Goal: Task Accomplishment & Management: Manage account settings

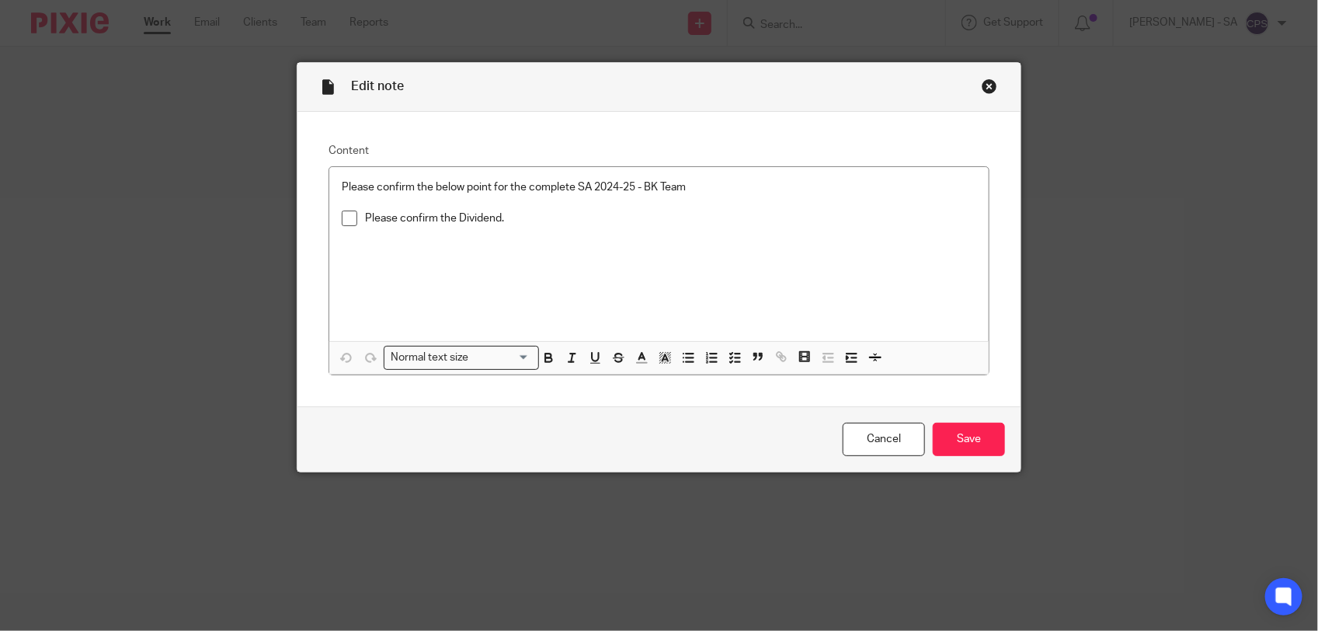
click at [342, 223] on span at bounding box center [350, 218] width 16 height 16
click at [960, 429] on input "Save" at bounding box center [969, 438] width 72 height 33
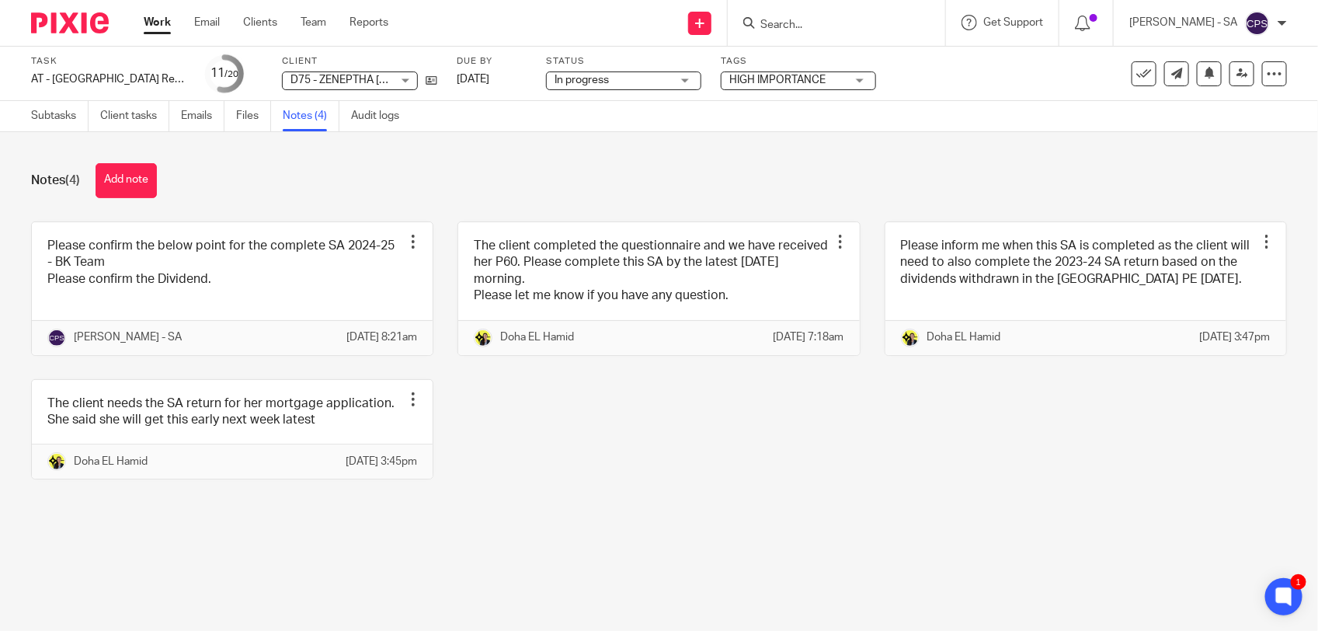
drag, startPoint x: 126, startPoint y: 181, endPoint x: 196, endPoint y: 231, distance: 85.8
click at [126, 181] on button "Add note" at bounding box center [126, 180] width 61 height 35
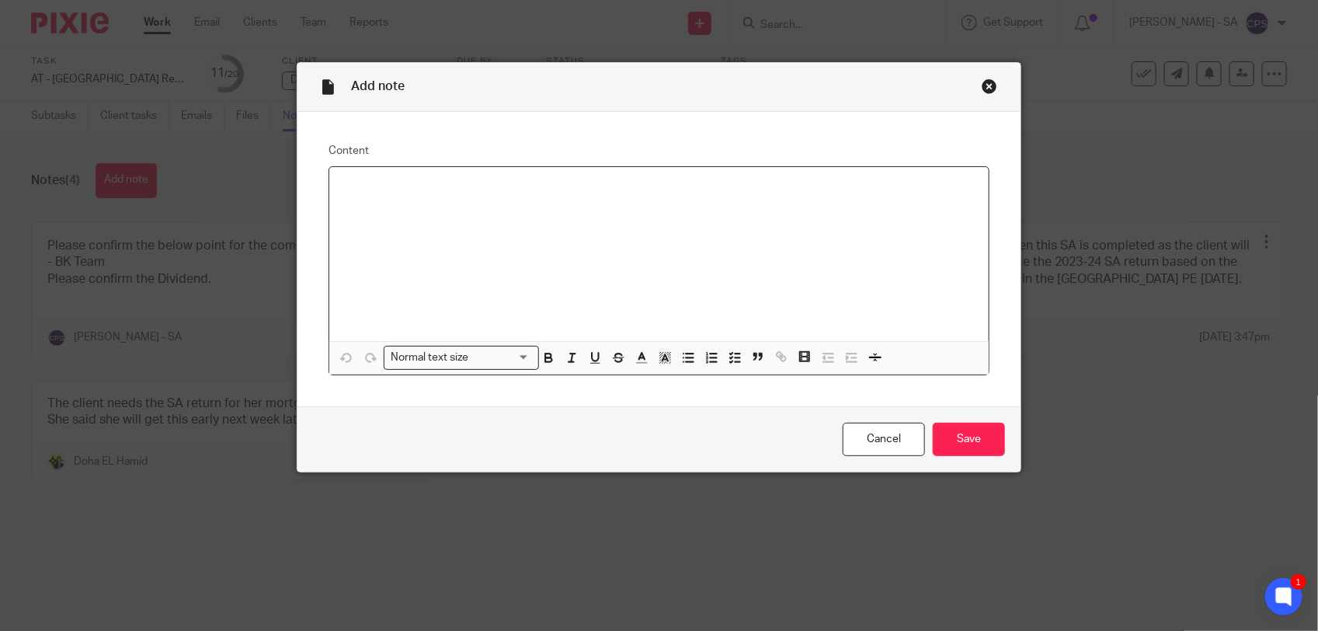
paste div
click at [387, 186] on p "Please check SA and send to the client." at bounding box center [659, 187] width 634 height 16
drag, startPoint x: 330, startPoint y: 192, endPoint x: 577, endPoint y: 196, distance: 247.0
click at [576, 196] on div "Please review SA and send to the client." at bounding box center [658, 254] width 659 height 174
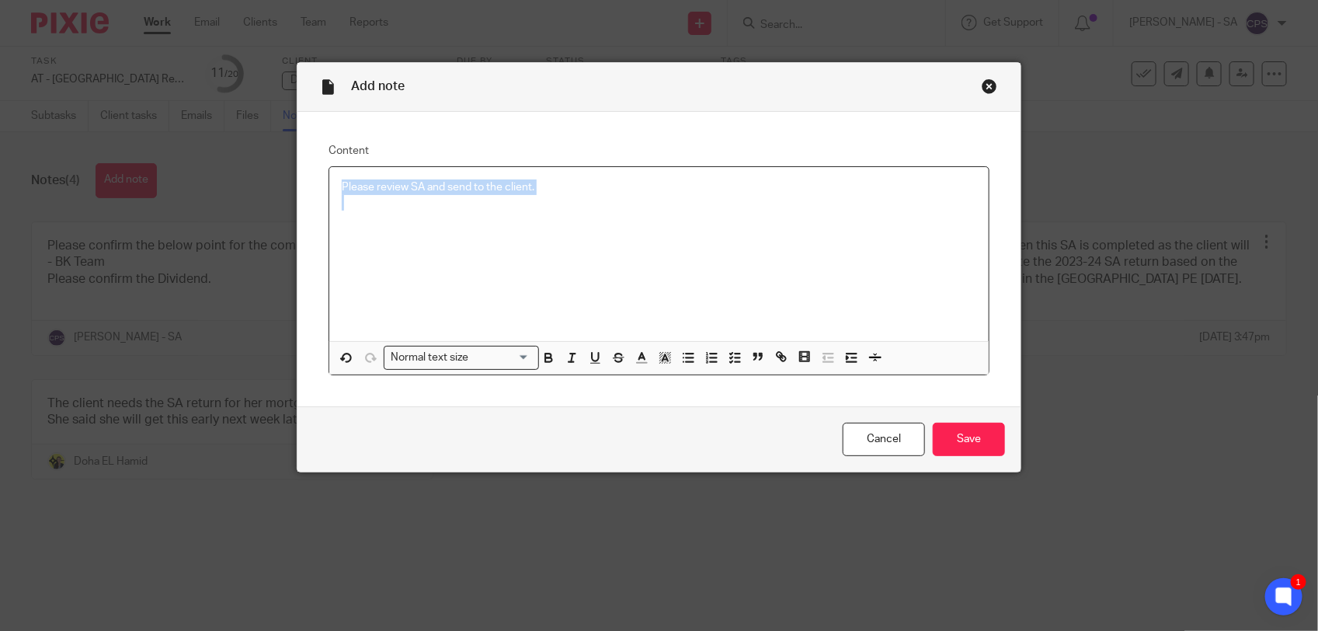
drag, startPoint x: 720, startPoint y: 357, endPoint x: 670, endPoint y: 290, distance: 83.9
click at [728, 356] on icon "button" at bounding box center [735, 357] width 14 height 14
click at [405, 224] on div at bounding box center [670, 214] width 611 height 23
click at [941, 431] on input "Save" at bounding box center [969, 438] width 72 height 33
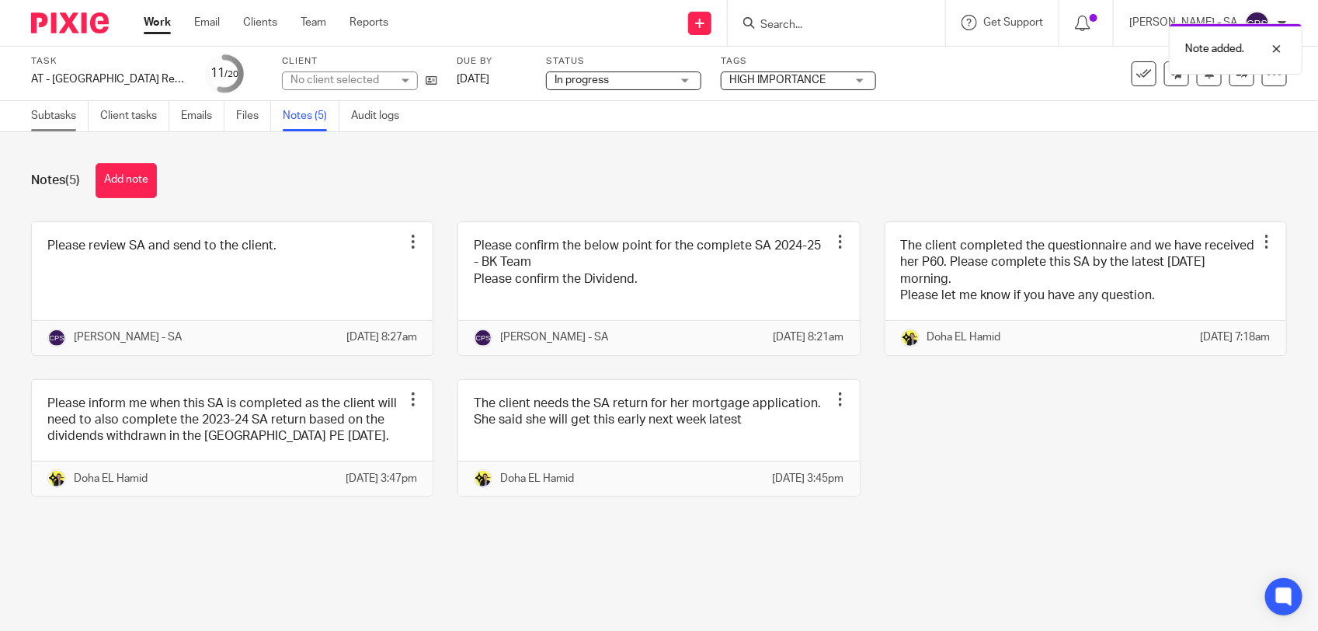
click at [49, 121] on link "Subtasks" at bounding box center [59, 116] width 57 height 30
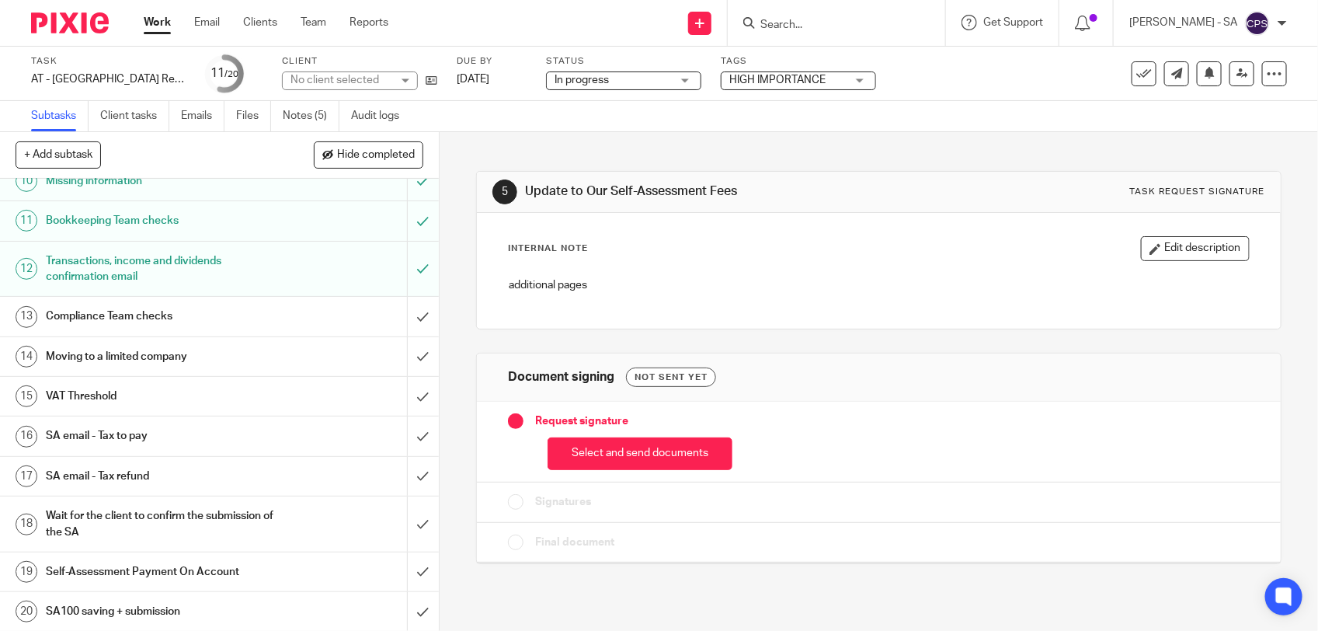
scroll to position [412, 0]
click at [137, 429] on h1 "SA email - Tax to pay" at bounding box center [161, 433] width 231 height 23
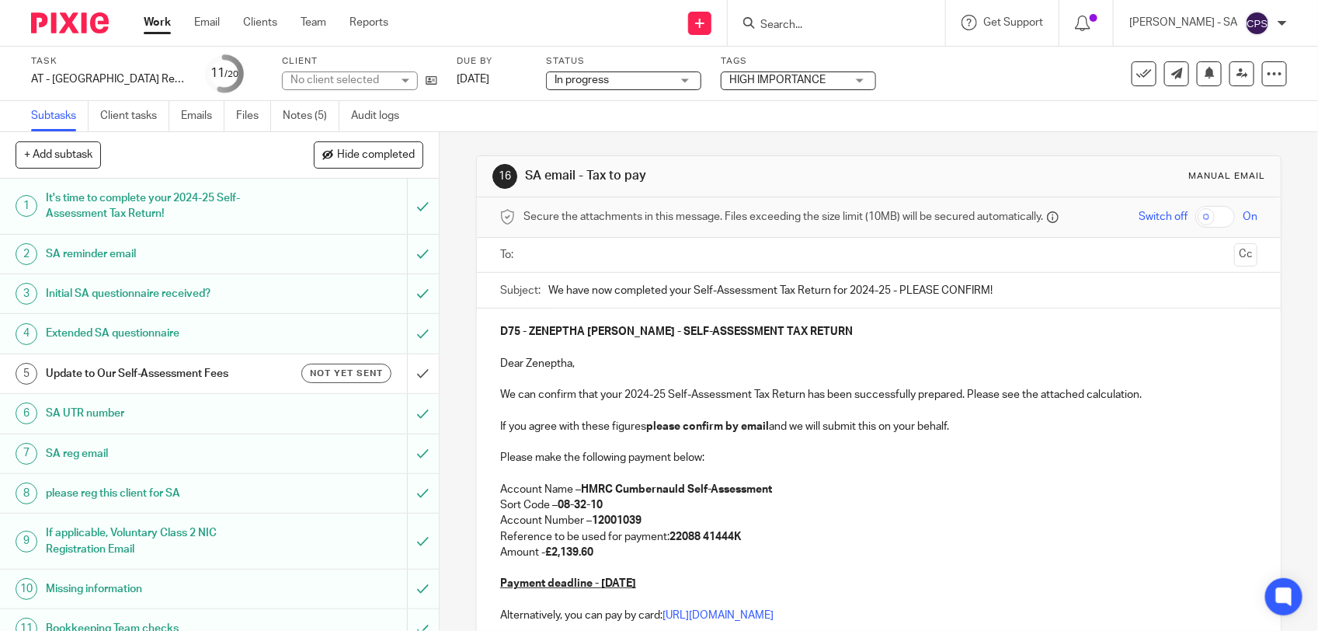
scroll to position [97, 0]
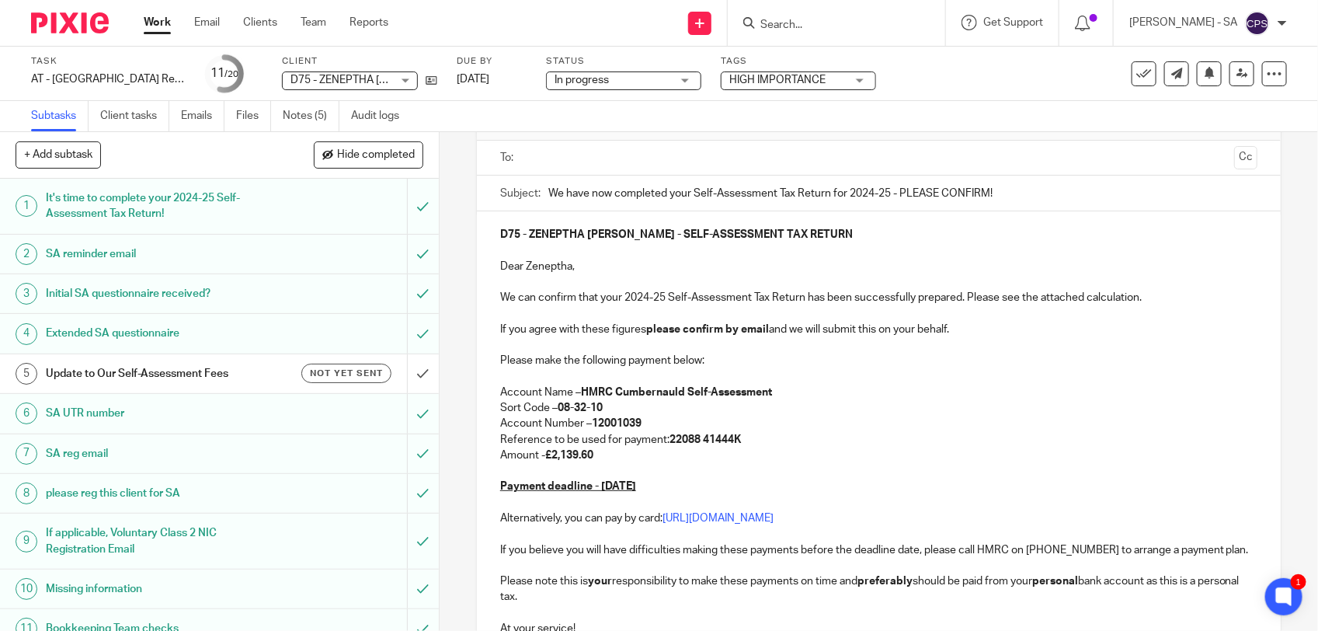
drag, startPoint x: 608, startPoint y: 80, endPoint x: 607, endPoint y: 95, distance: 14.8
click at [608, 80] on span "In progress" at bounding box center [612, 80] width 116 height 16
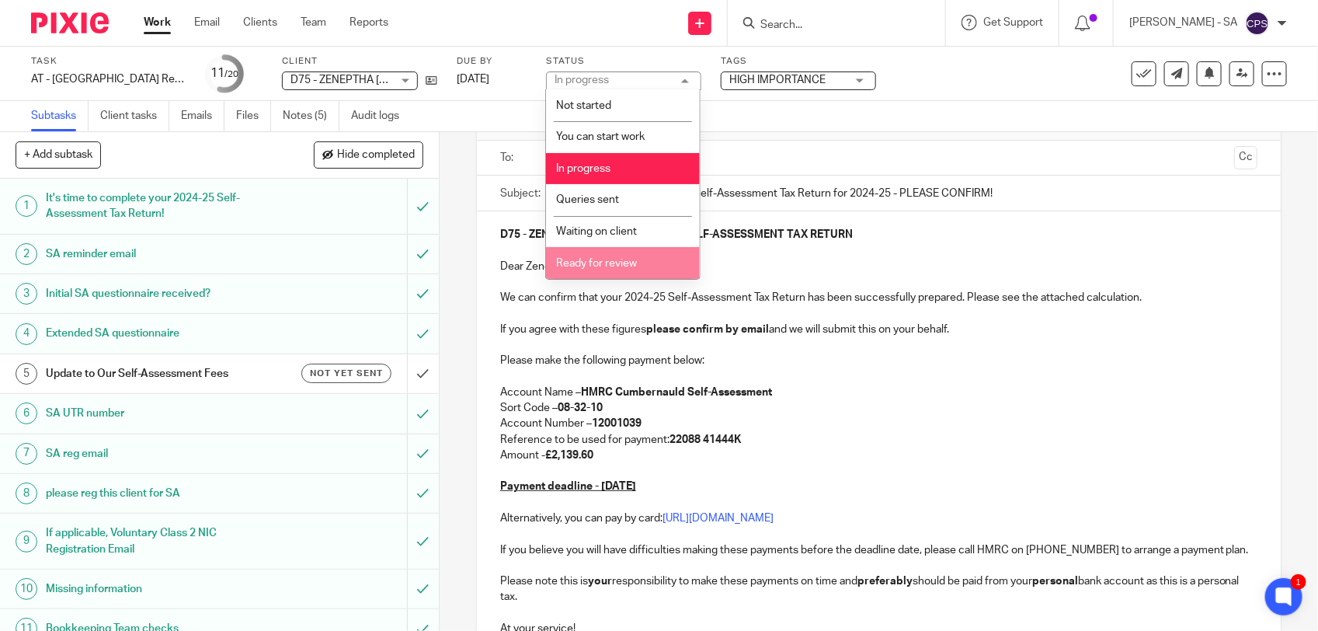
click at [580, 260] on span "Ready for review" at bounding box center [596, 263] width 81 height 11
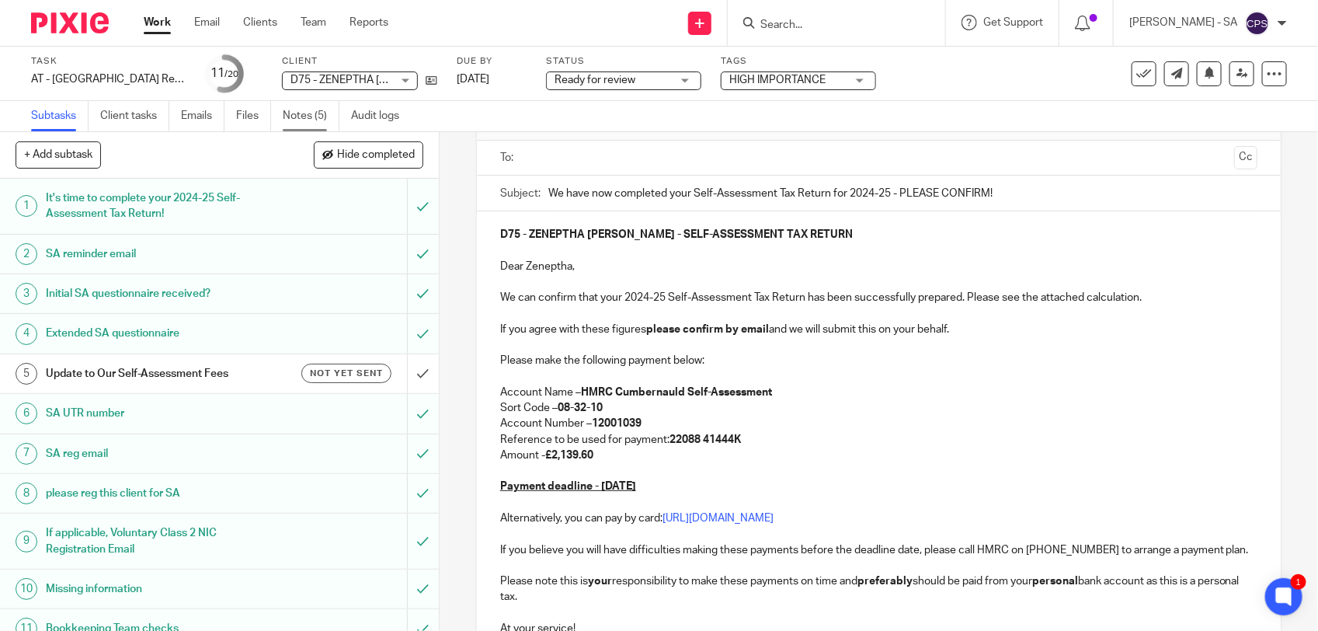
click at [296, 121] on link "Notes (5)" at bounding box center [311, 116] width 57 height 30
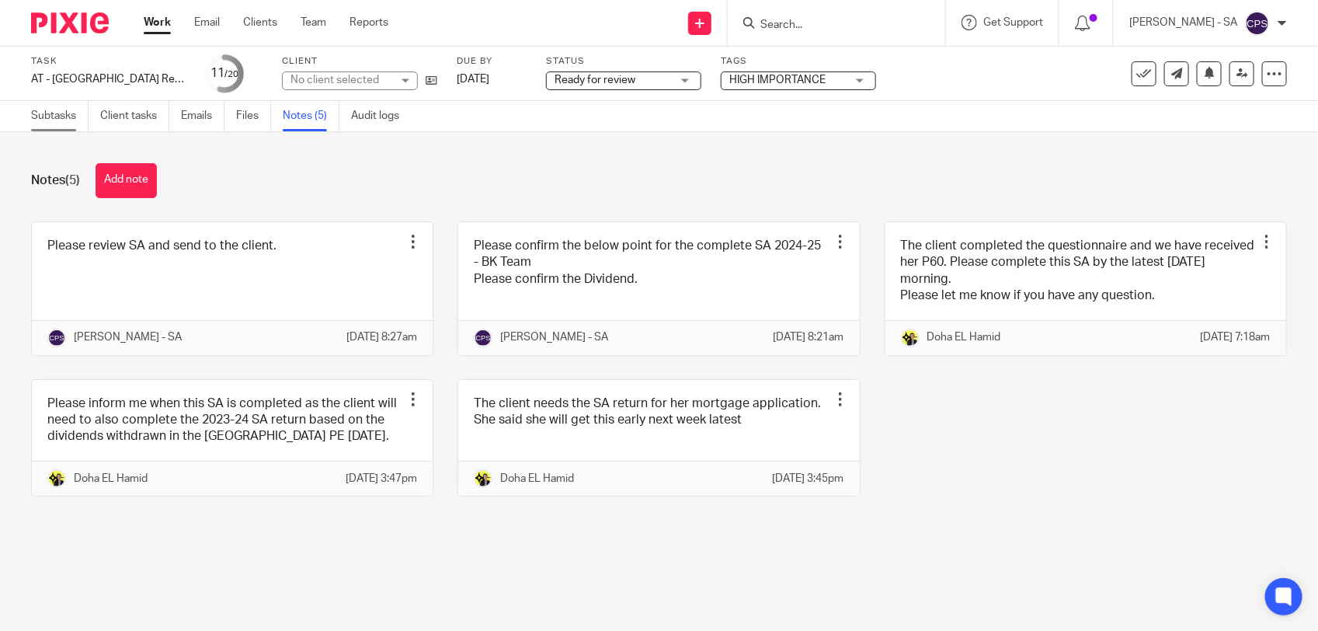
click at [47, 115] on link "Subtasks" at bounding box center [59, 116] width 57 height 30
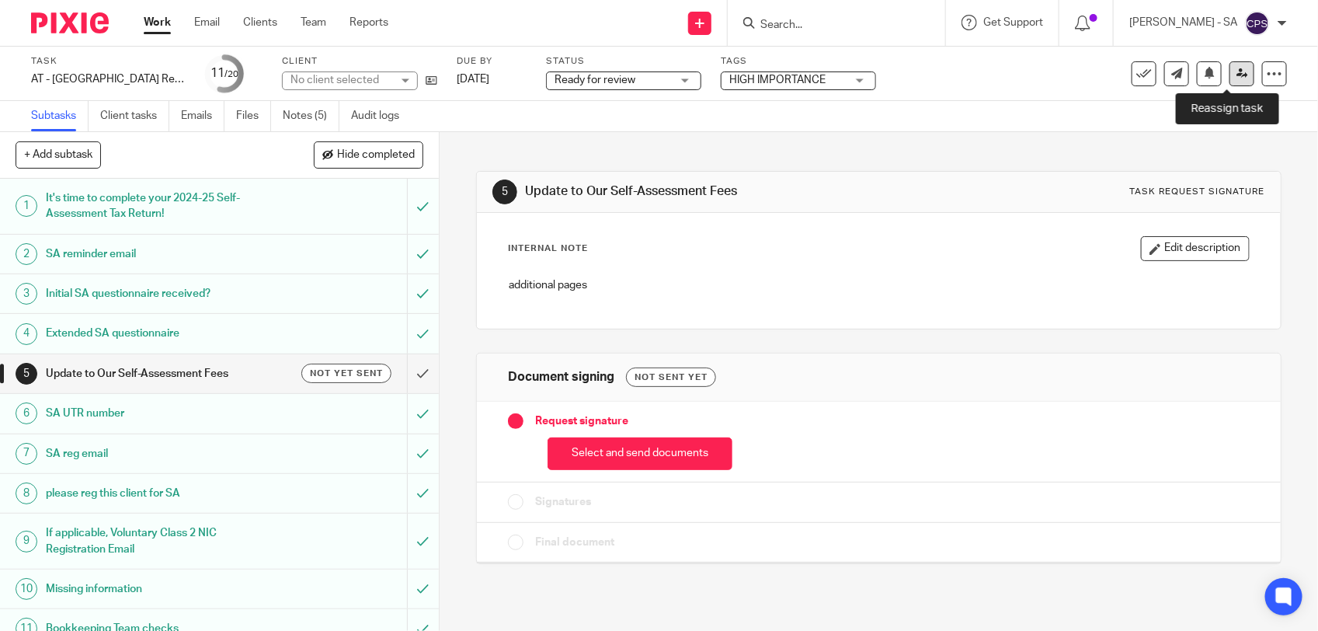
click at [1236, 71] on icon at bounding box center [1242, 74] width 12 height 12
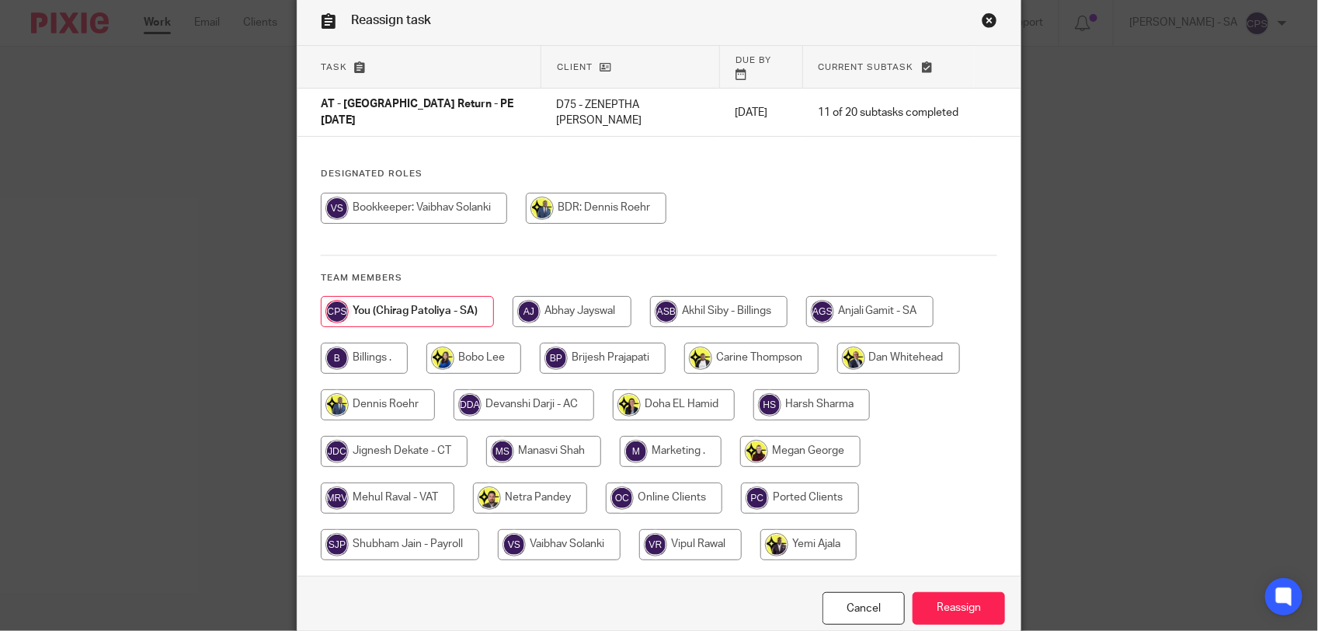
scroll to position [97, 0]
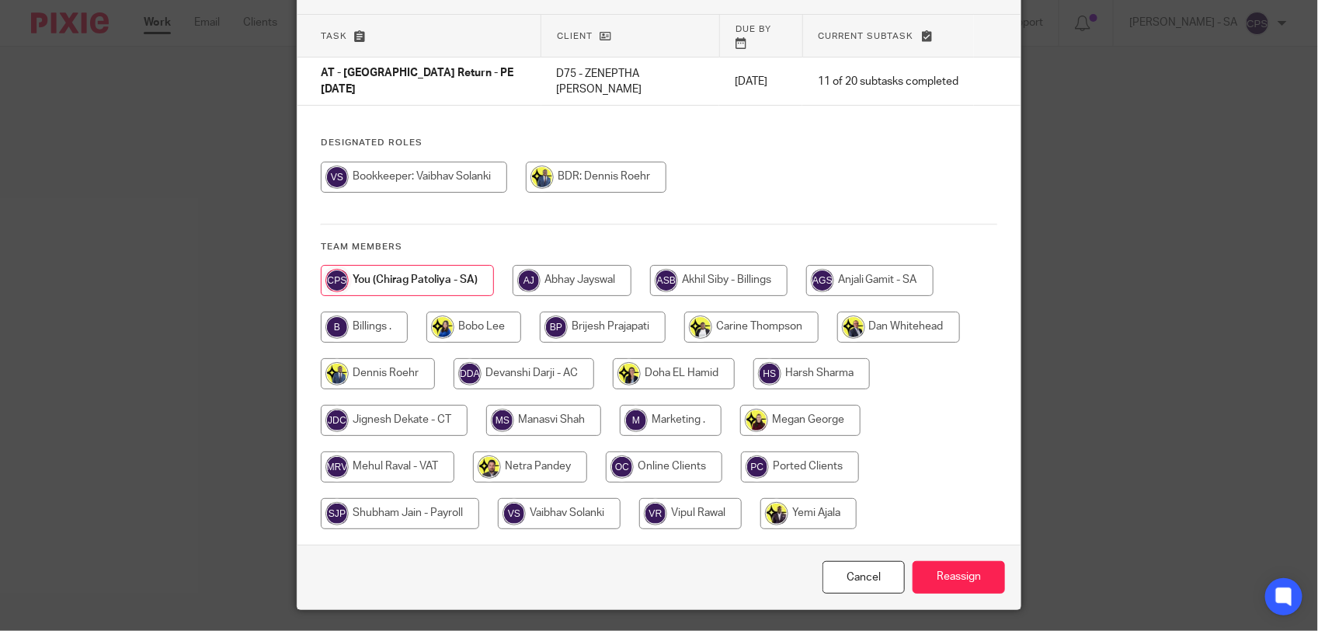
click at [526, 451] on input "radio" at bounding box center [530, 466] width 114 height 31
radio input "true"
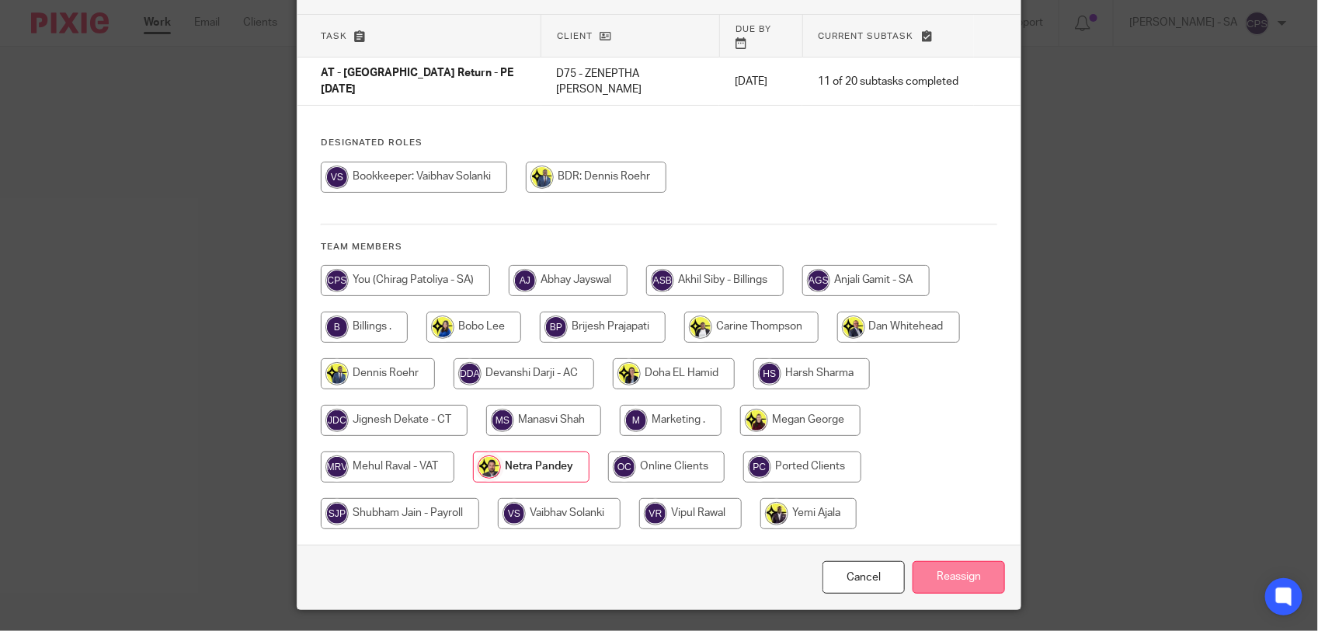
click at [940, 561] on input "Reassign" at bounding box center [958, 577] width 92 height 33
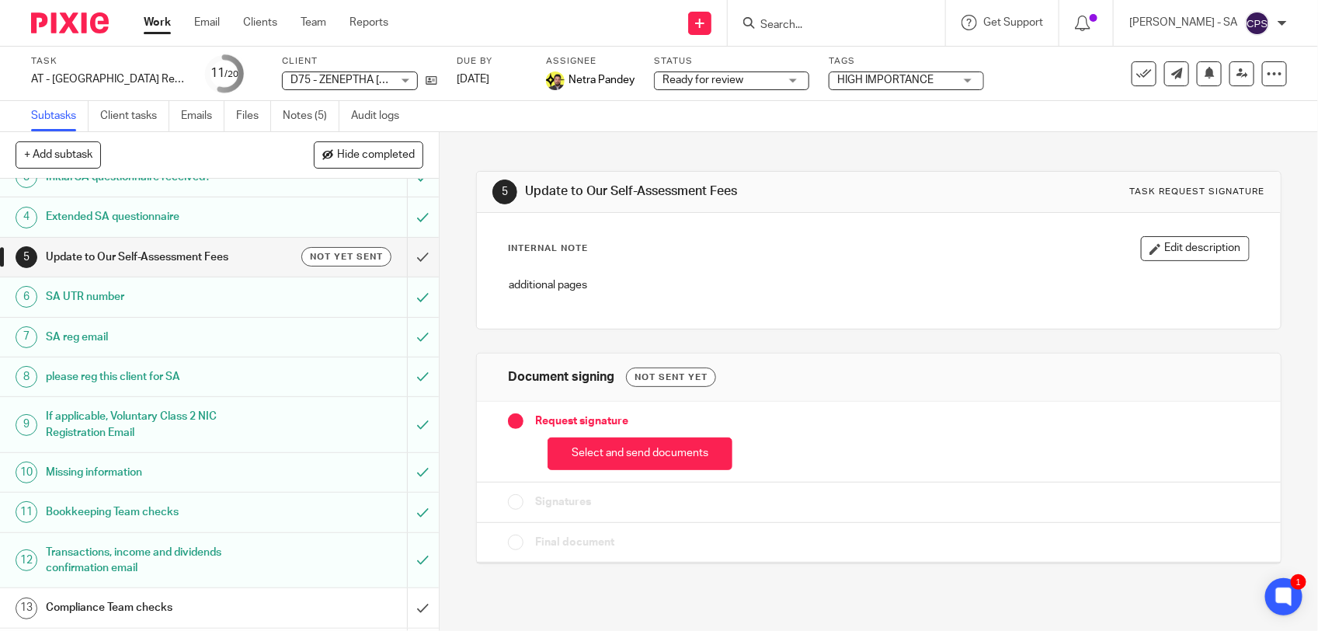
scroll to position [291, 0]
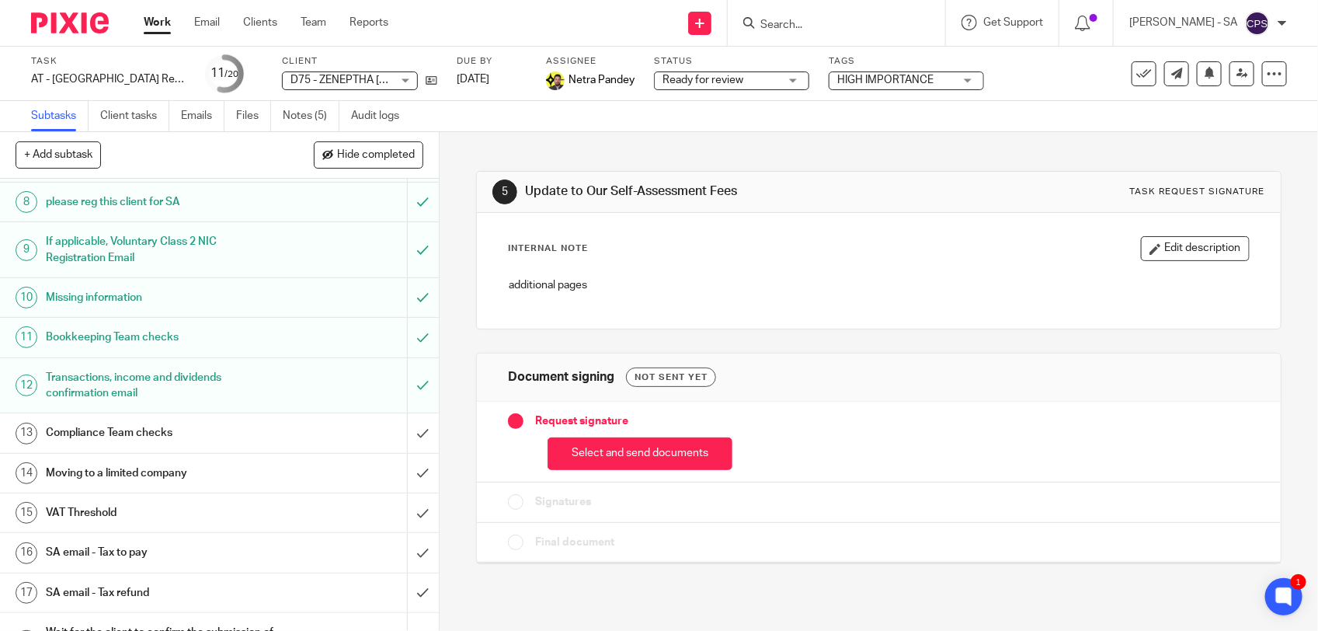
click at [309, 388] on div "Transactions, income and dividends confirmation email" at bounding box center [219, 386] width 346 height 40
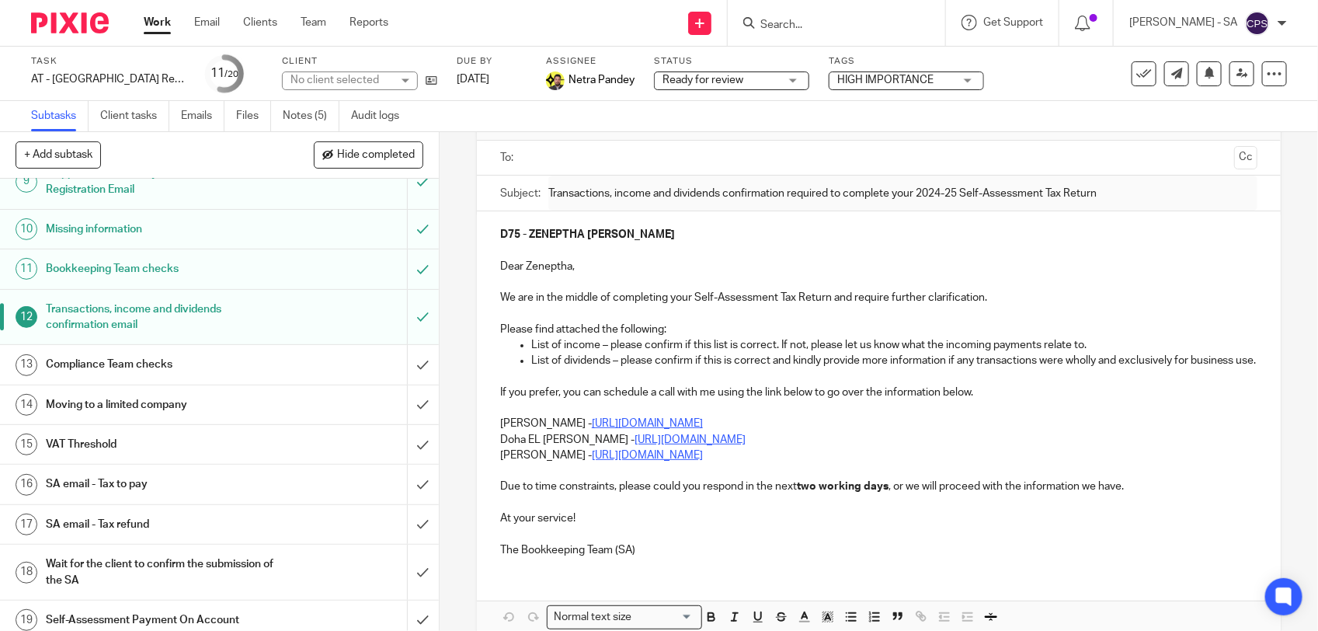
scroll to position [388, 0]
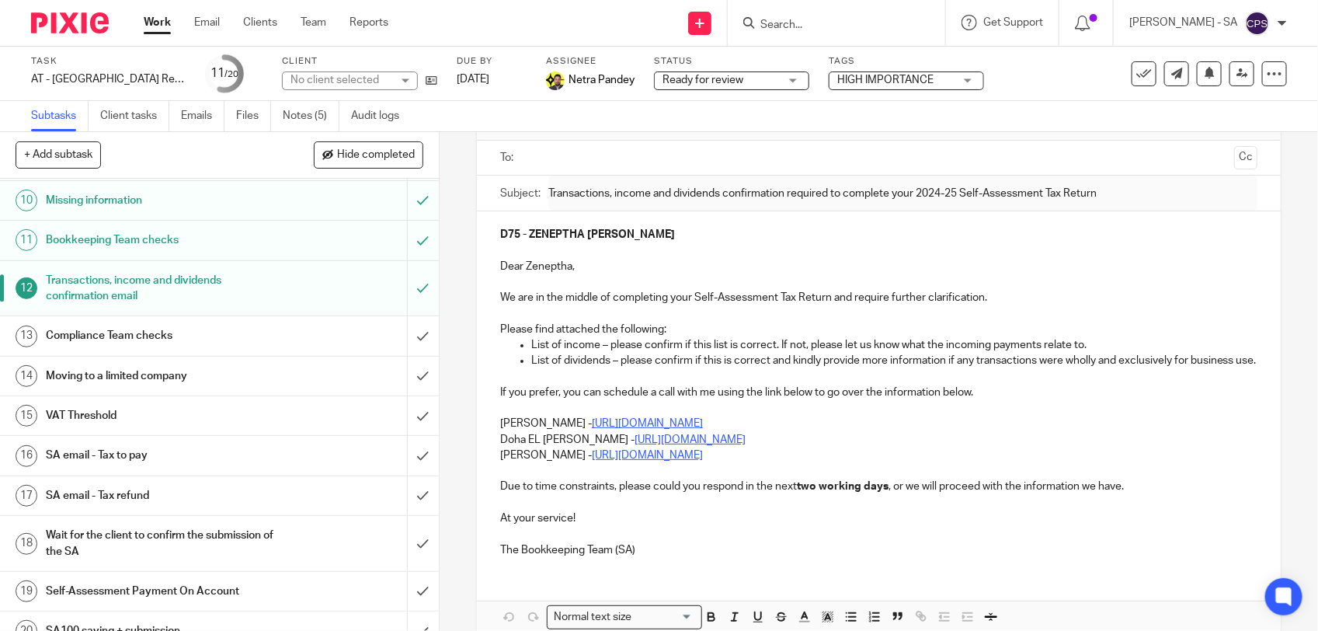
click at [230, 451] on h1 "SA email - Tax to pay" at bounding box center [161, 454] width 231 height 23
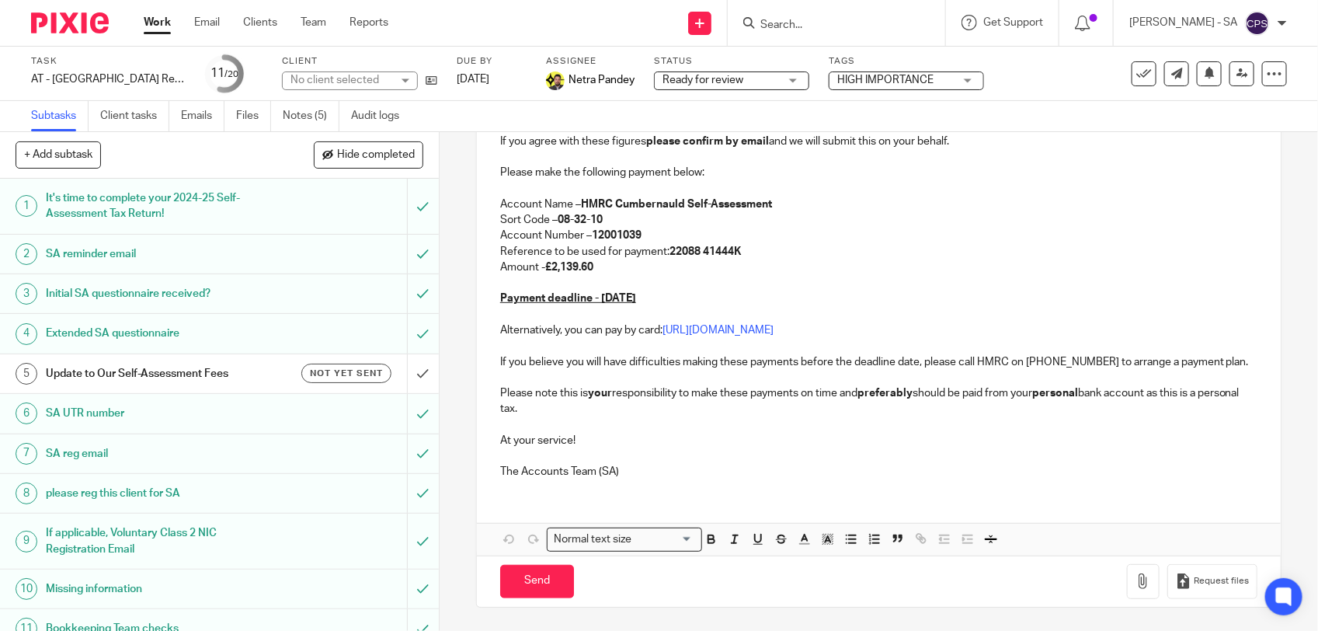
scroll to position [303, 0]
click at [311, 120] on link "Notes (5)" at bounding box center [311, 116] width 57 height 30
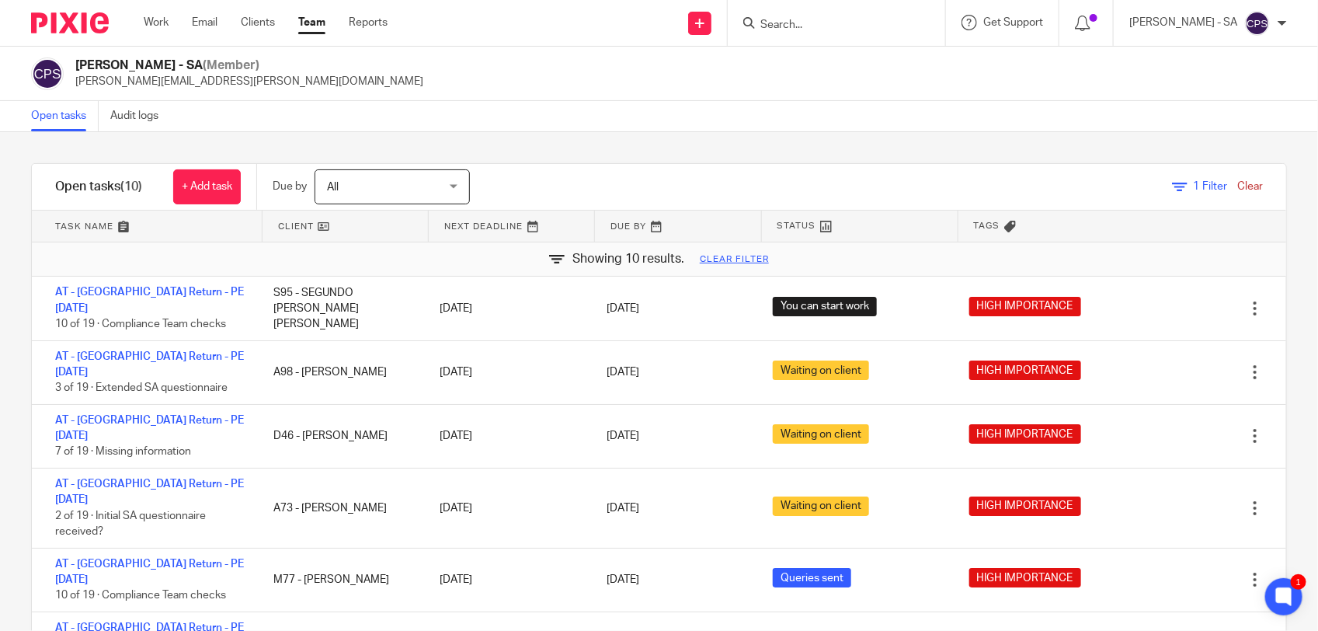
click at [1237, 182] on link "Clear" at bounding box center [1250, 186] width 26 height 11
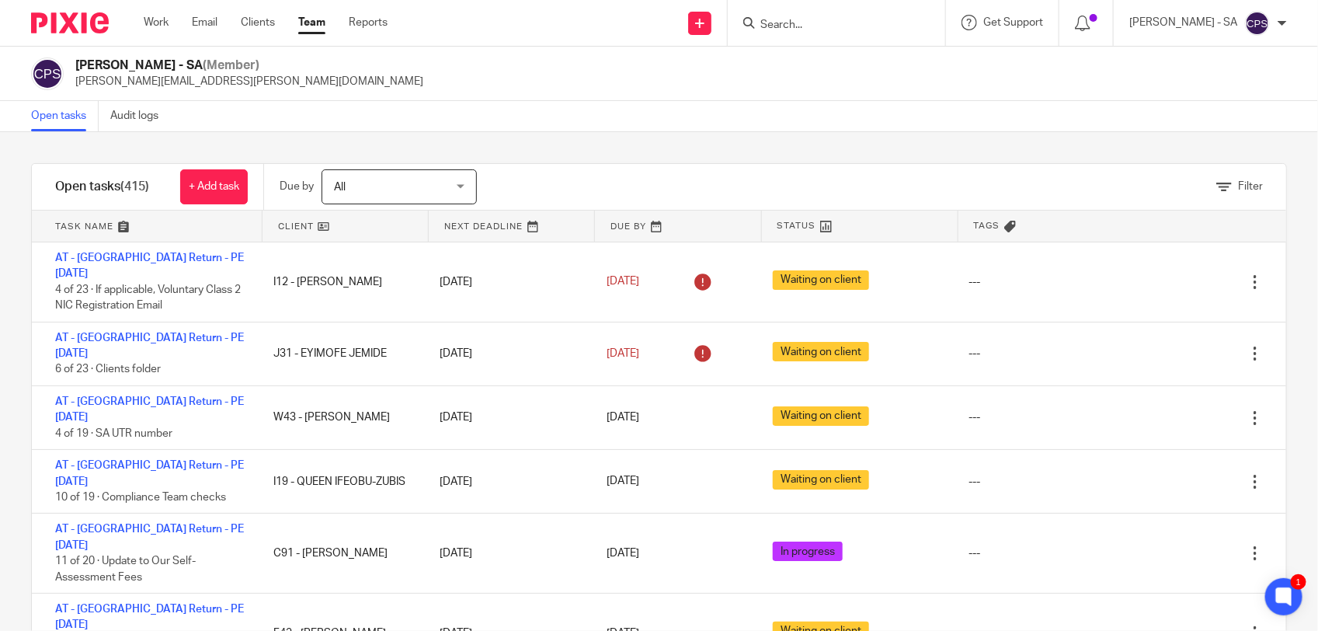
click at [778, 25] on input "Search" at bounding box center [829, 26] width 140 height 14
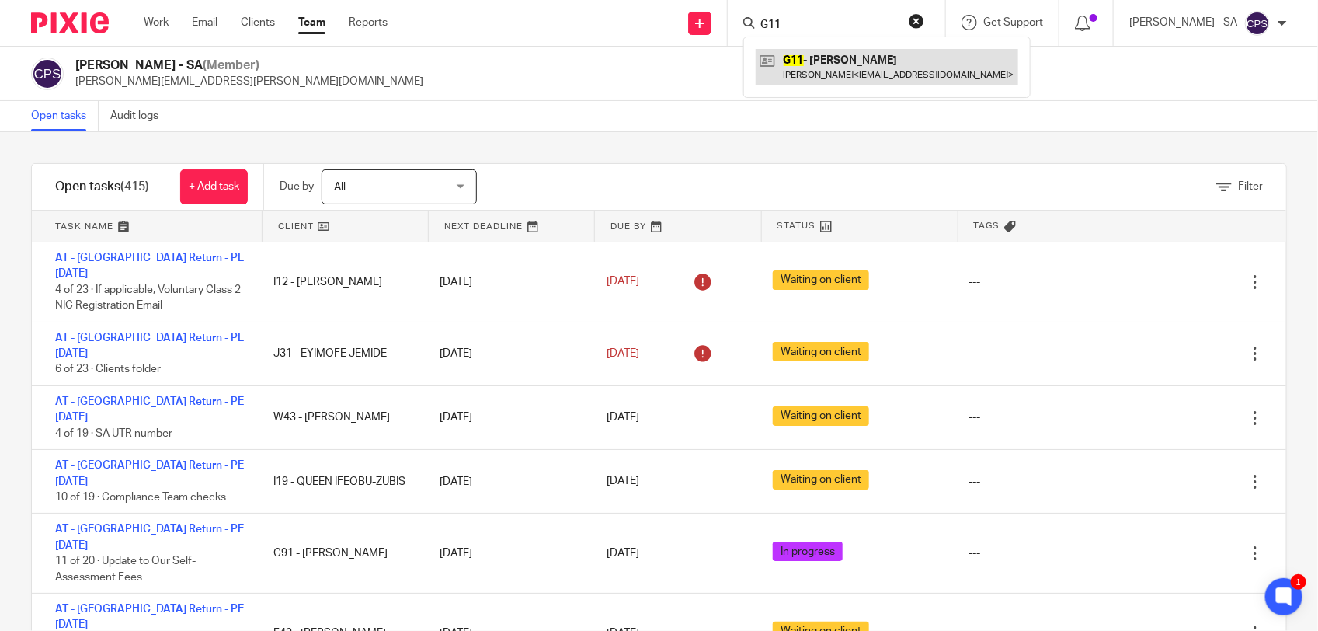
type input "G11"
click at [829, 68] on link at bounding box center [887, 67] width 262 height 36
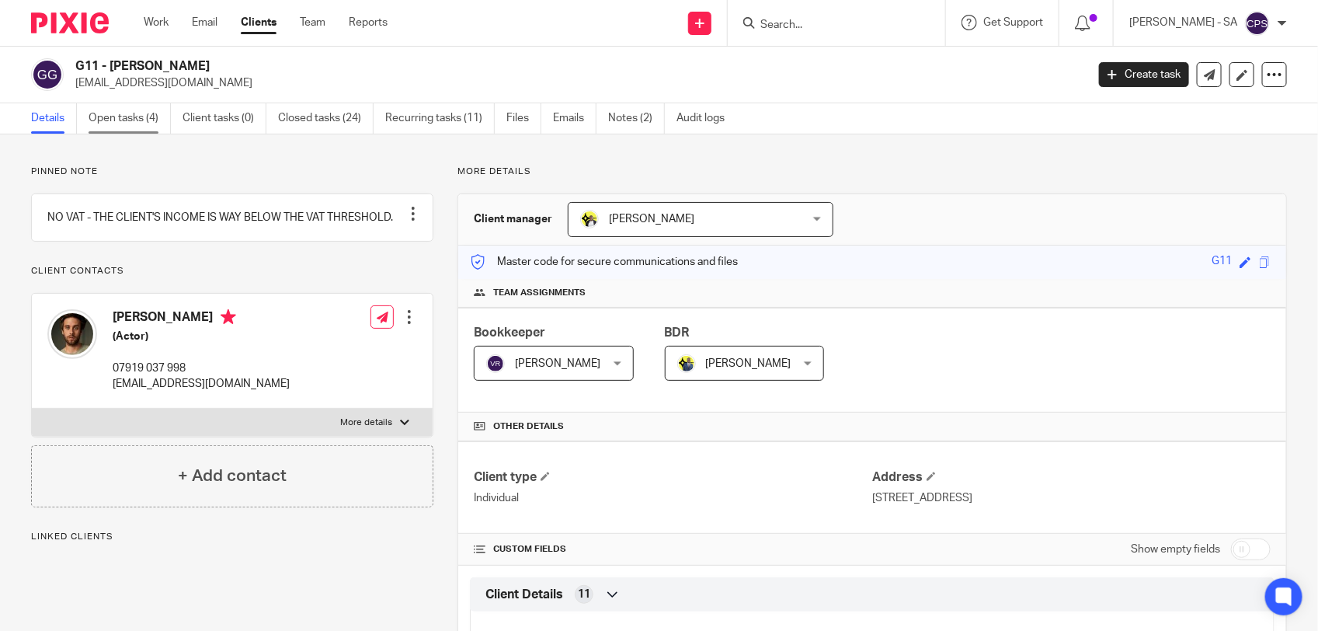
click at [138, 119] on link "Open tasks (4)" at bounding box center [130, 118] width 82 height 30
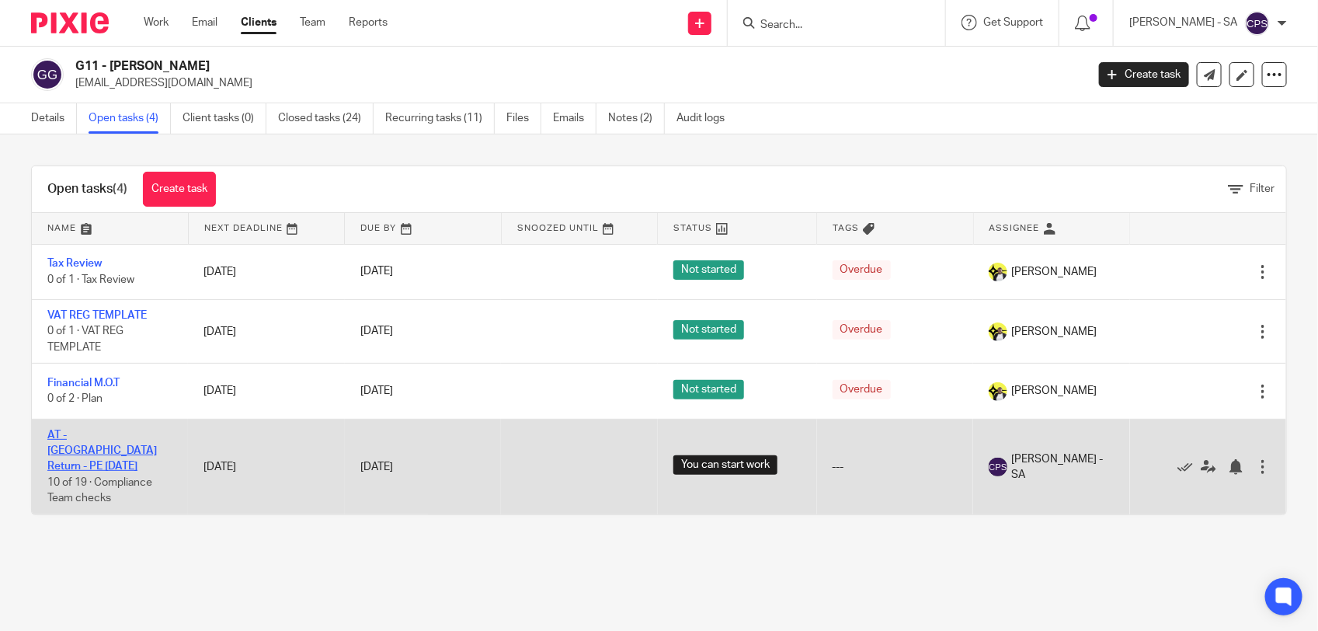
click at [71, 436] on link "AT - [GEOGRAPHIC_DATA] Return - PE [DATE]" at bounding box center [101, 450] width 109 height 43
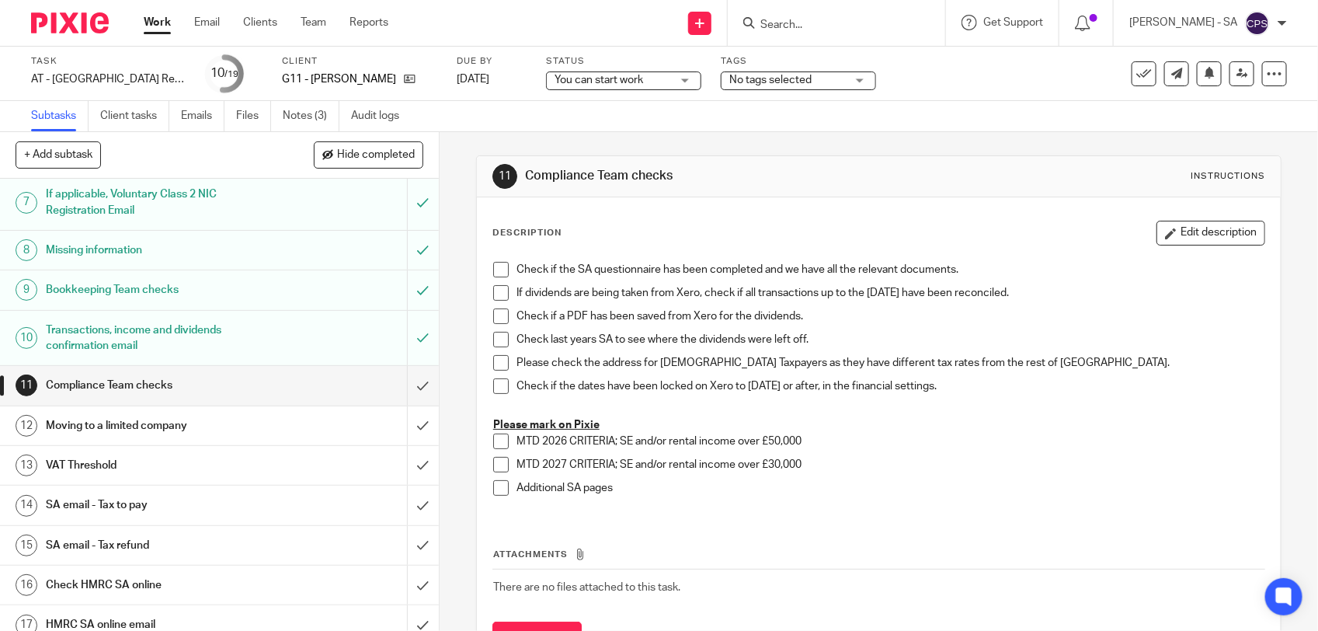
scroll to position [291, 0]
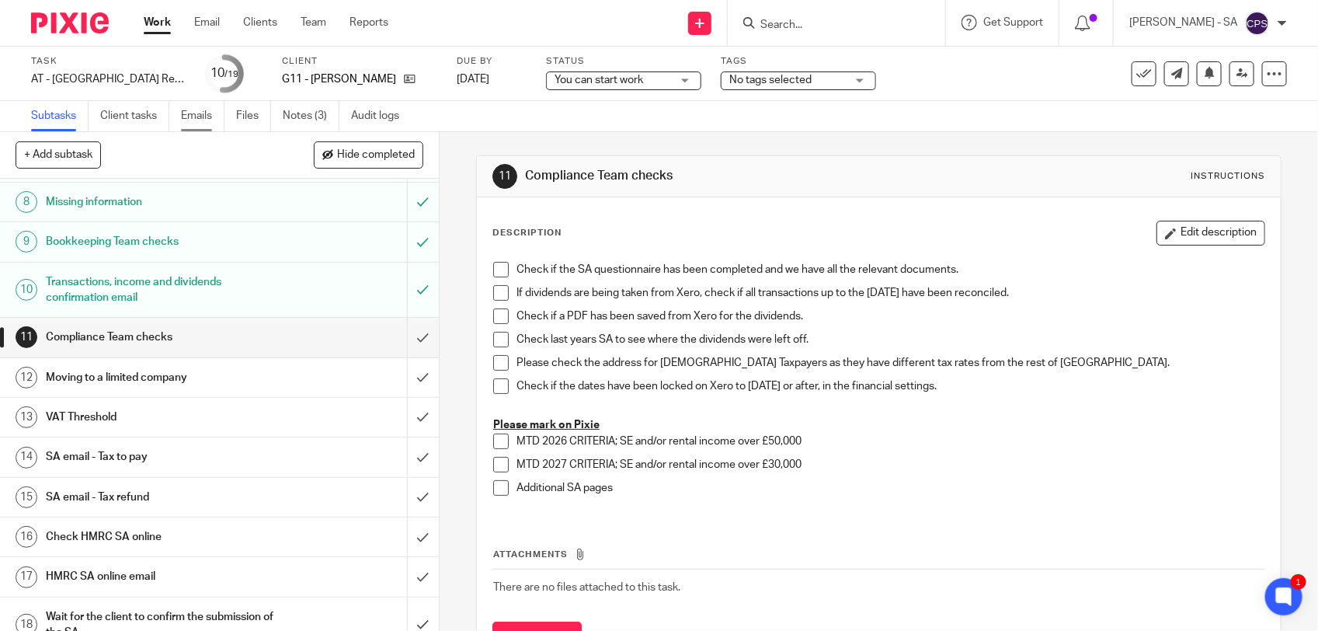
click at [191, 113] on link "Emails" at bounding box center [202, 116] width 43 height 30
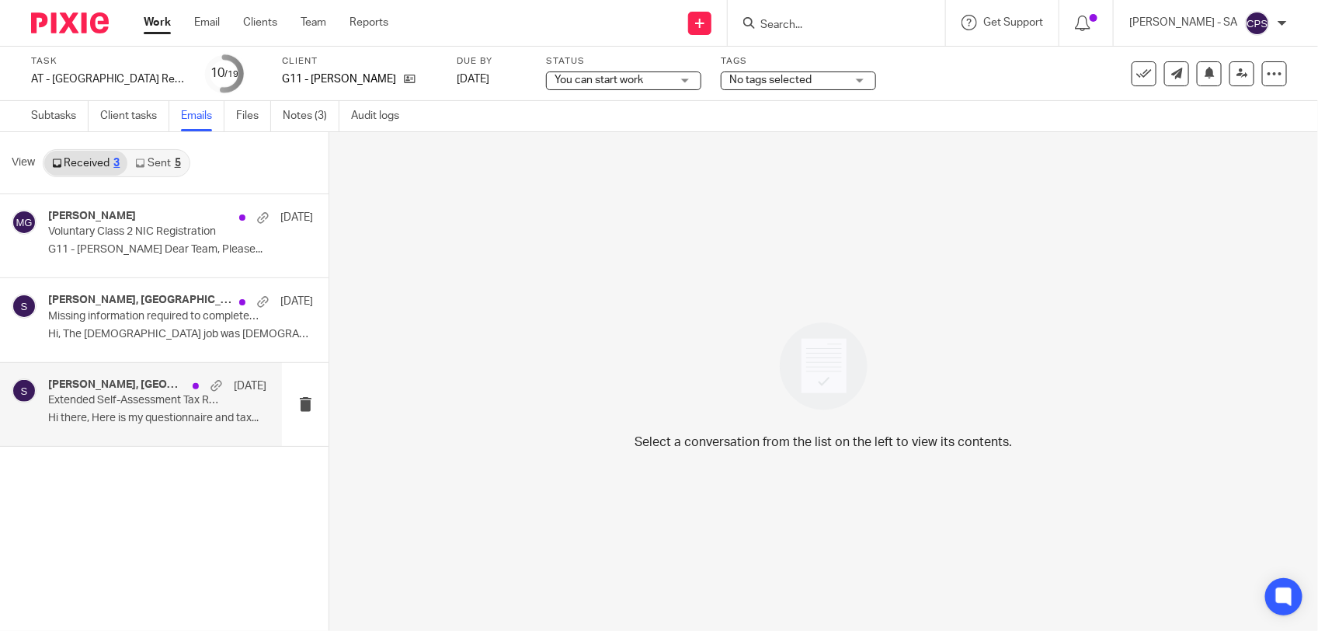
click at [125, 425] on p "Hi there, Here is my questionnaire and tax..." at bounding box center [157, 418] width 218 height 13
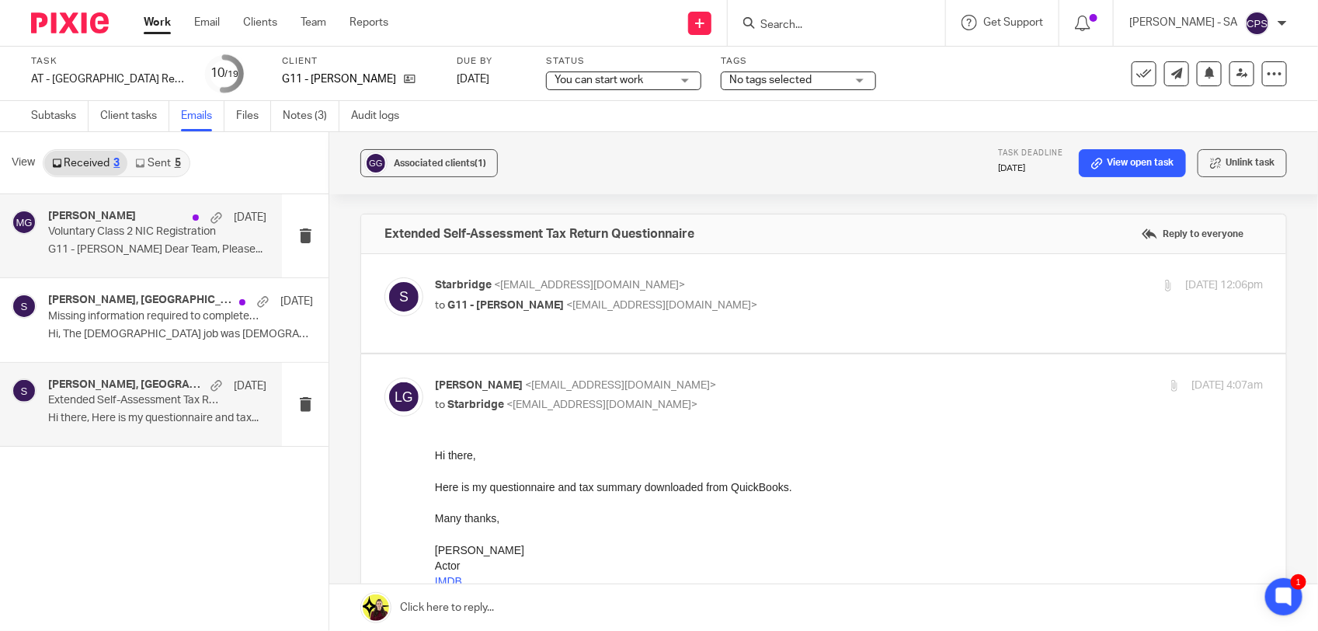
click at [150, 253] on p "G11 - LEWIS GOODY Dear Team, Please..." at bounding box center [157, 249] width 218 height 13
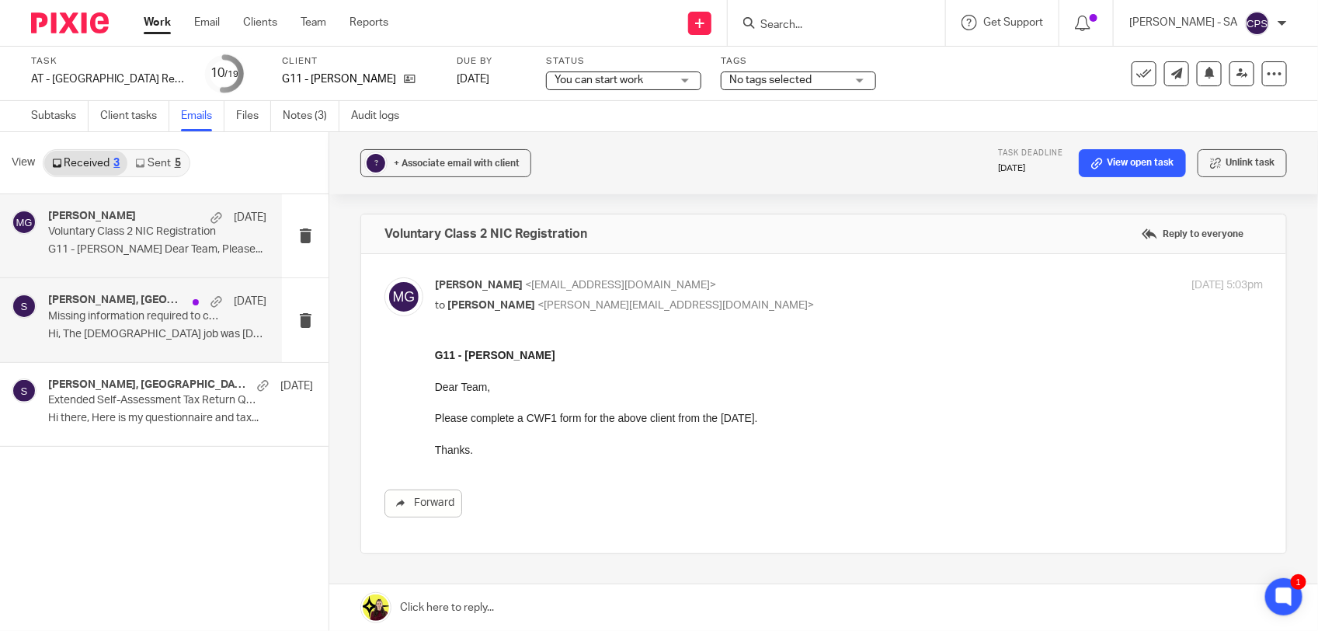
click at [137, 300] on h4 "Lewis James Goody, Starbridge" at bounding box center [116, 300] width 137 height 13
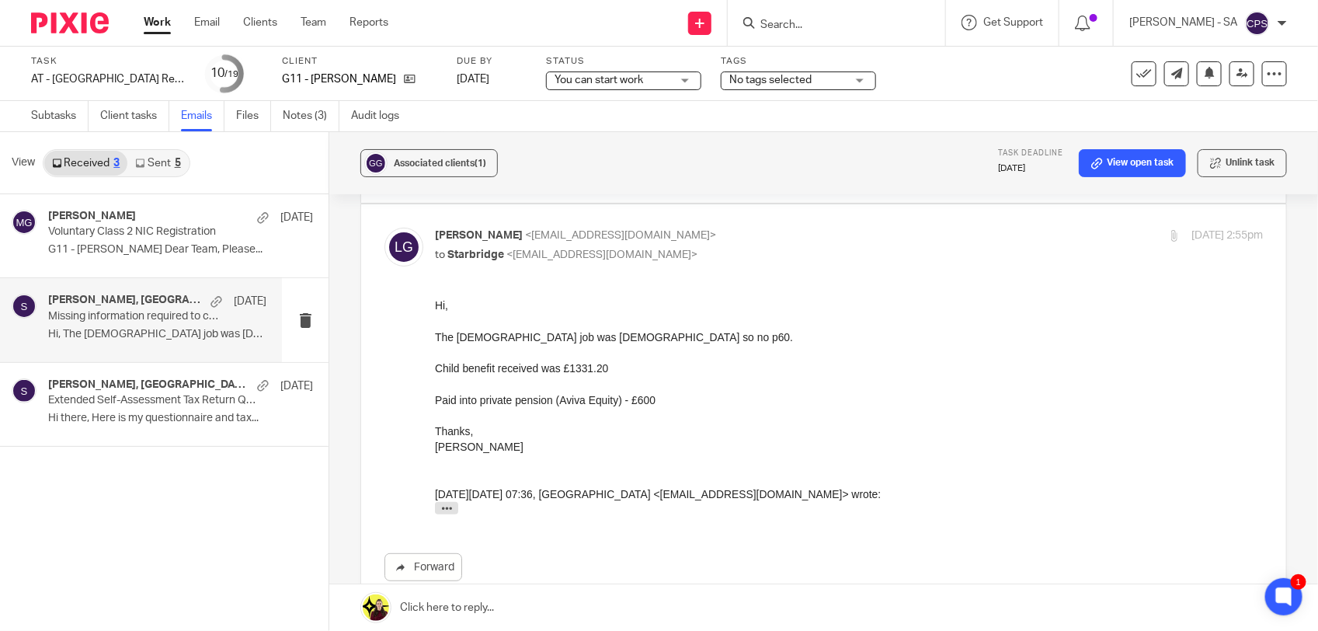
scroll to position [194, 0]
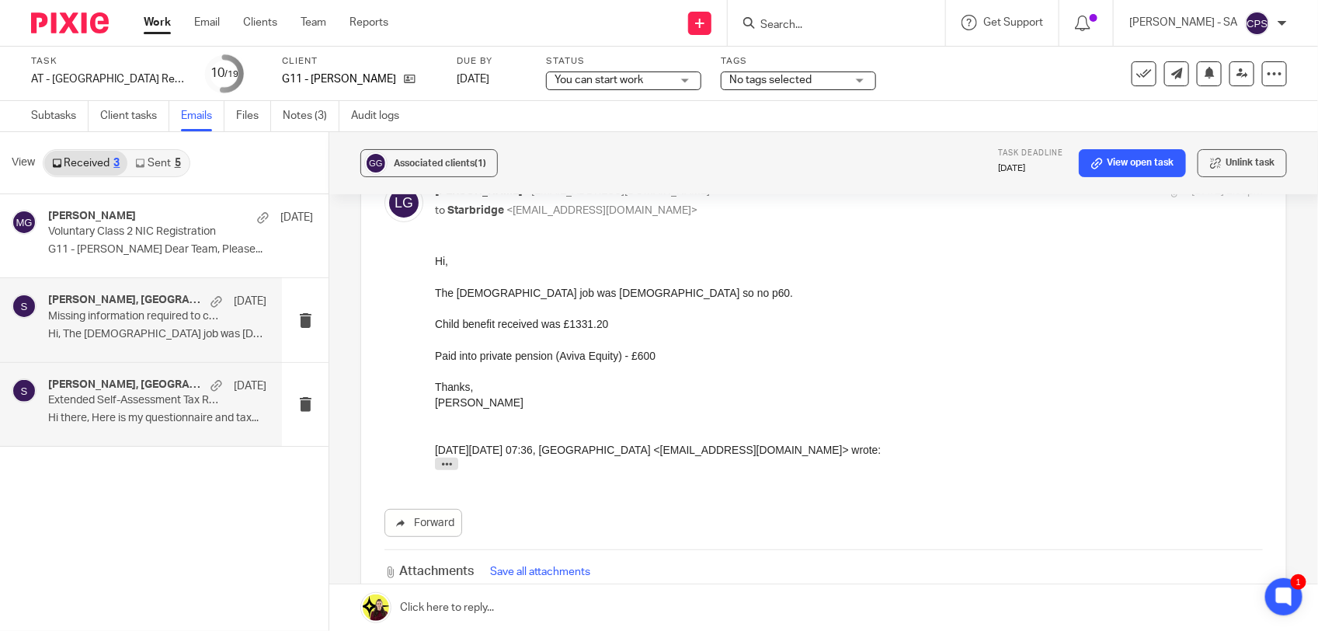
click at [157, 412] on p "Hi there, Here is my questionnaire and tax..." at bounding box center [157, 418] width 218 height 13
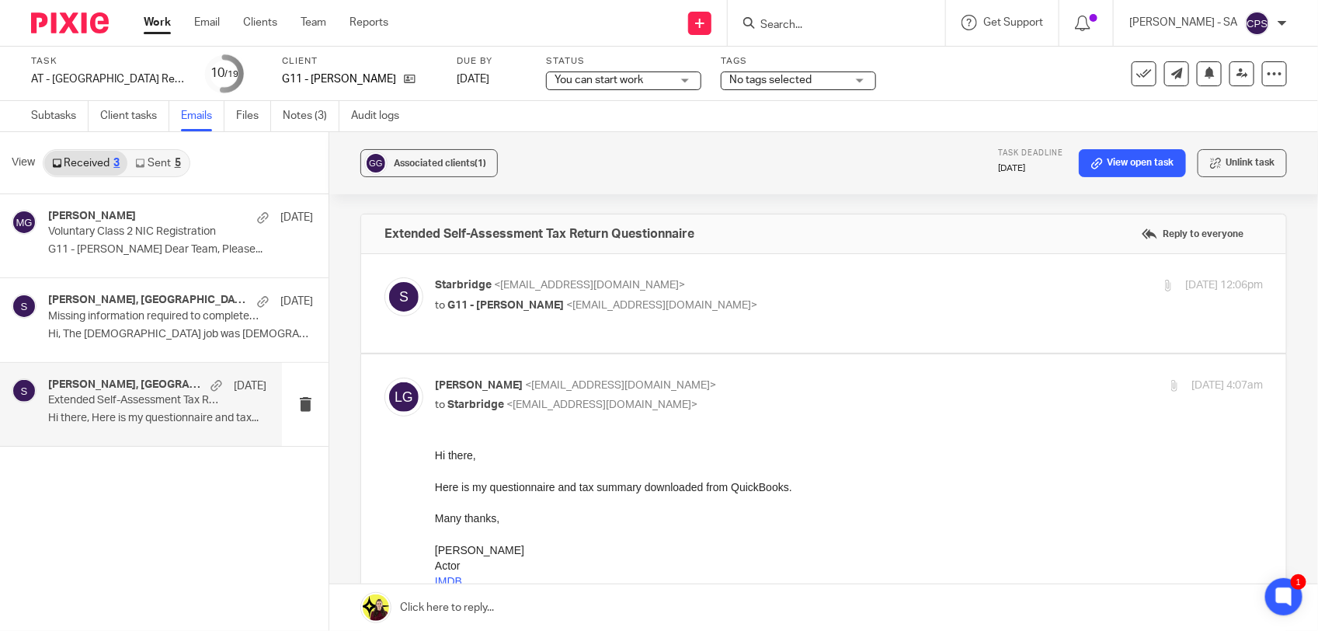
scroll to position [0, 0]
click at [159, 315] on p "Missing information required to complete your Self-Assessment Tax Return" at bounding box center [135, 316] width 175 height 13
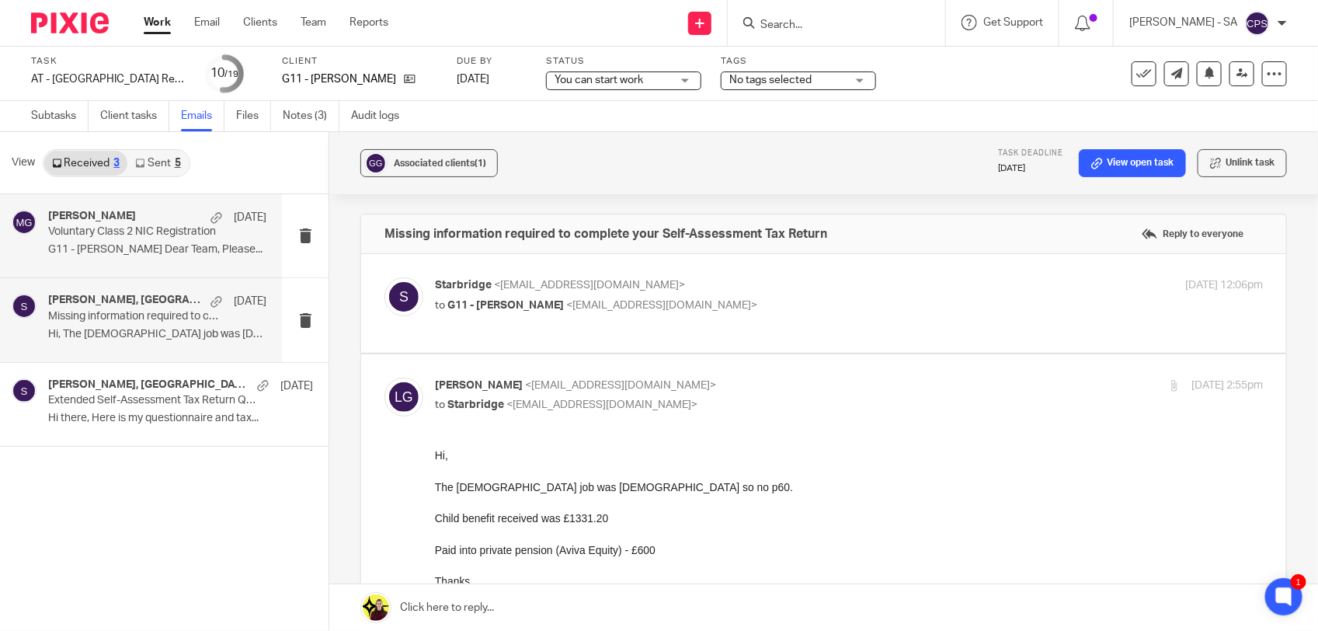
click at [169, 243] on p "G11 - LEWIS GOODY Dear Team, Please..." at bounding box center [157, 249] width 218 height 13
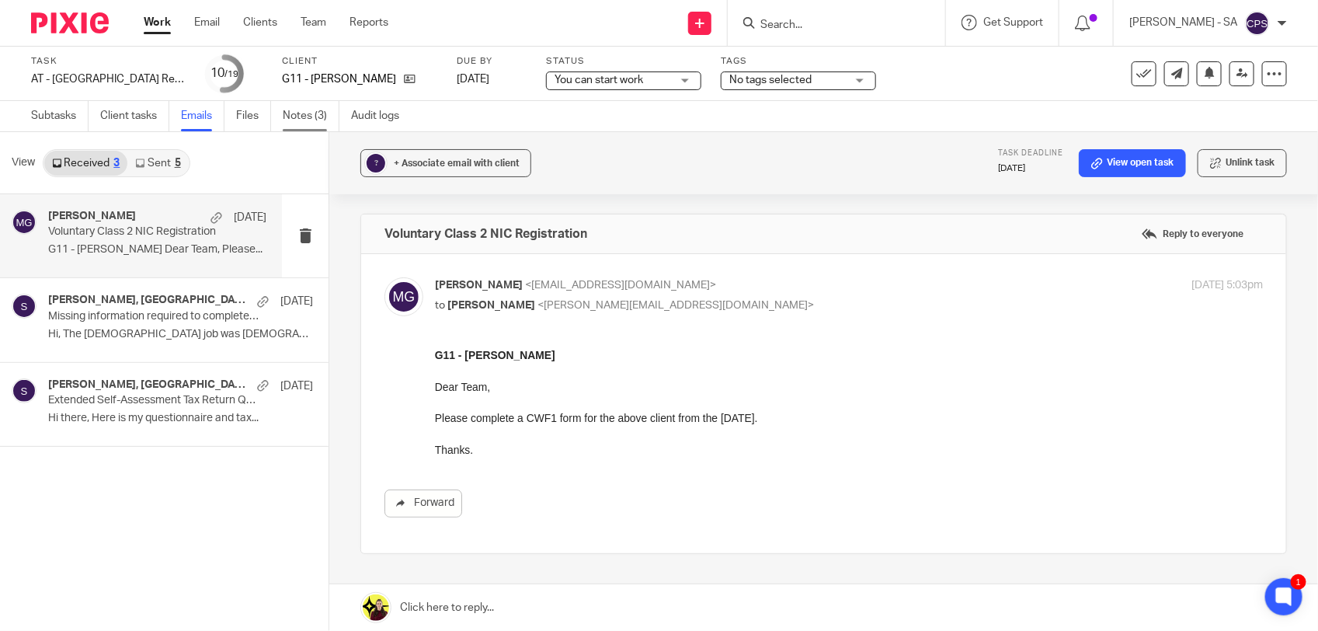
drag, startPoint x: 307, startPoint y: 109, endPoint x: 307, endPoint y: 130, distance: 21.0
click at [307, 109] on link "Notes (3)" at bounding box center [311, 116] width 57 height 30
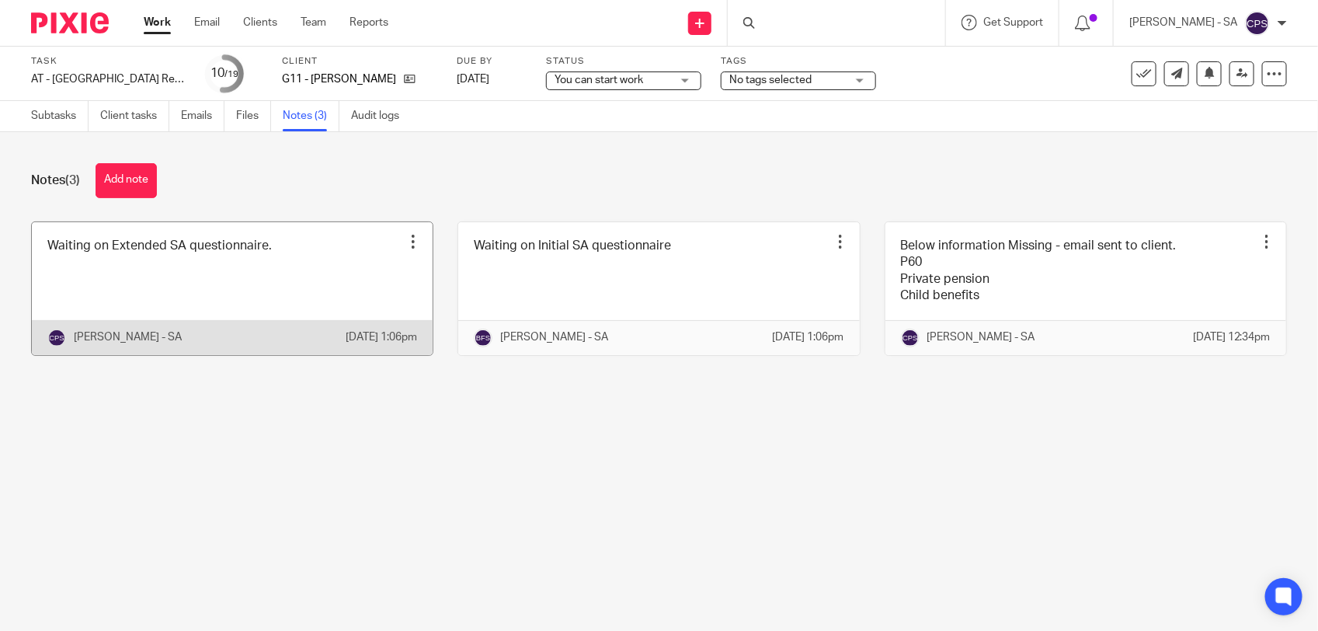
click at [323, 276] on link at bounding box center [232, 288] width 401 height 133
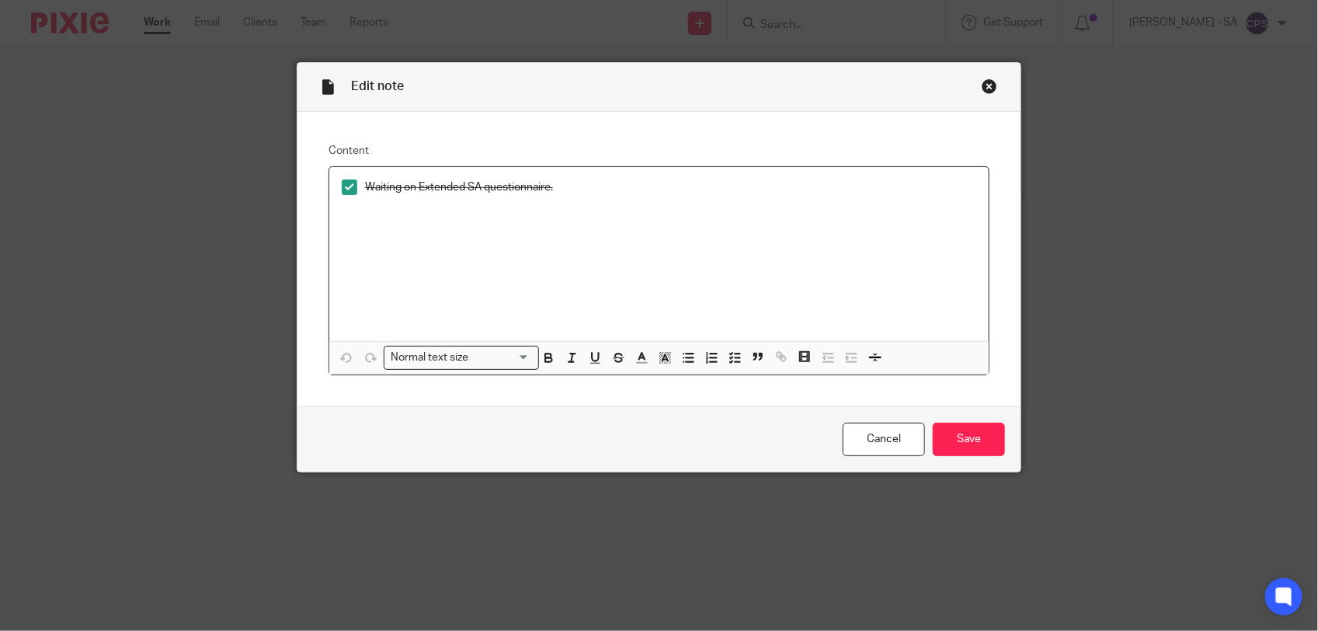
click at [988, 83] on div "Close this dialog window" at bounding box center [990, 86] width 16 height 16
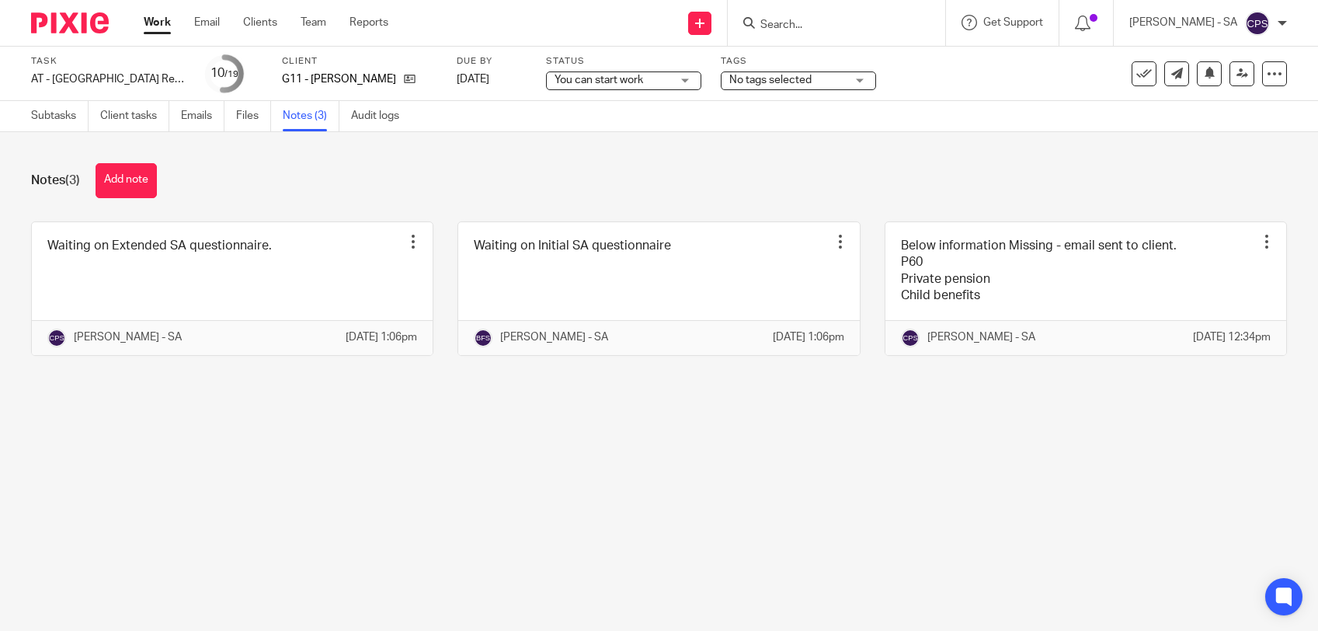
click at [126, 186] on button "Add note" at bounding box center [126, 180] width 61 height 35
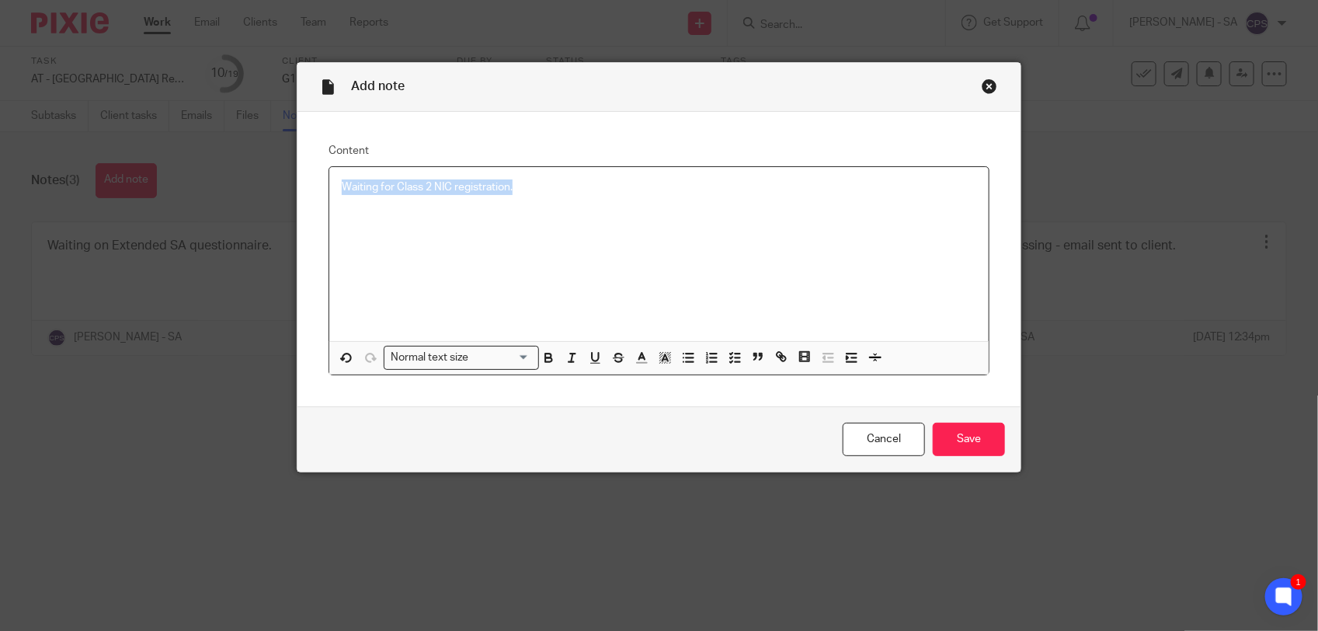
drag, startPoint x: 335, startPoint y: 189, endPoint x: 572, endPoint y: 198, distance: 237.0
click at [572, 198] on div "Waiting for Class 2 NIC registration." at bounding box center [658, 254] width 659 height 174
click at [735, 356] on button "button" at bounding box center [734, 357] width 19 height 19
click at [614, 220] on div "Waiting for Class 2 NIC registration." at bounding box center [658, 254] width 659 height 174
click at [944, 440] on input "Save" at bounding box center [969, 438] width 72 height 33
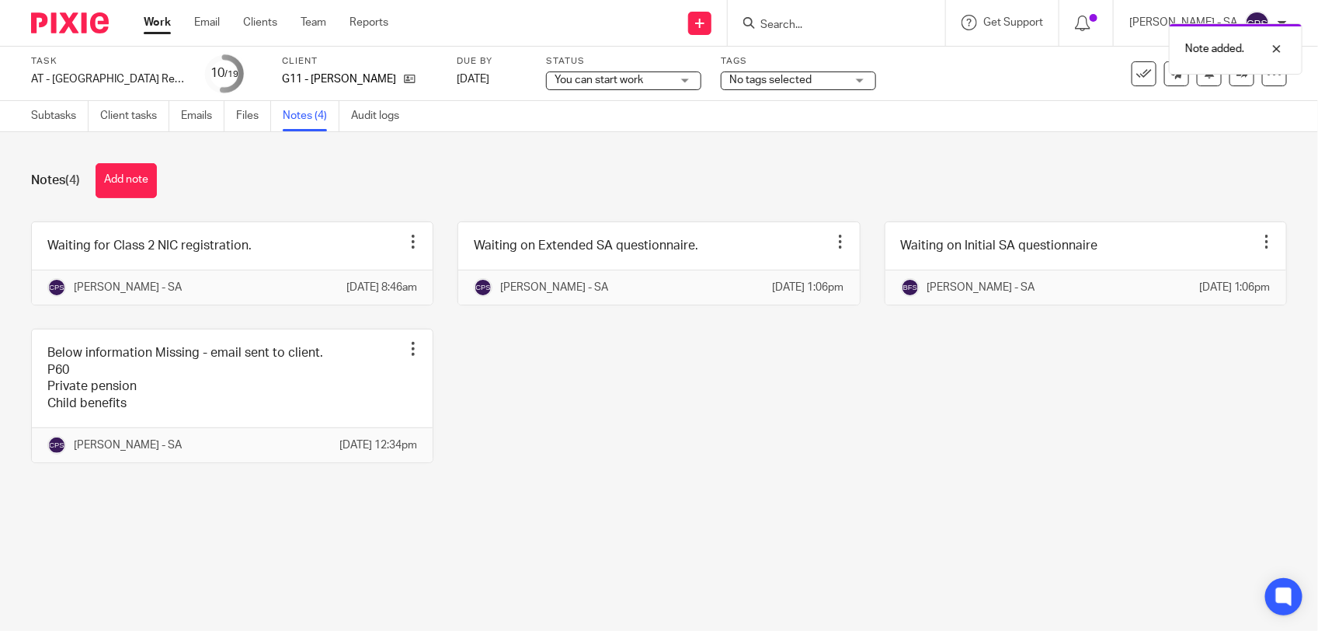
click at [579, 79] on span "You can start work" at bounding box center [598, 80] width 89 height 11
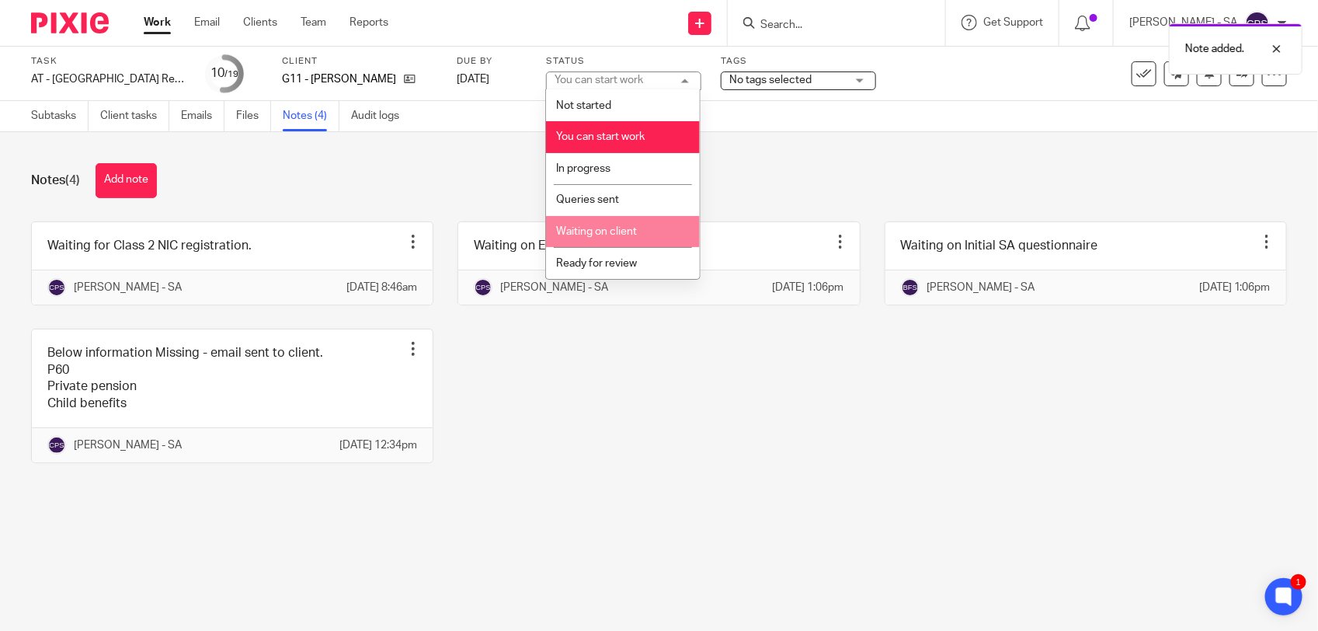
click at [596, 234] on span "Waiting on client" at bounding box center [596, 231] width 81 height 11
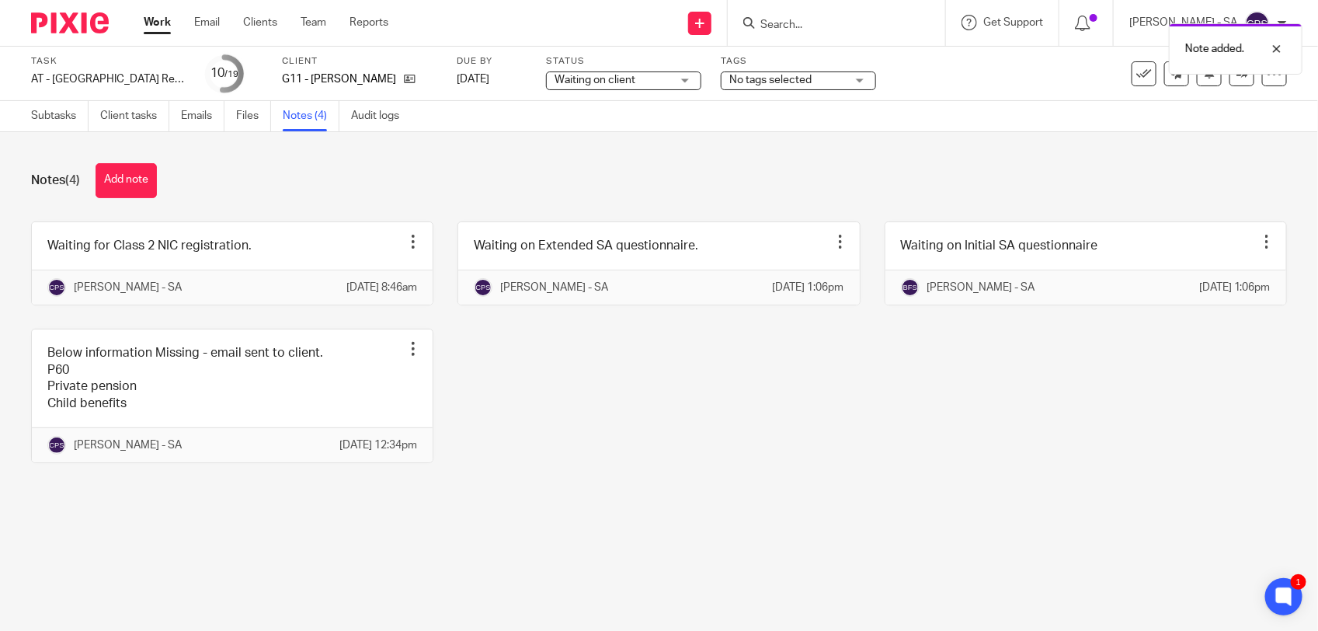
click at [606, 425] on div "Waiting for Class 2 NIC registration. Edit note Delete note Chirag Patoliya - S…" at bounding box center [647, 353] width 1280 height 265
click at [647, 85] on span "Waiting on client" at bounding box center [612, 80] width 116 height 16
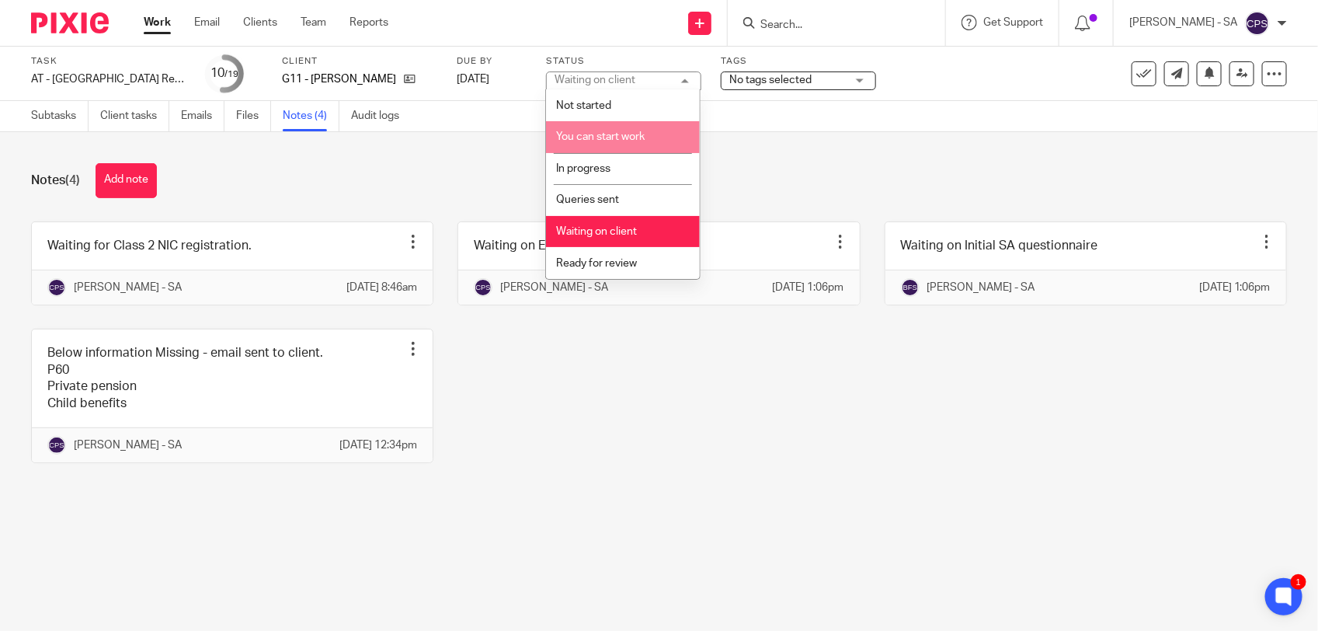
click at [607, 136] on span "You can start work" at bounding box center [600, 136] width 89 height 11
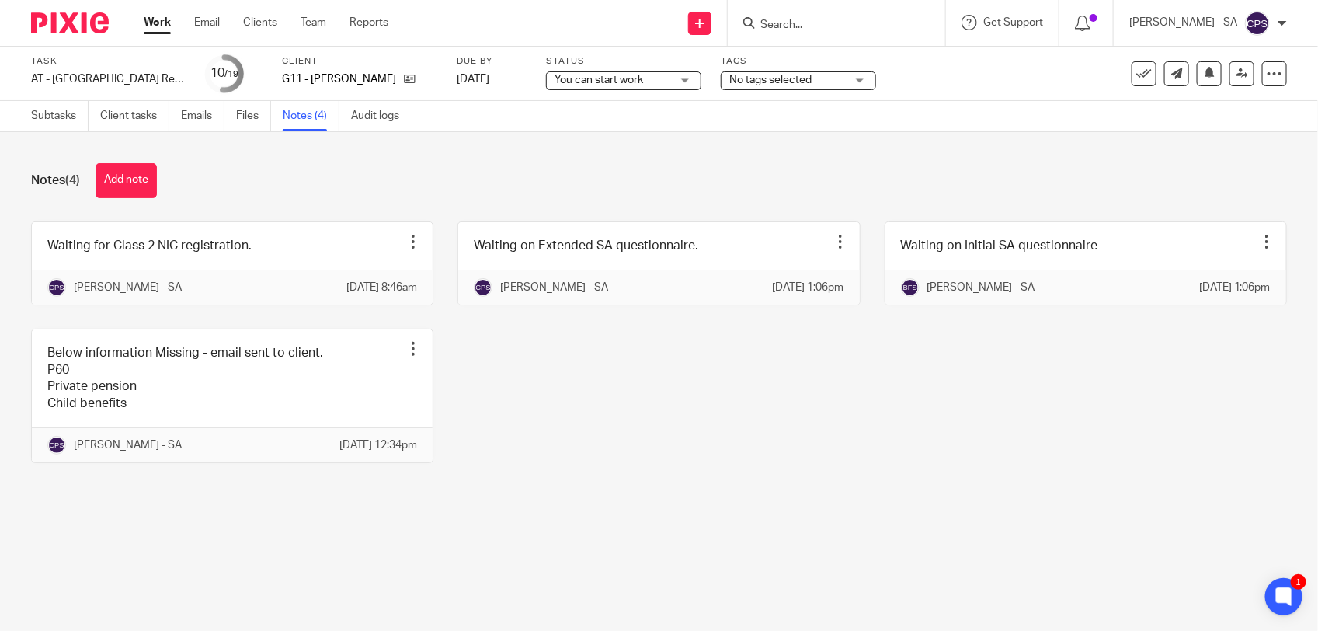
click at [659, 418] on div "Waiting for Class 2 NIC registration. Edit note Delete note Chirag Patoliya - S…" at bounding box center [647, 353] width 1280 height 265
click at [52, 117] on link "Subtasks" at bounding box center [59, 116] width 57 height 30
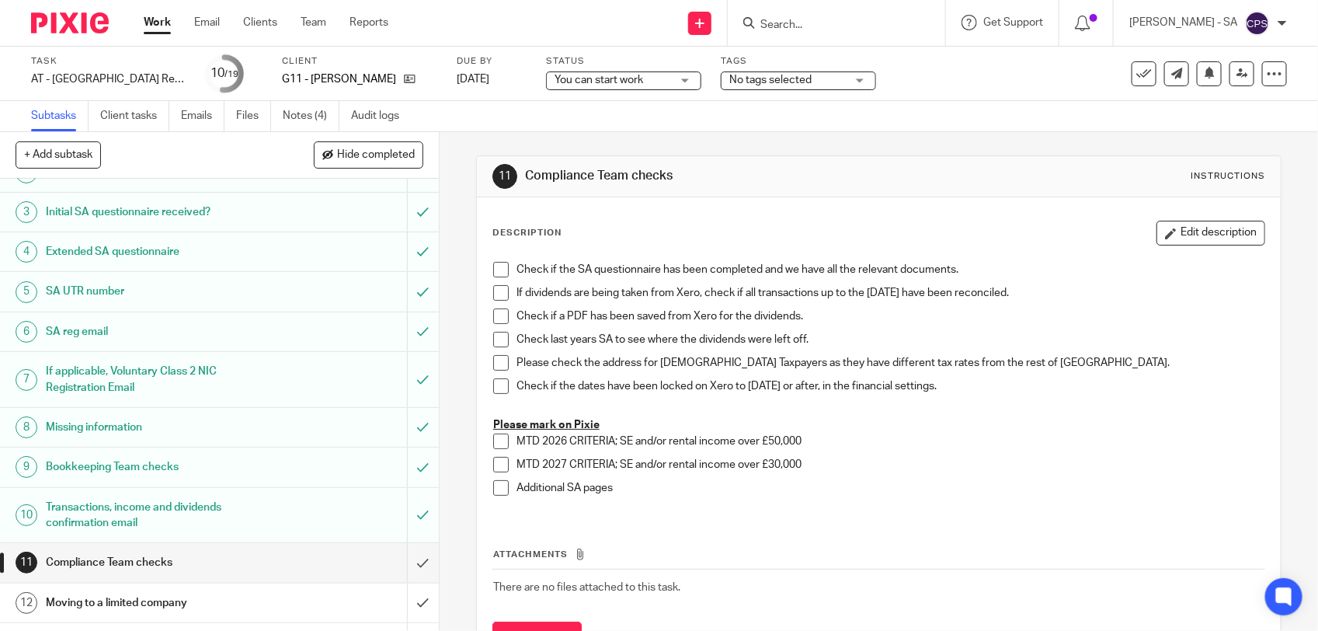
scroll to position [97, 0]
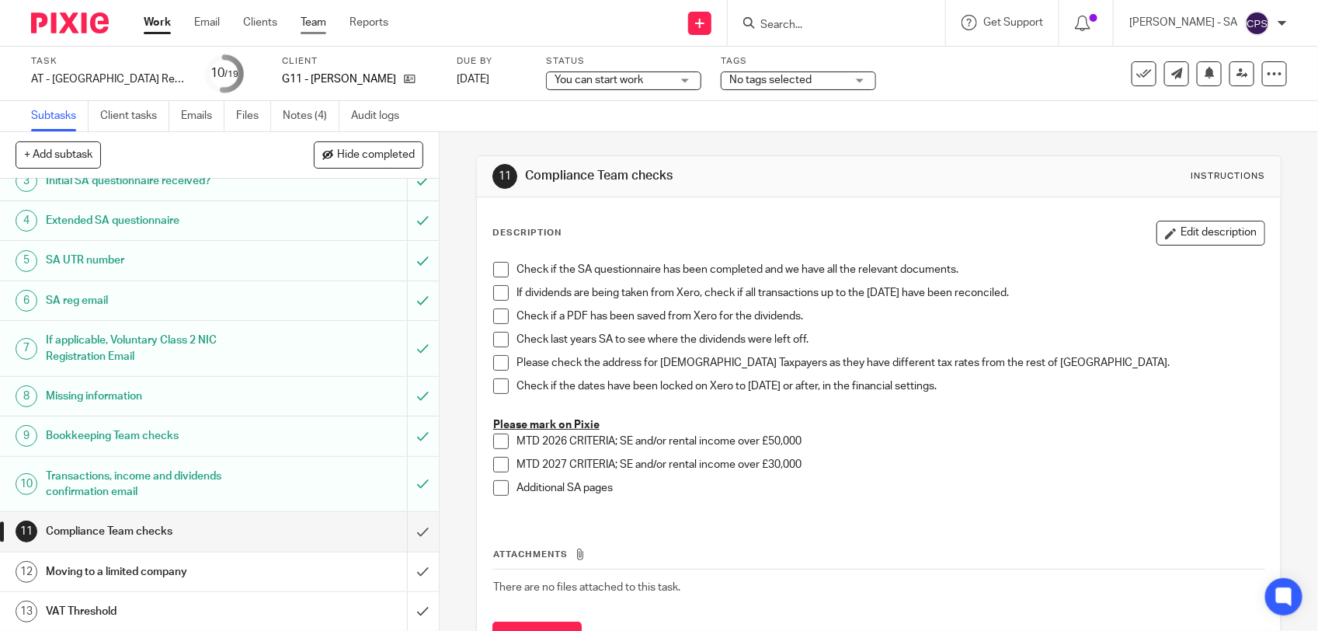
click at [313, 27] on link "Team" at bounding box center [314, 23] width 26 height 16
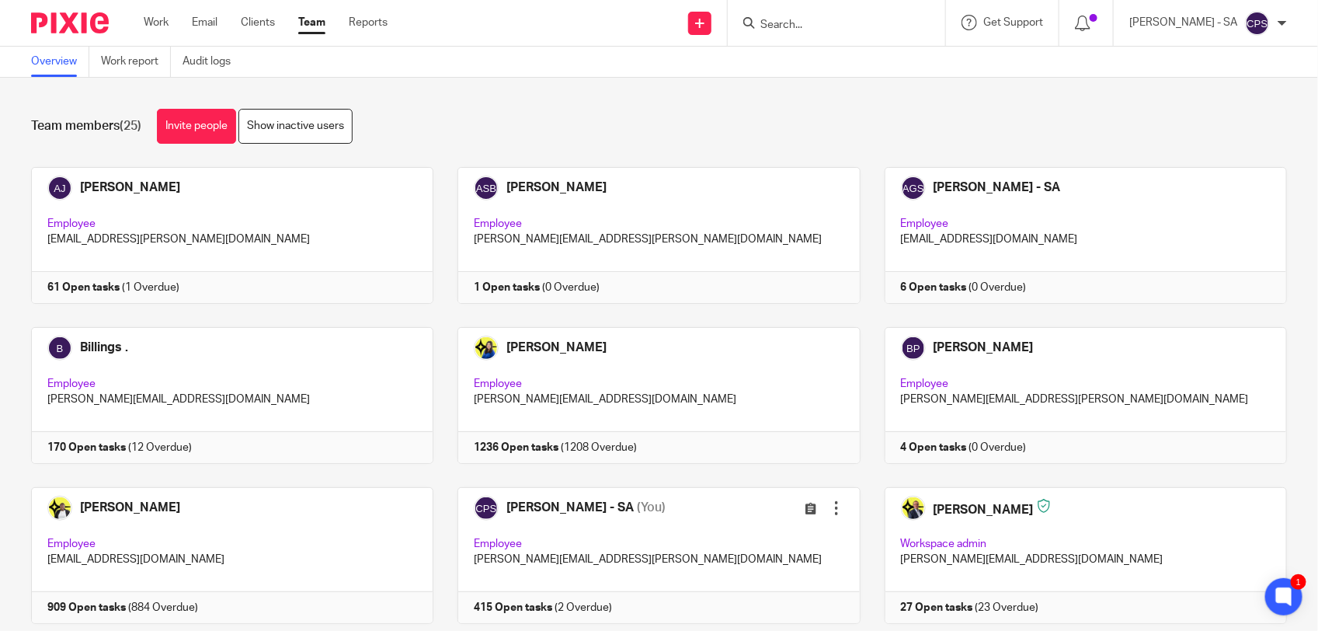
click at [786, 21] on input "Search" at bounding box center [829, 26] width 140 height 14
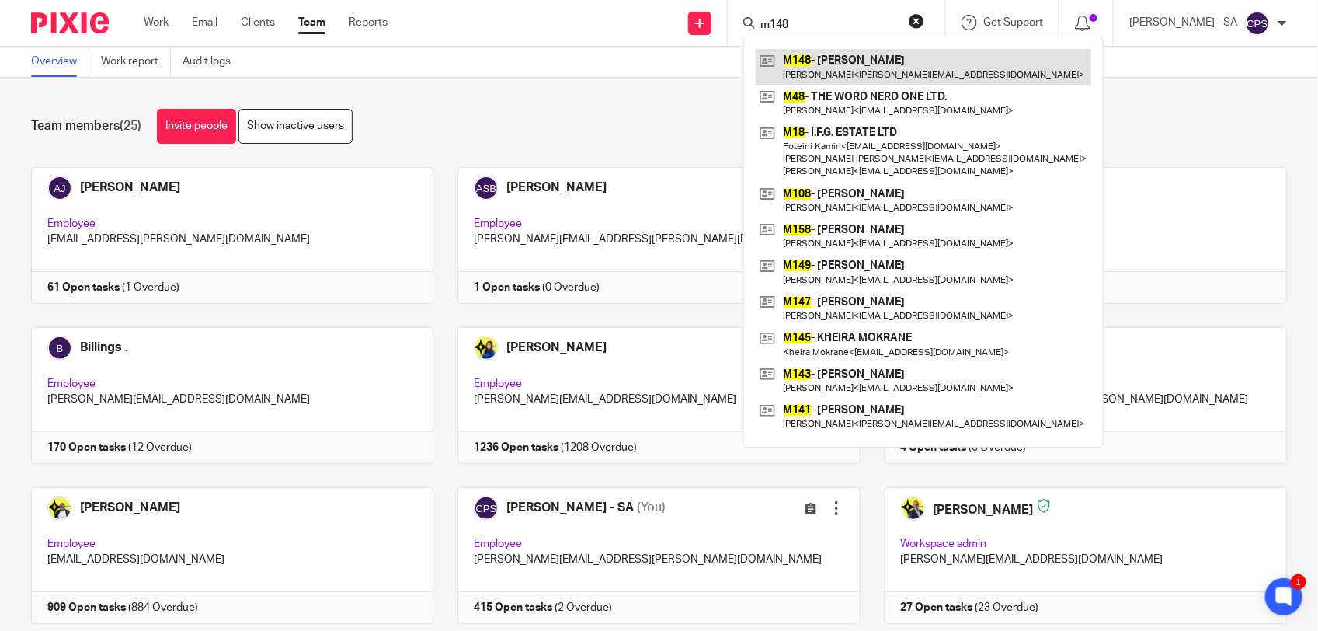
type input "m148"
click at [886, 58] on link at bounding box center [923, 67] width 335 height 36
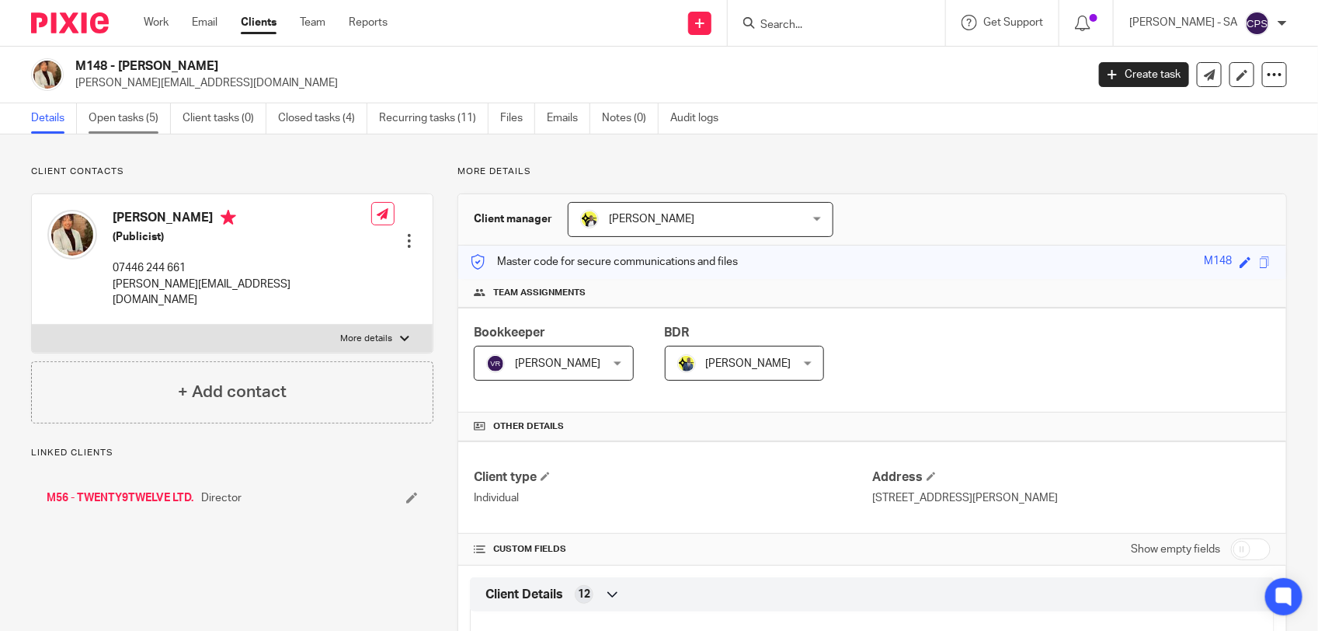
click at [133, 123] on link "Open tasks (5)" at bounding box center [130, 118] width 82 height 30
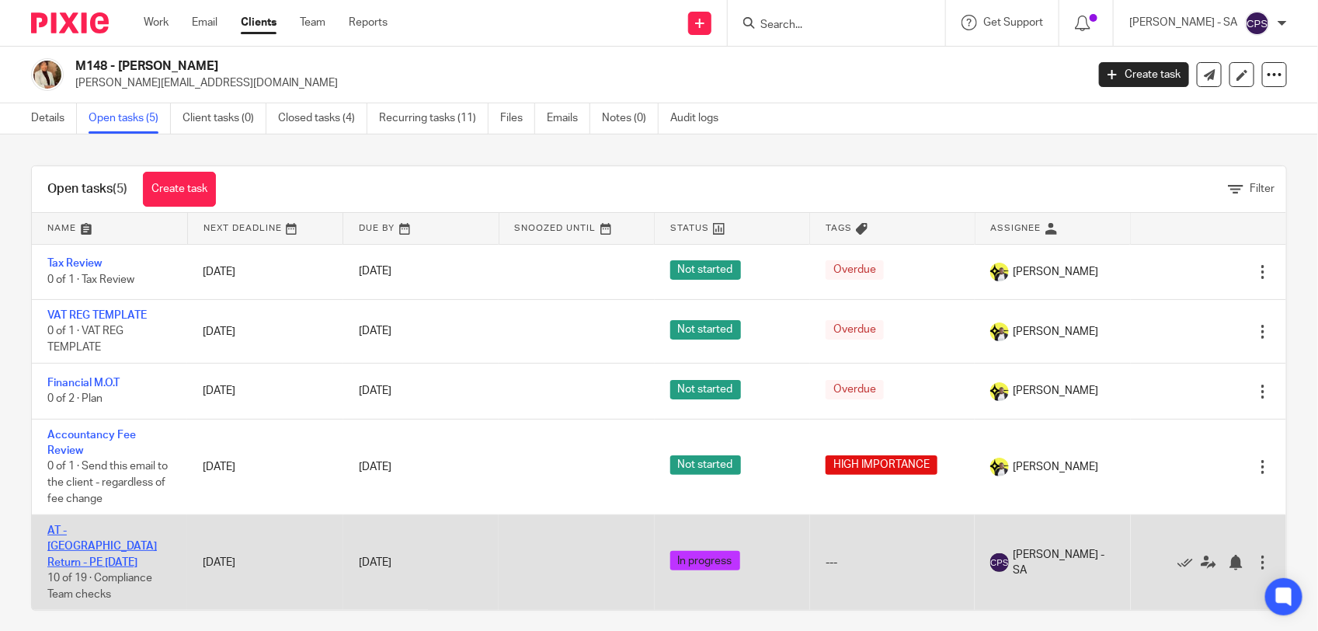
click at [106, 534] on link "AT - [GEOGRAPHIC_DATA] Return - PE [DATE]" at bounding box center [101, 546] width 109 height 43
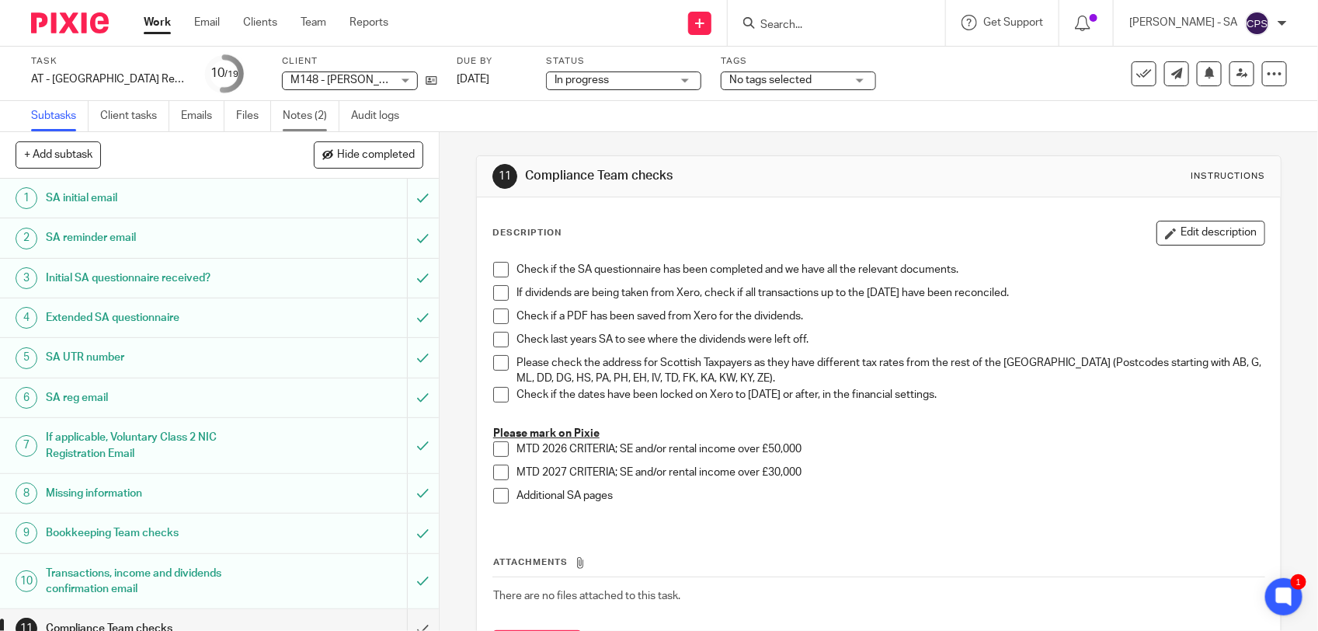
click at [311, 109] on link "Notes (2)" at bounding box center [311, 116] width 57 height 30
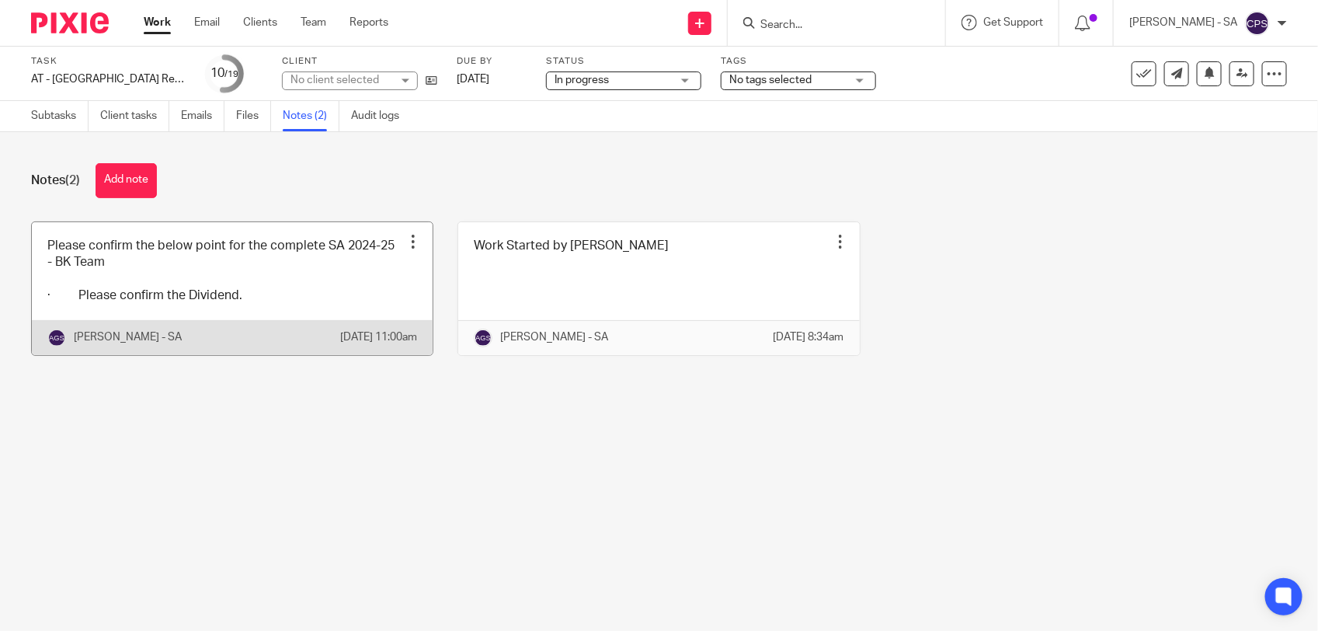
click at [326, 284] on link at bounding box center [232, 288] width 401 height 133
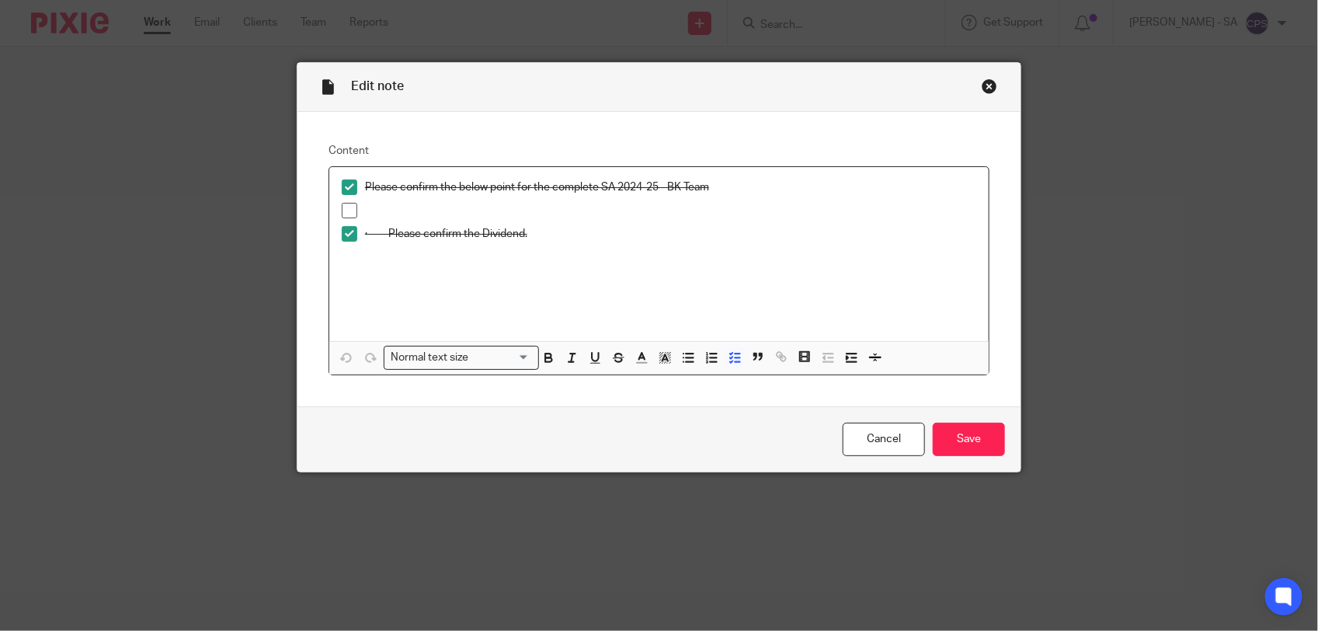
click at [378, 207] on p at bounding box center [670, 211] width 611 height 16
click at [953, 429] on input "Save" at bounding box center [969, 438] width 72 height 33
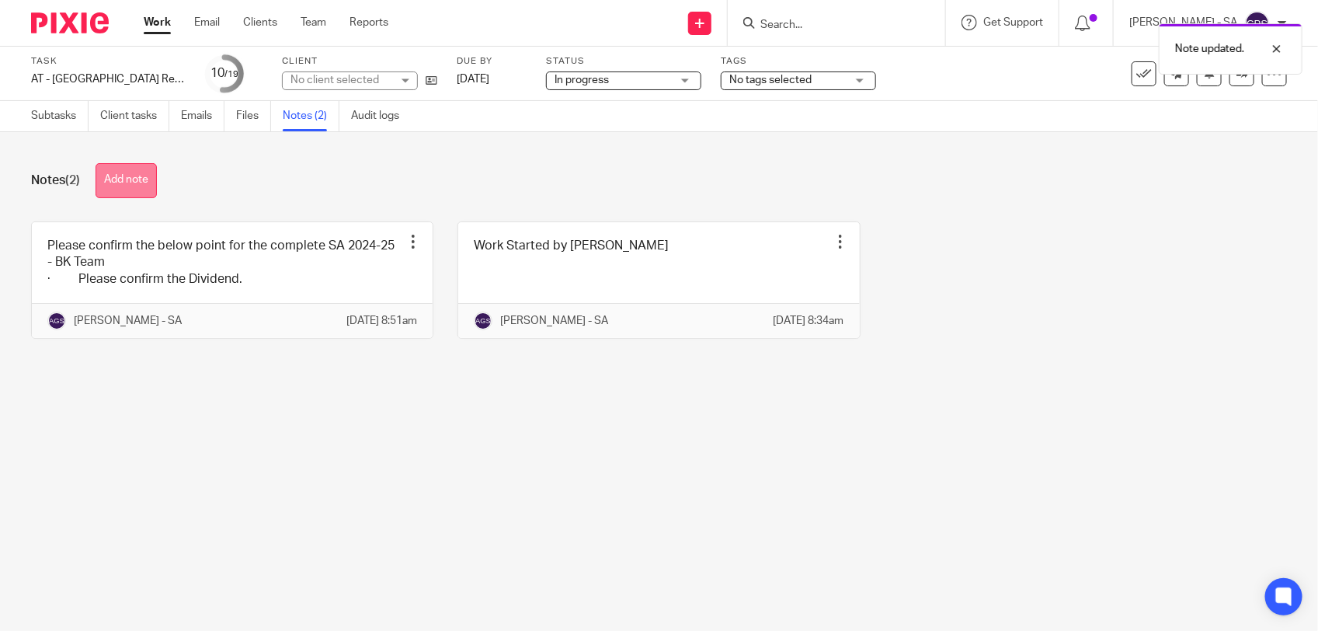
click at [140, 187] on button "Add note" at bounding box center [126, 180] width 61 height 35
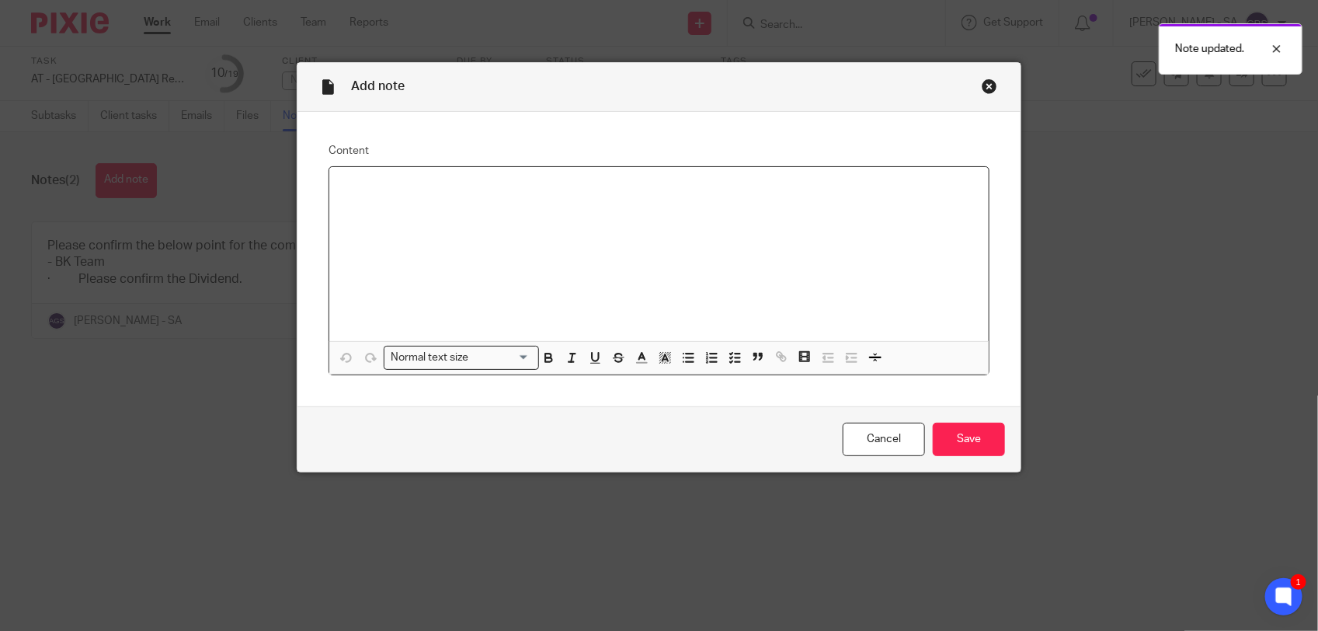
paste div
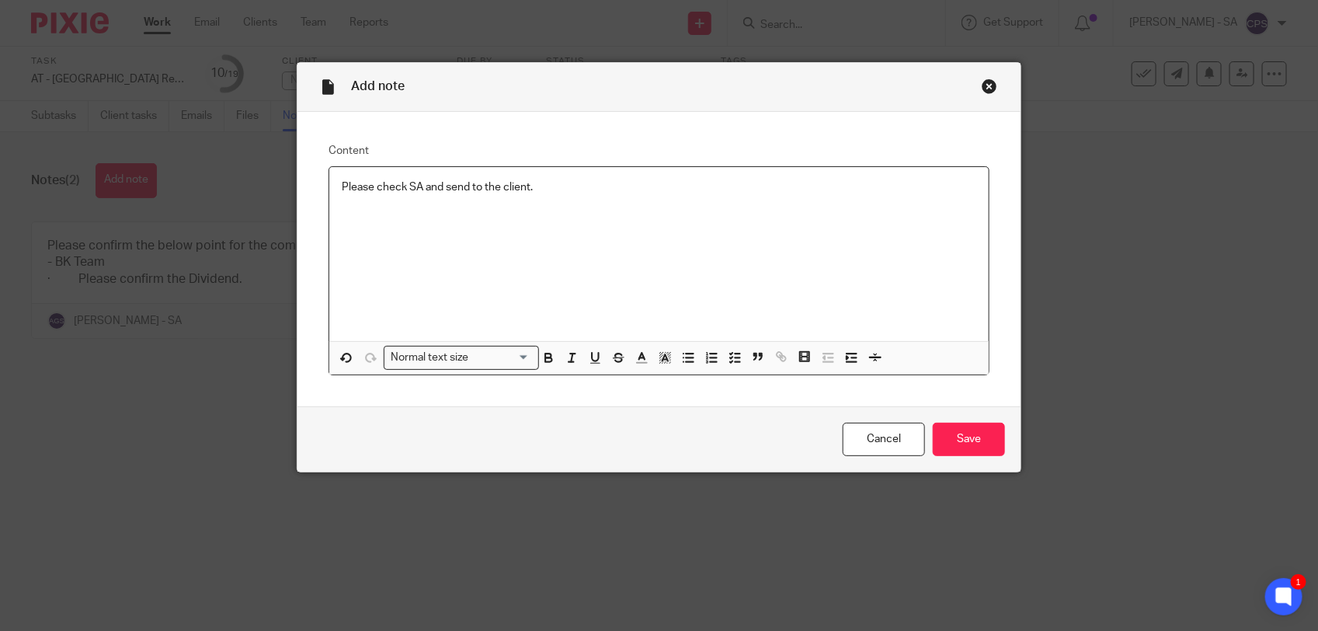
click at [385, 190] on p "Please check SA and send to the client." at bounding box center [659, 187] width 634 height 16
drag, startPoint x: 334, startPoint y: 190, endPoint x: 553, endPoint y: 184, distance: 219.1
click at [553, 184] on p "Please review SA and send to the client." at bounding box center [659, 187] width 634 height 16
click at [730, 356] on polyline "button" at bounding box center [731, 357] width 2 height 2
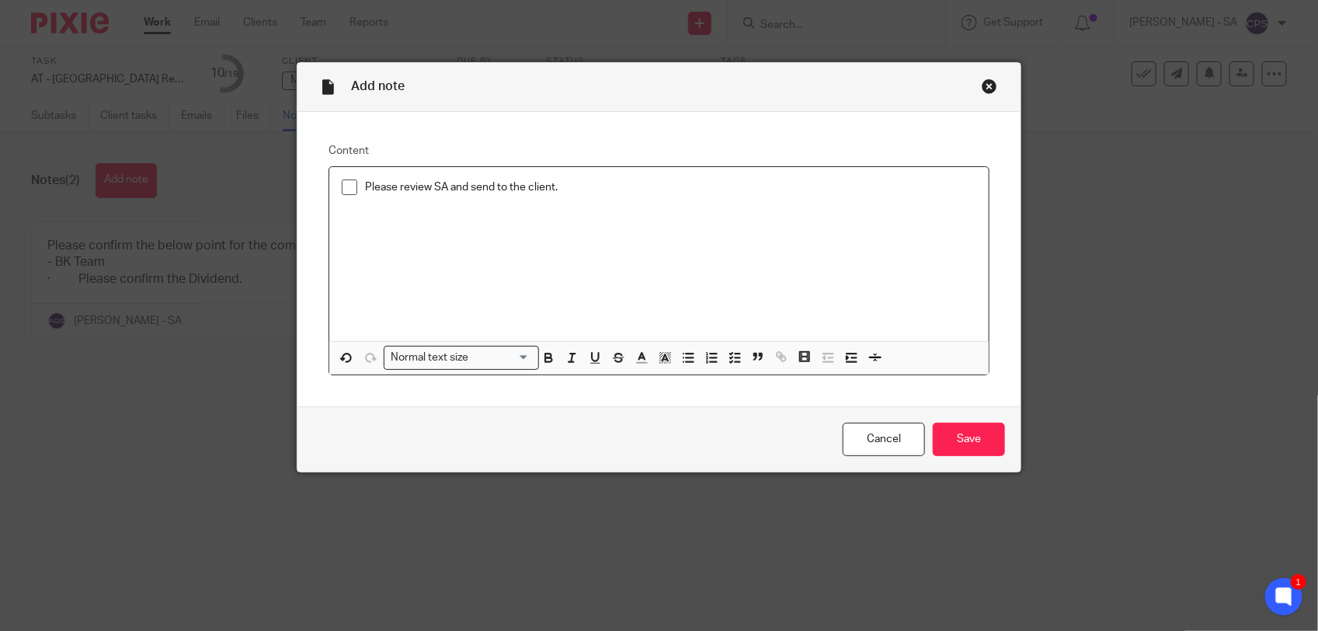
click at [621, 207] on p at bounding box center [659, 211] width 634 height 16
click at [972, 440] on input "Save" at bounding box center [969, 438] width 72 height 33
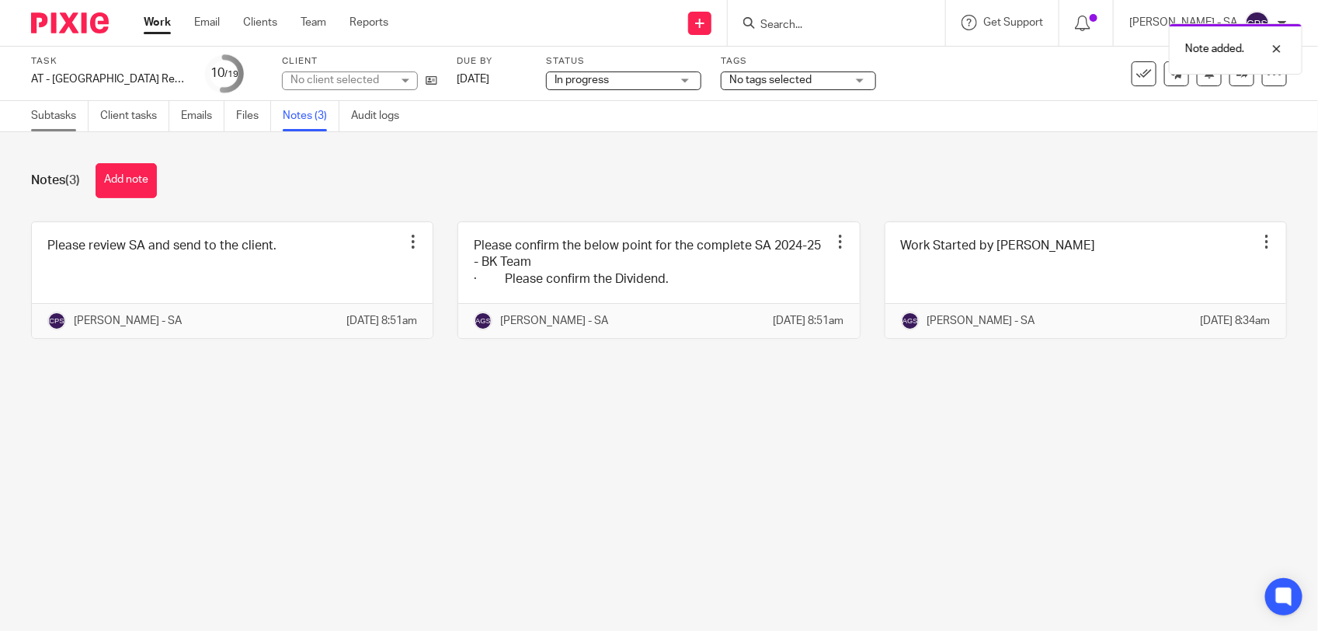
click at [63, 126] on link "Subtasks" at bounding box center [59, 116] width 57 height 30
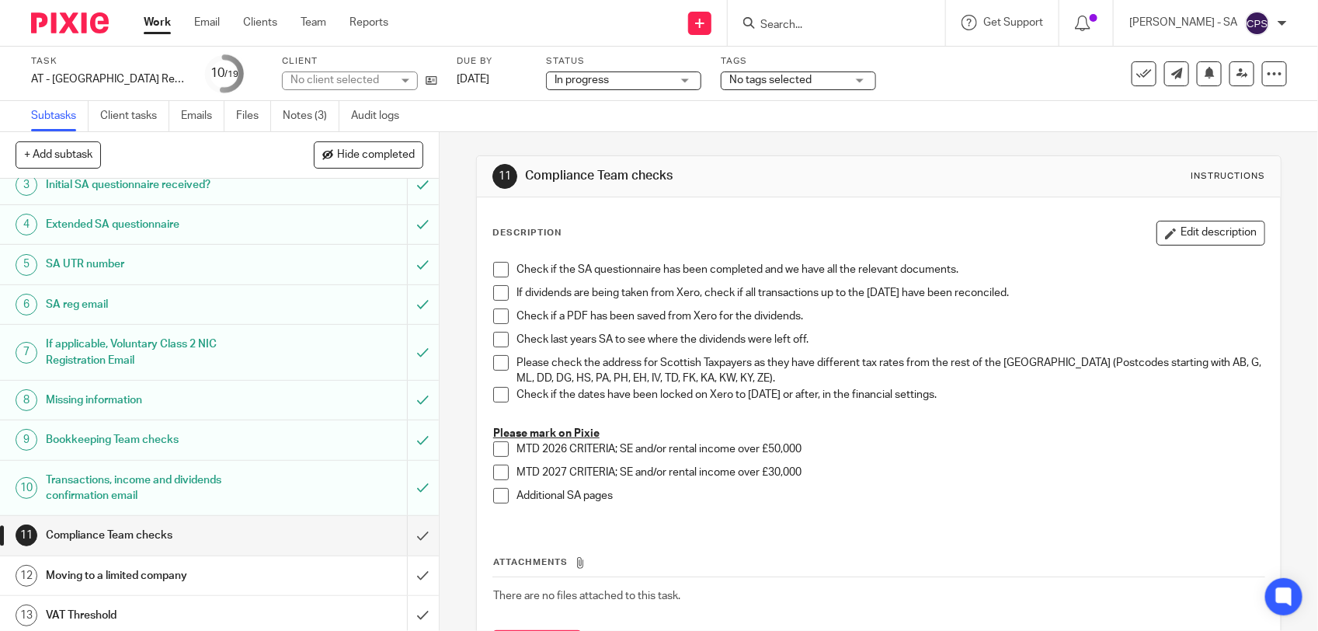
scroll to position [291, 0]
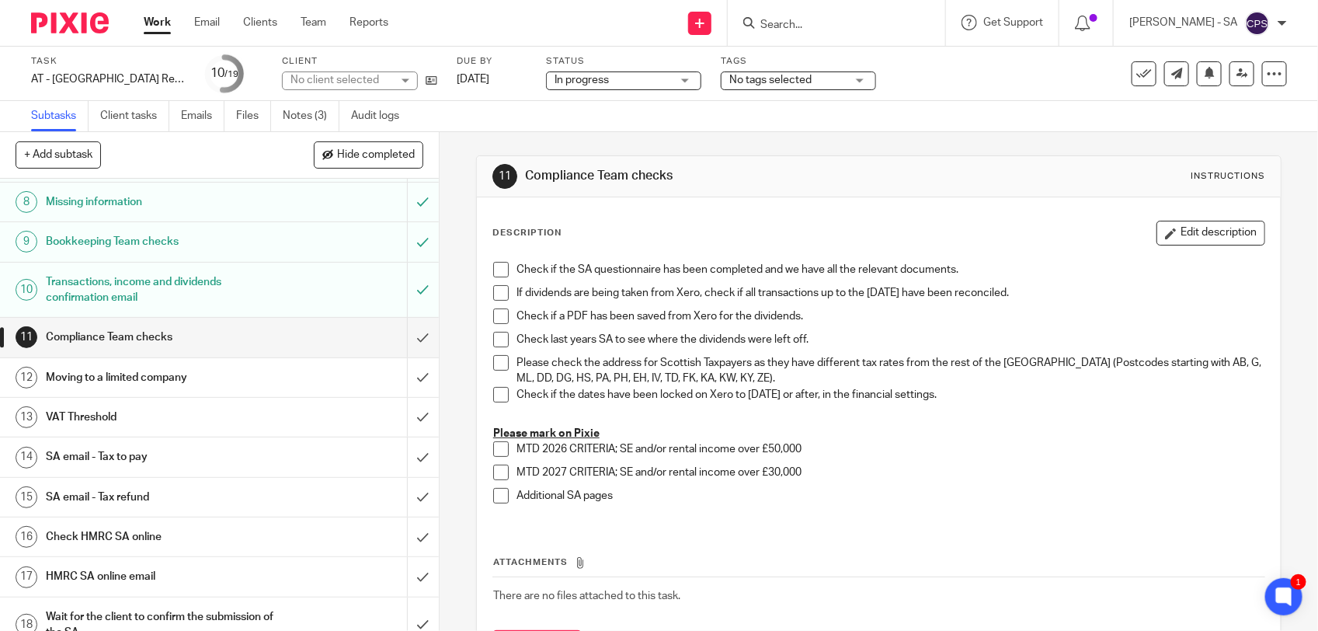
click at [180, 457] on h1 "SA email - Tax to pay" at bounding box center [161, 456] width 231 height 23
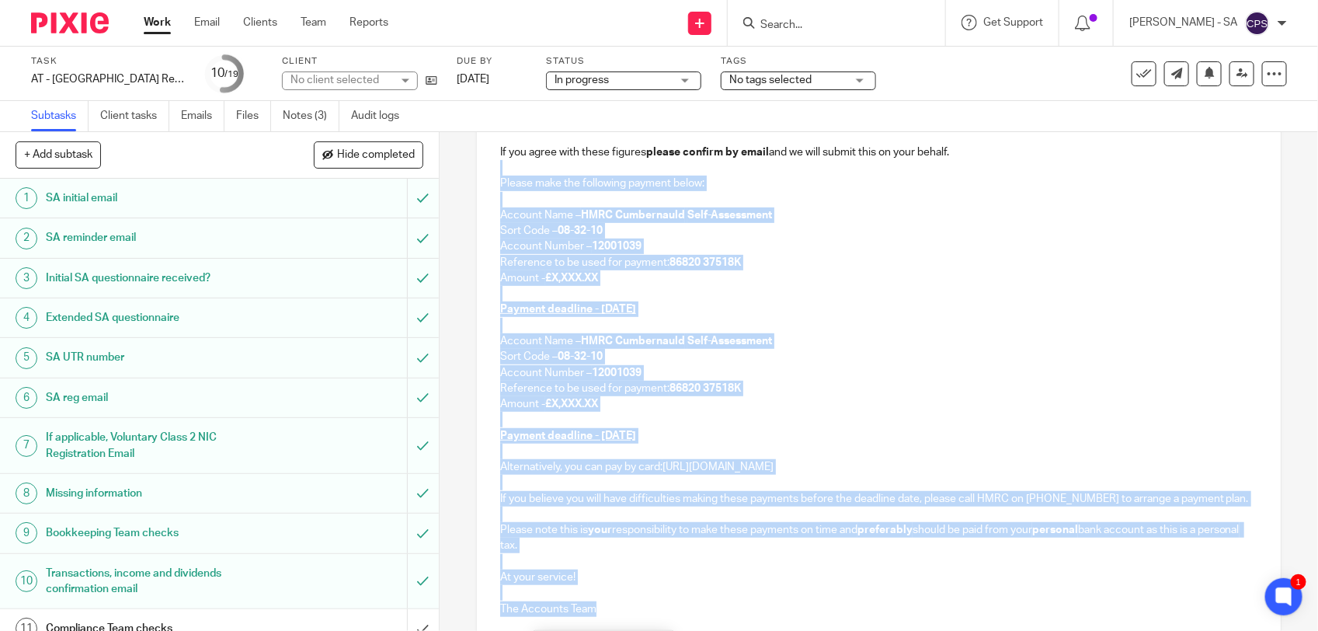
scroll to position [311, 0]
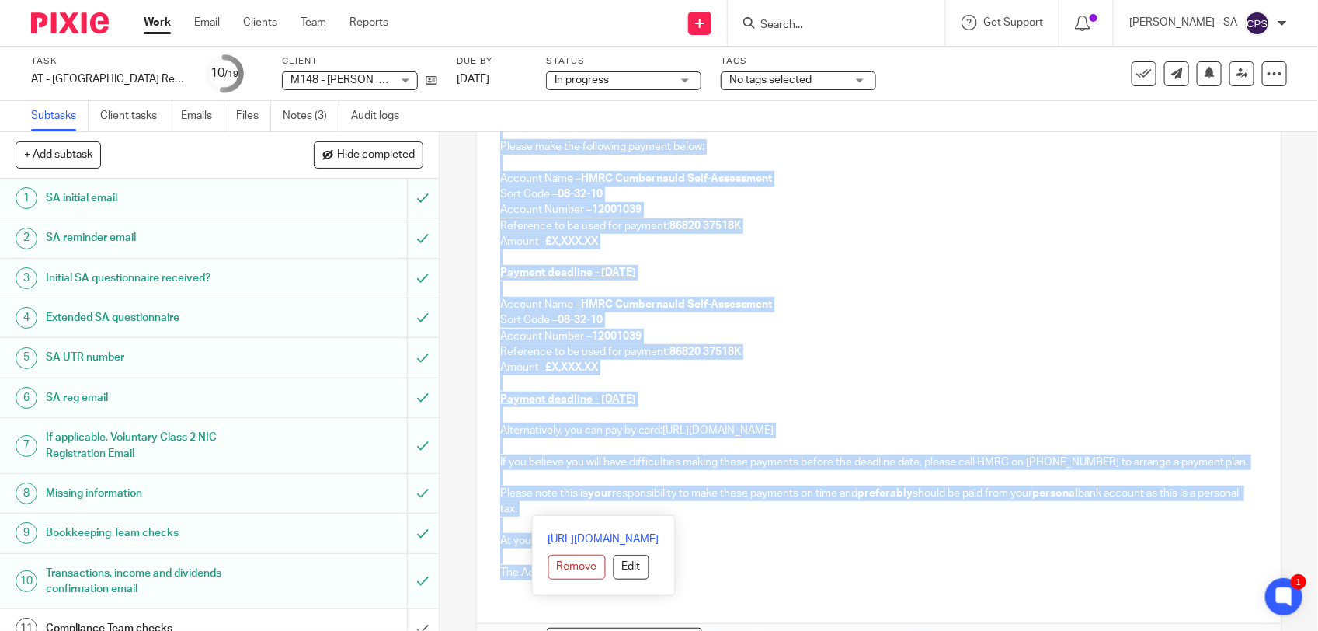
drag, startPoint x: 497, startPoint y: 343, endPoint x: 581, endPoint y: 509, distance: 185.5
click at [584, 509] on div "M148 - YAZMIN MCKENZIE Dear Yazmin, We can confirm that your 2024-25 Self-Asses…" at bounding box center [879, 295] width 804 height 594
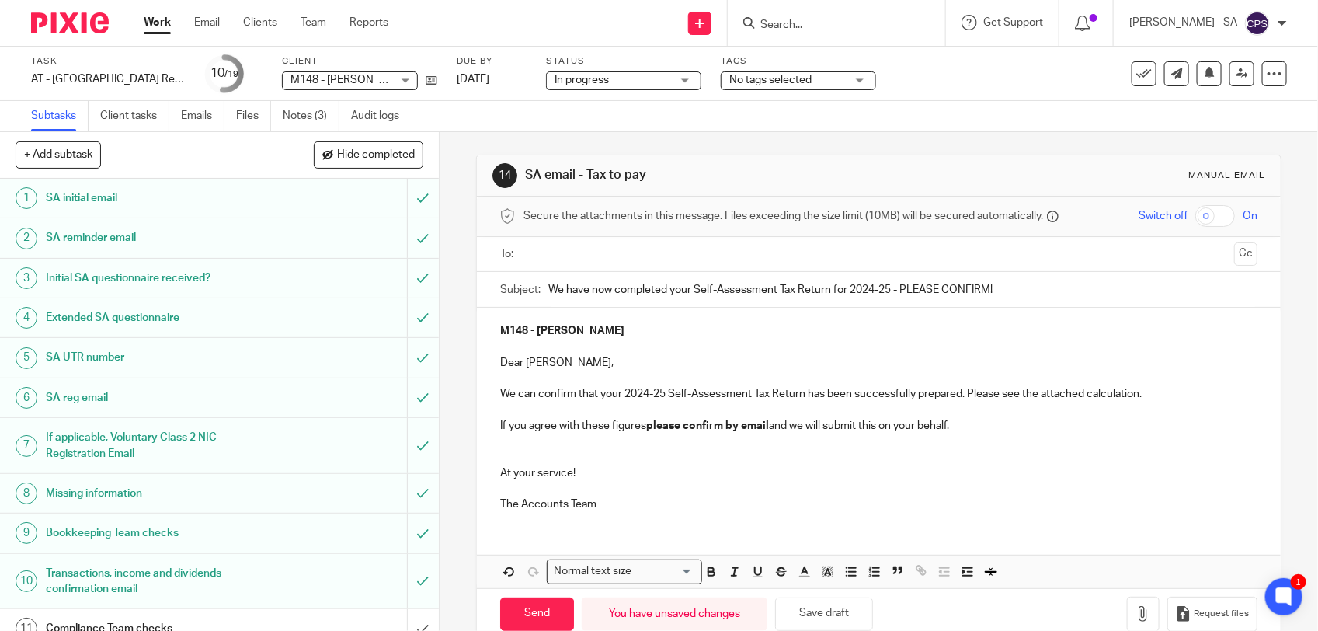
scroll to position [0, 0]
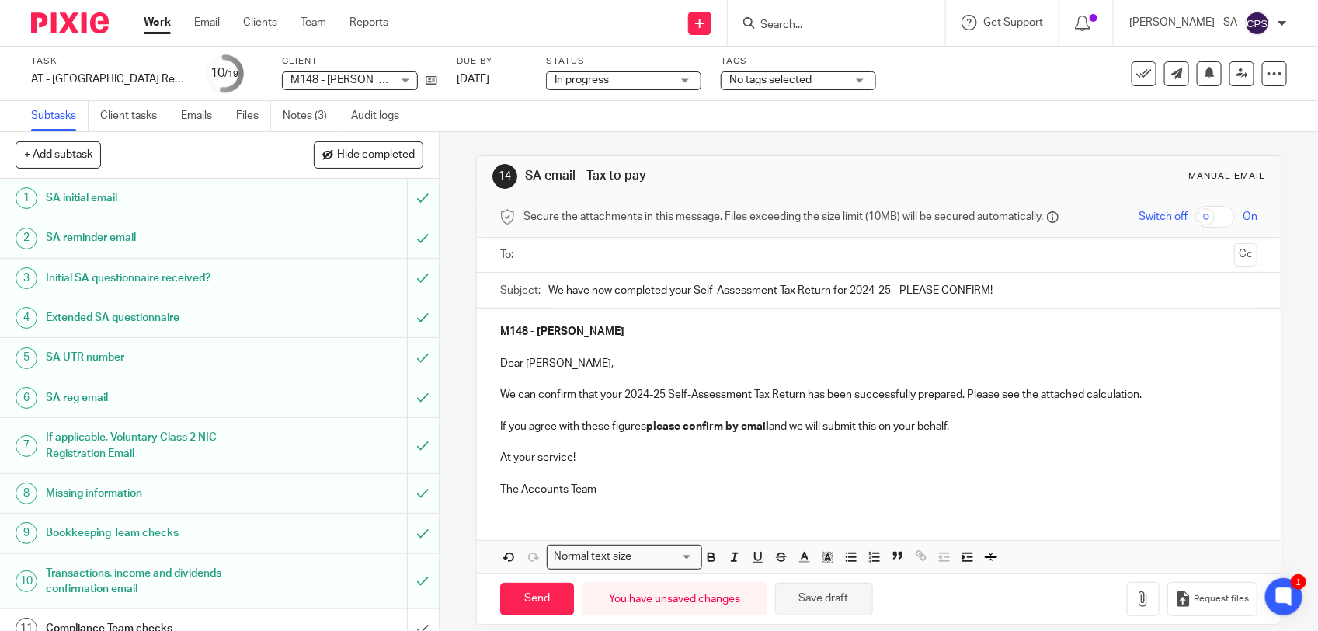
click at [822, 604] on button "Save draft" at bounding box center [824, 598] width 98 height 33
click at [822, 600] on button "Save draft" at bounding box center [824, 598] width 98 height 33
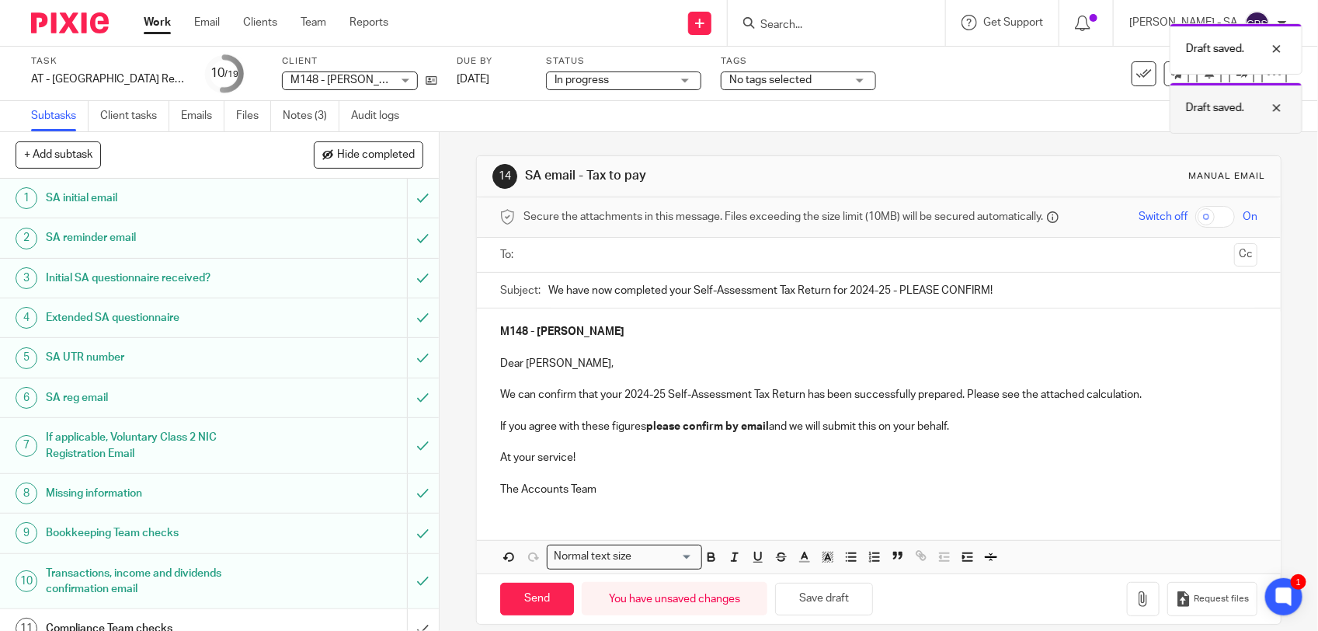
click at [1281, 106] on div at bounding box center [1265, 108] width 42 height 19
click at [1278, 47] on div at bounding box center [1265, 49] width 42 height 19
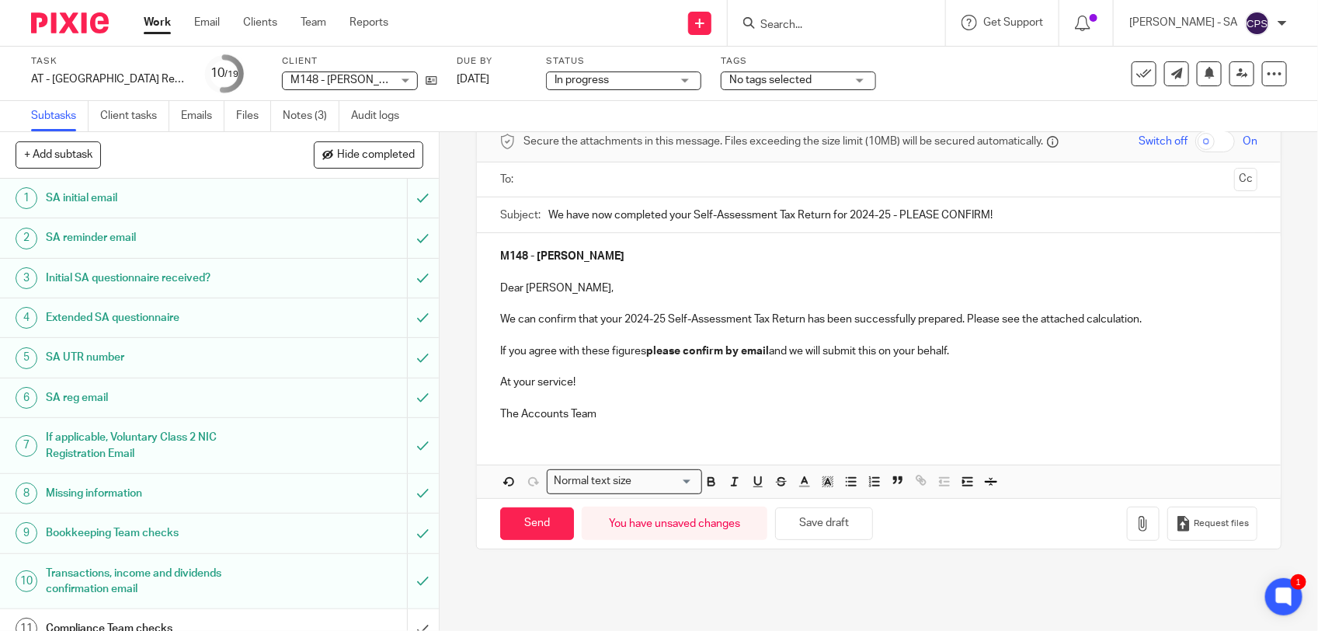
scroll to position [97, 0]
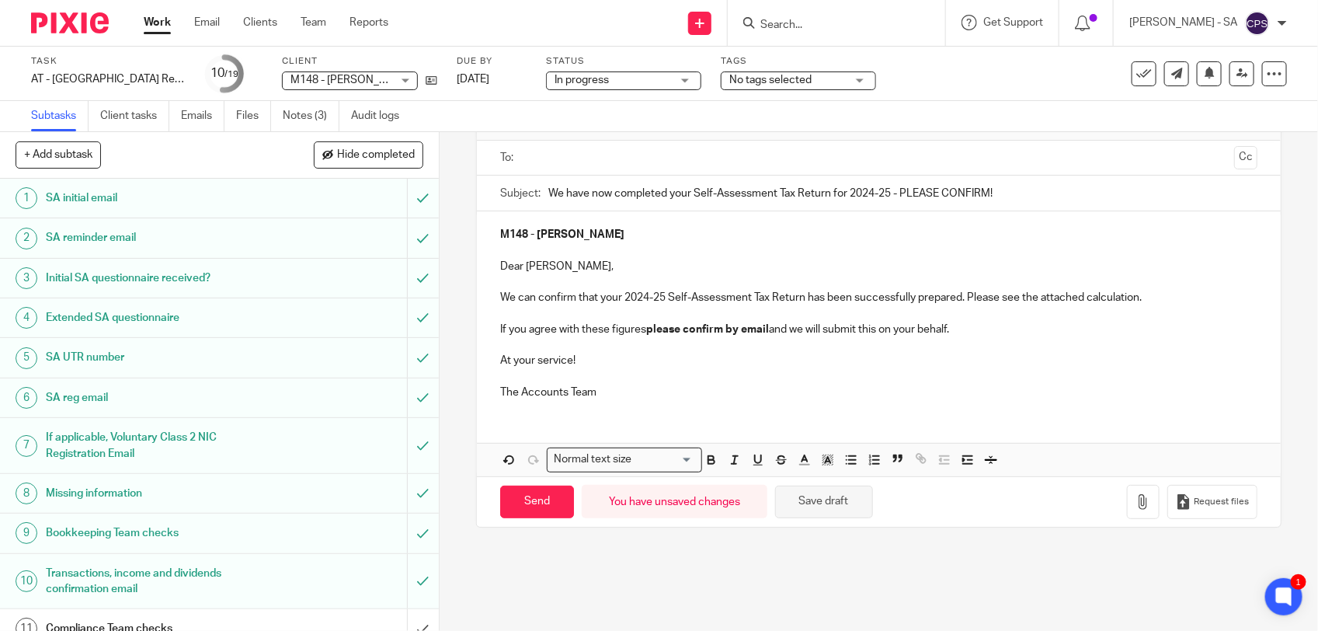
click at [815, 495] on button "Save draft" at bounding box center [824, 501] width 98 height 33
click at [662, 78] on span "In progress" at bounding box center [612, 80] width 116 height 16
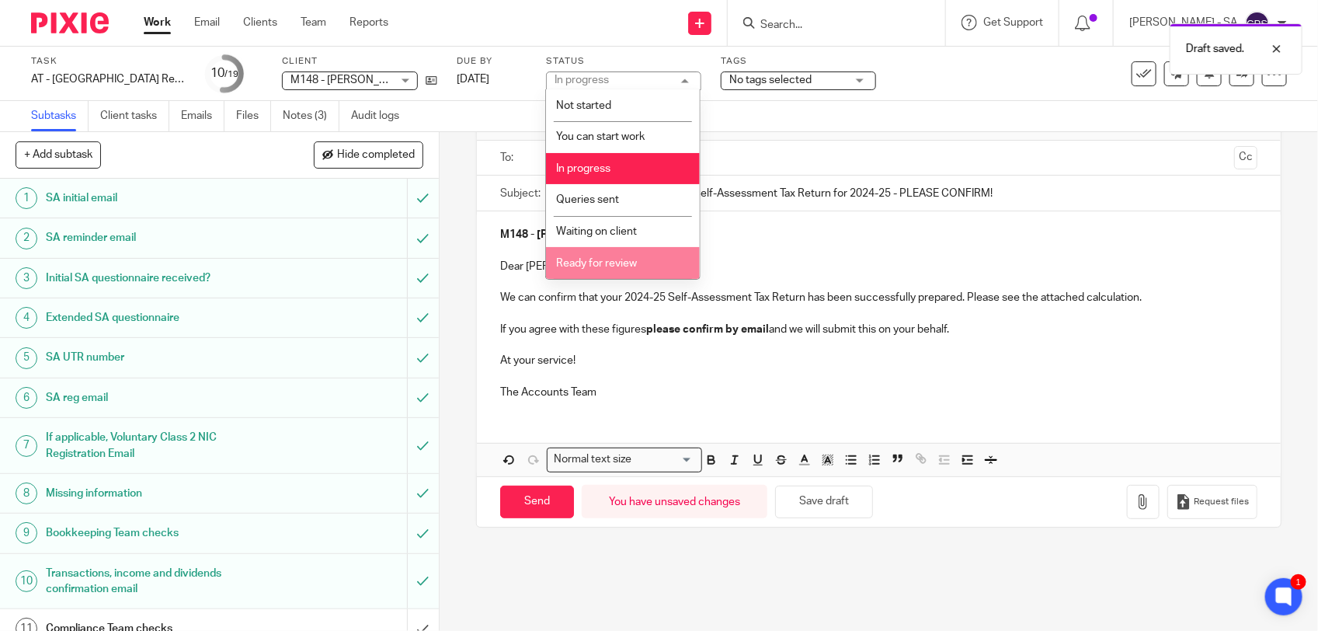
click at [618, 258] on span "Ready for review" at bounding box center [596, 263] width 81 height 11
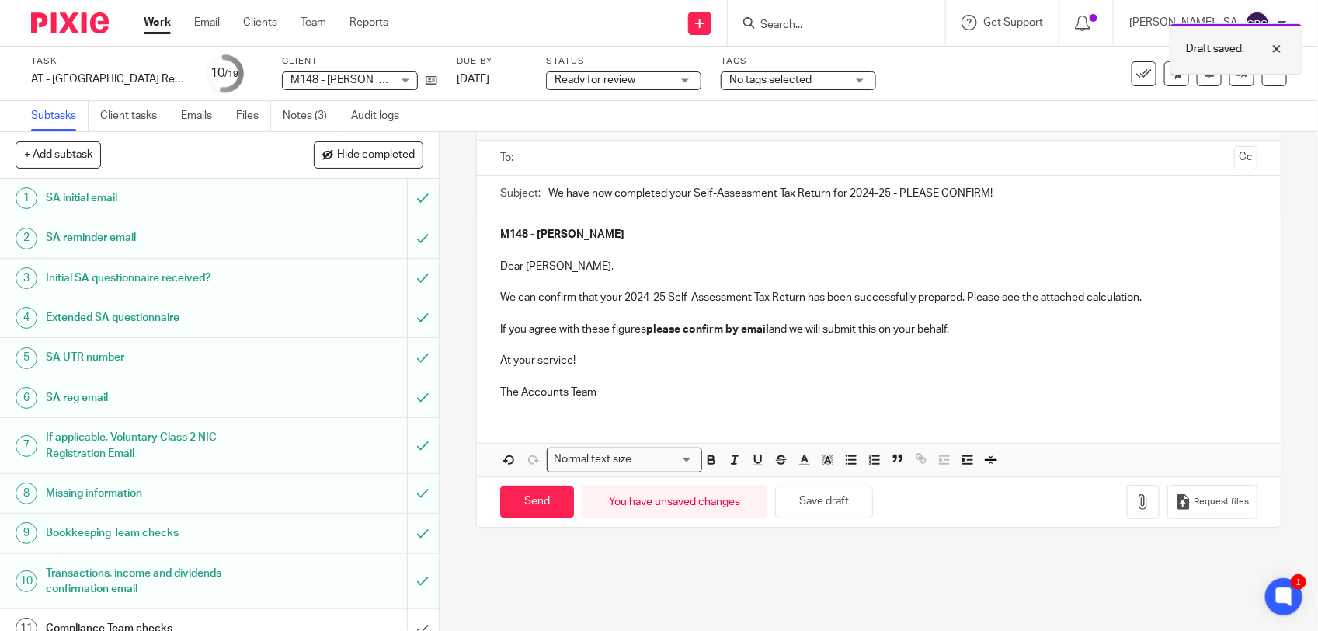
click at [1278, 43] on div at bounding box center [1265, 49] width 42 height 19
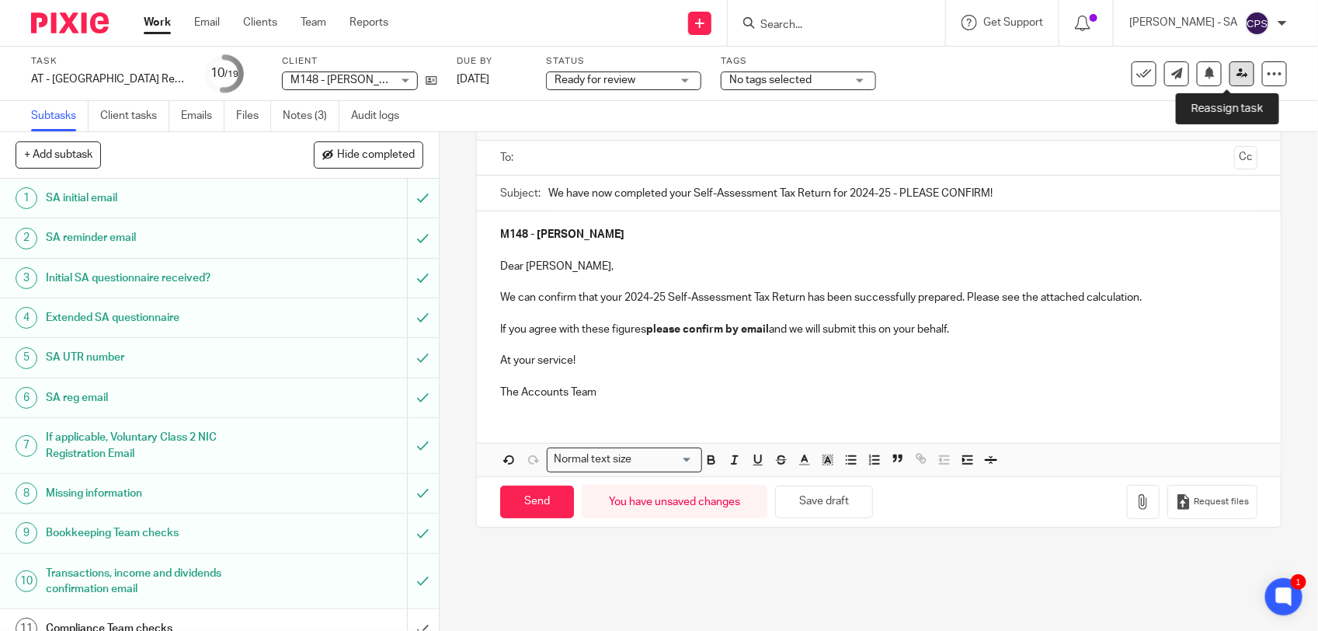
click at [1236, 70] on icon at bounding box center [1242, 74] width 12 height 12
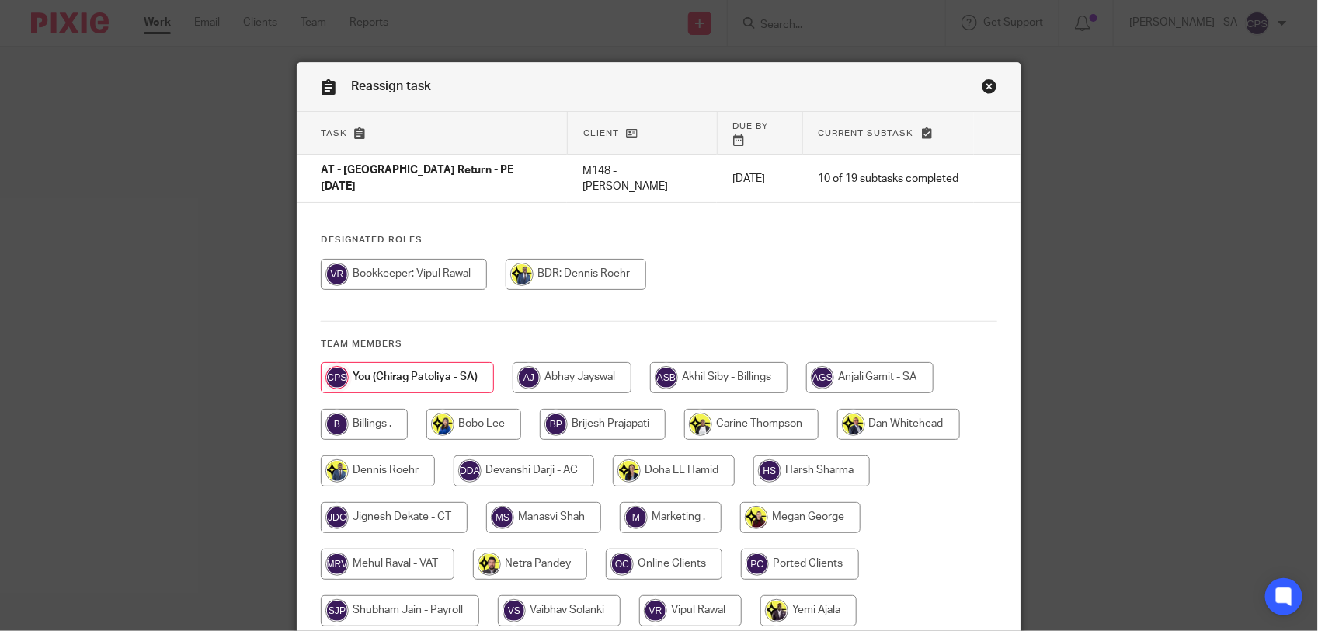
scroll to position [97, 0]
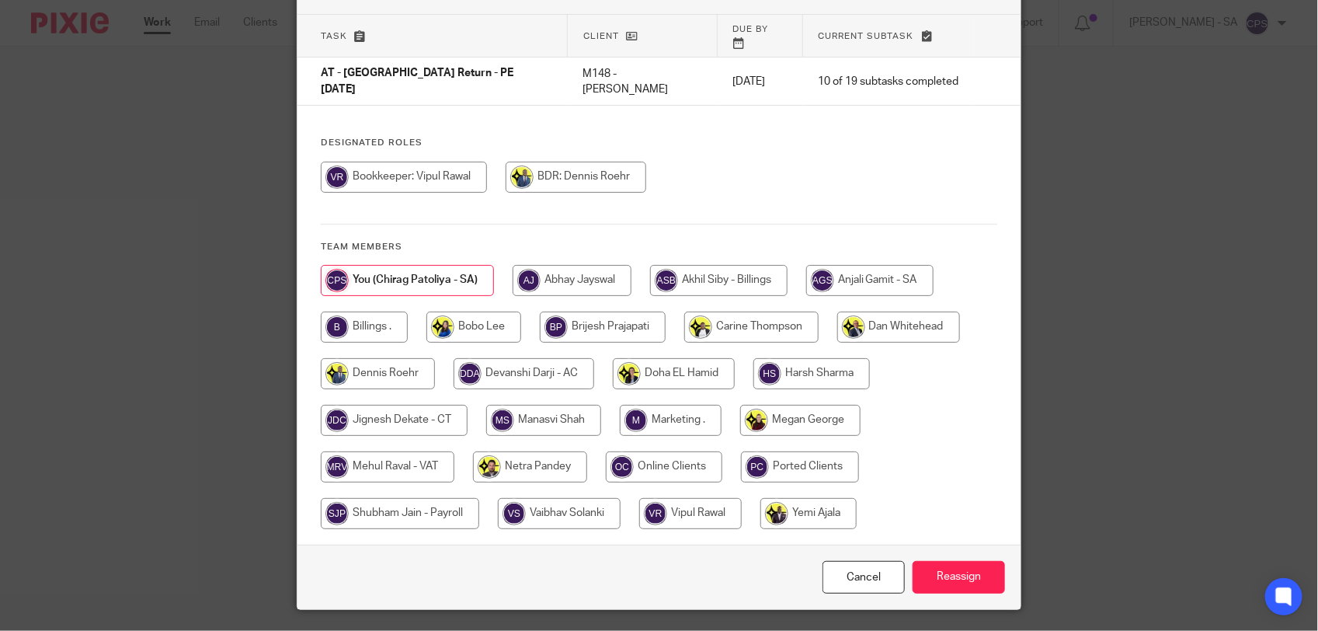
click at [534, 451] on input "radio" at bounding box center [530, 466] width 114 height 31
radio input "true"
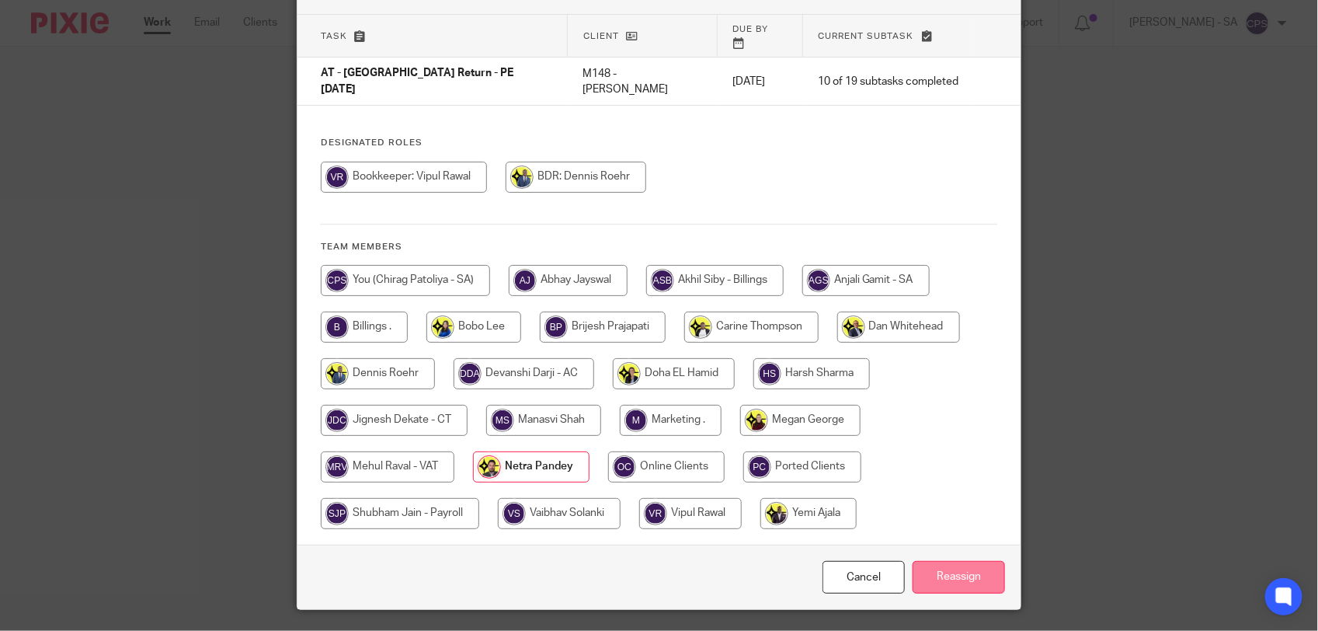
click at [915, 561] on input "Reassign" at bounding box center [958, 577] width 92 height 33
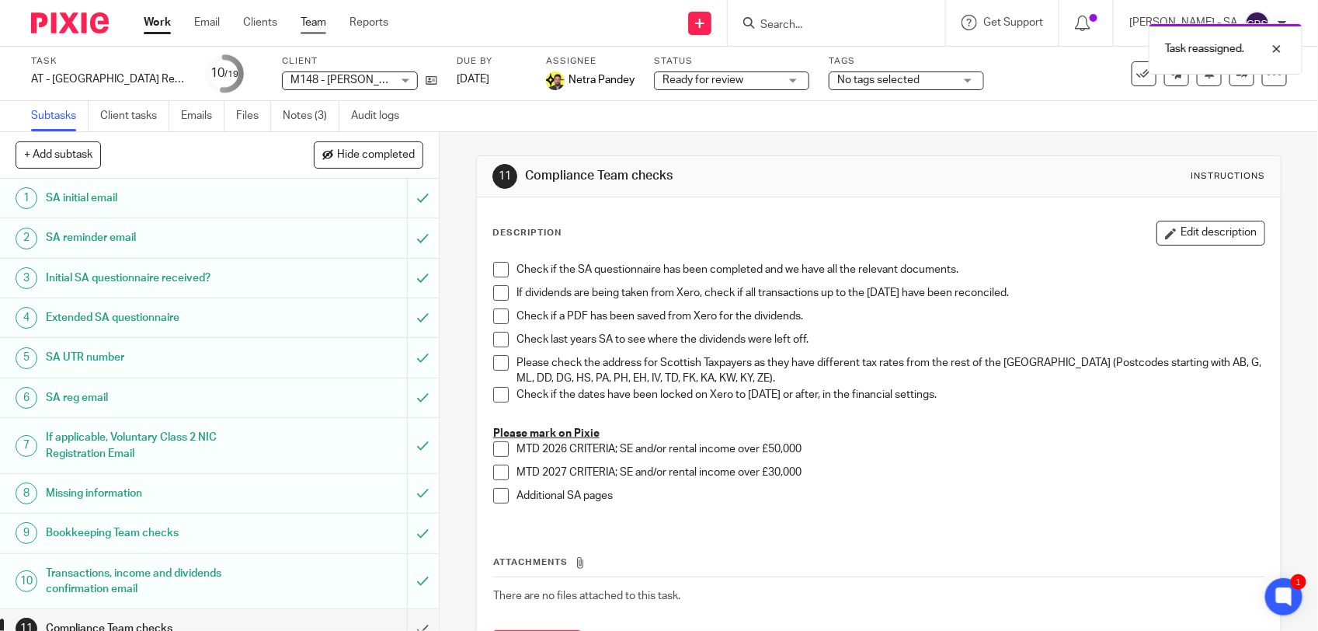
click at [315, 29] on link "Team" at bounding box center [314, 23] width 26 height 16
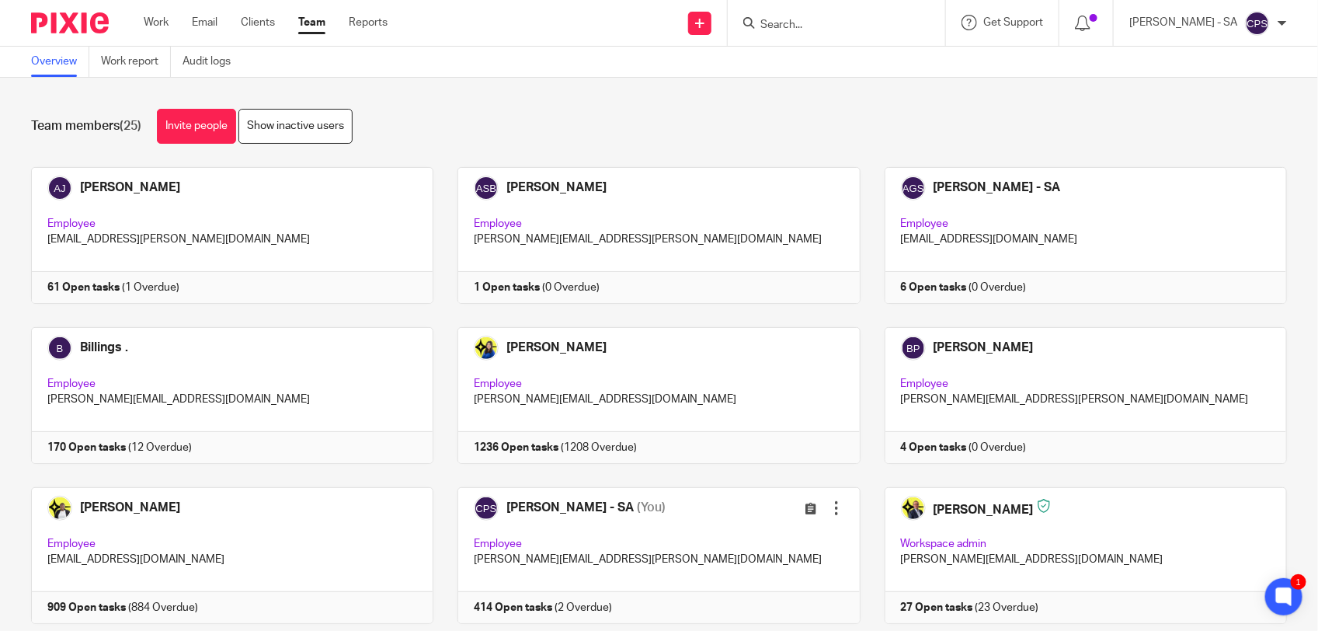
click at [839, 24] on input "Search" at bounding box center [829, 26] width 140 height 14
type input "R11"
click at [844, 67] on link at bounding box center [887, 67] width 262 height 36
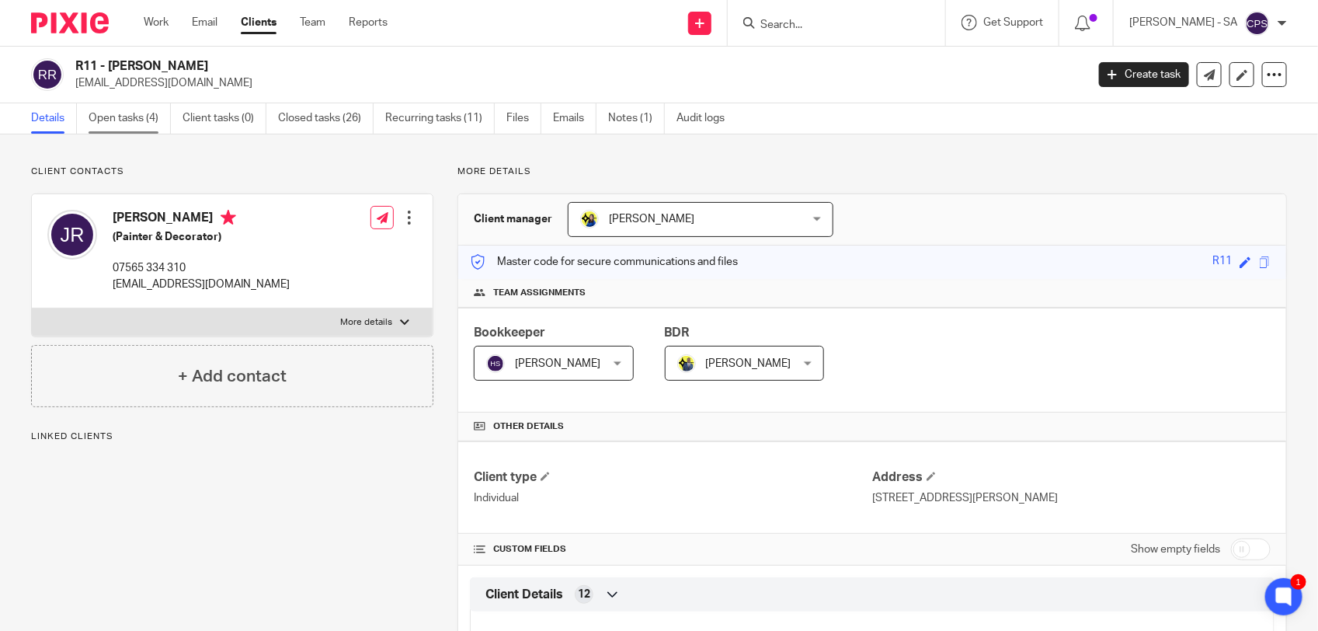
click at [138, 121] on link "Open tasks (4)" at bounding box center [130, 118] width 82 height 30
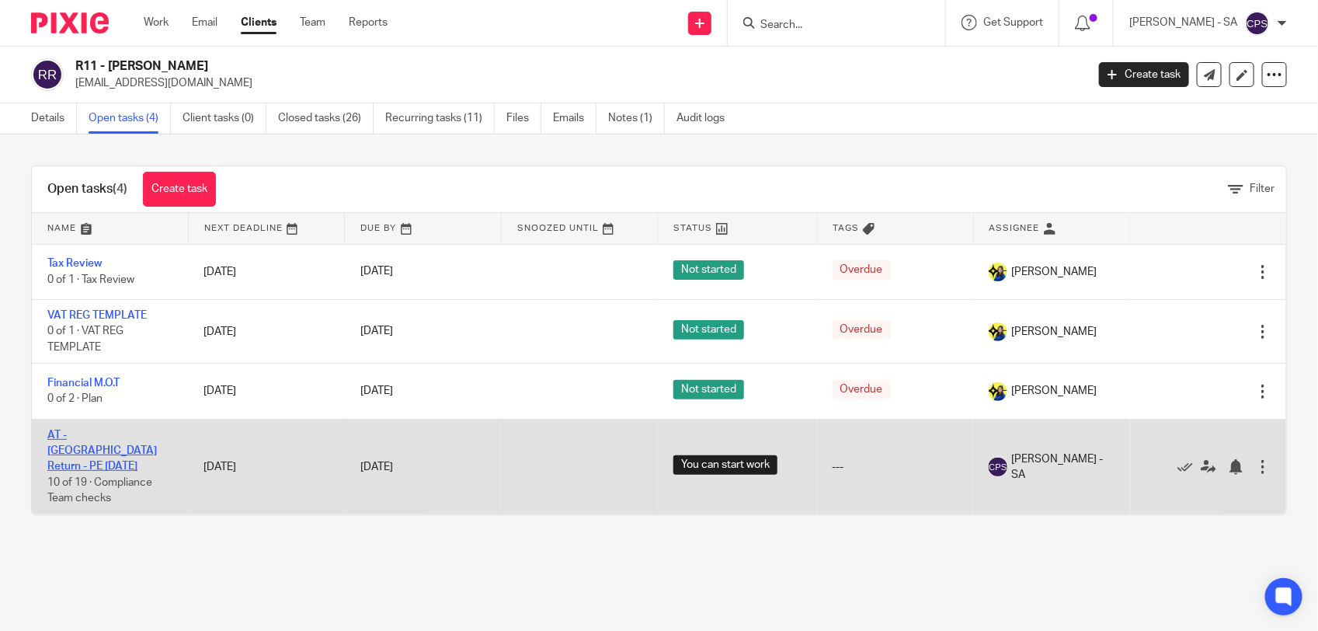
click at [114, 435] on link "AT - [GEOGRAPHIC_DATA] Return - PE [DATE]" at bounding box center [101, 450] width 109 height 43
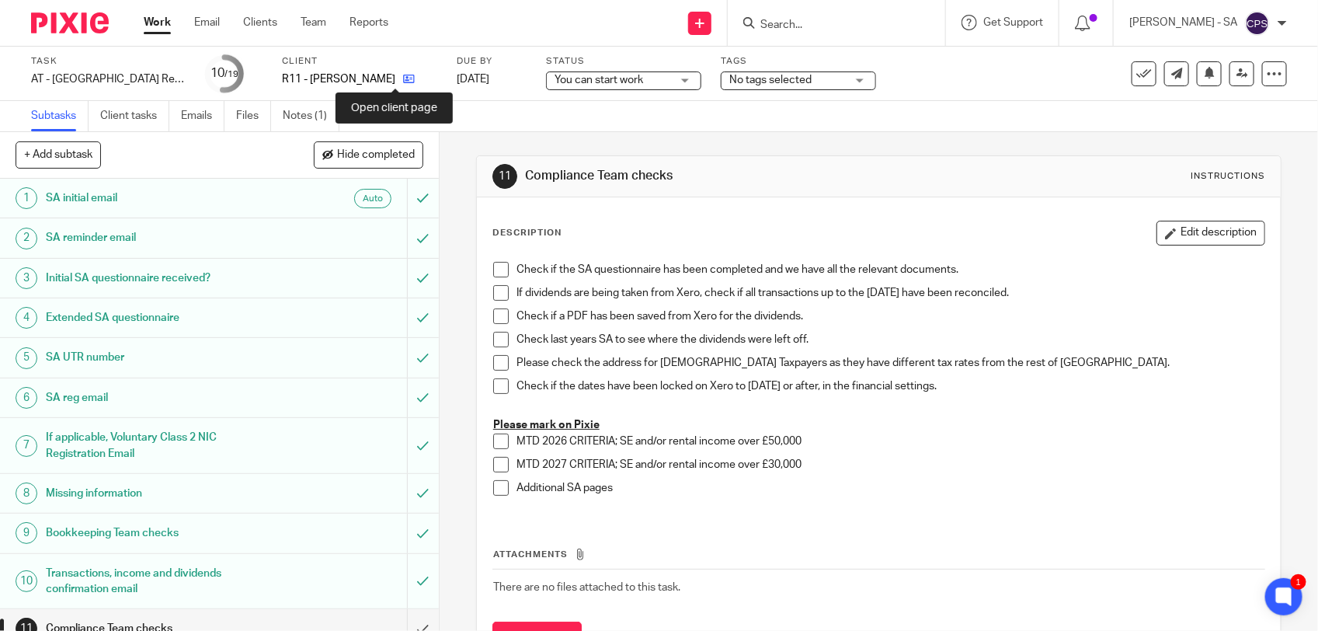
click at [403, 78] on icon at bounding box center [409, 79] width 12 height 12
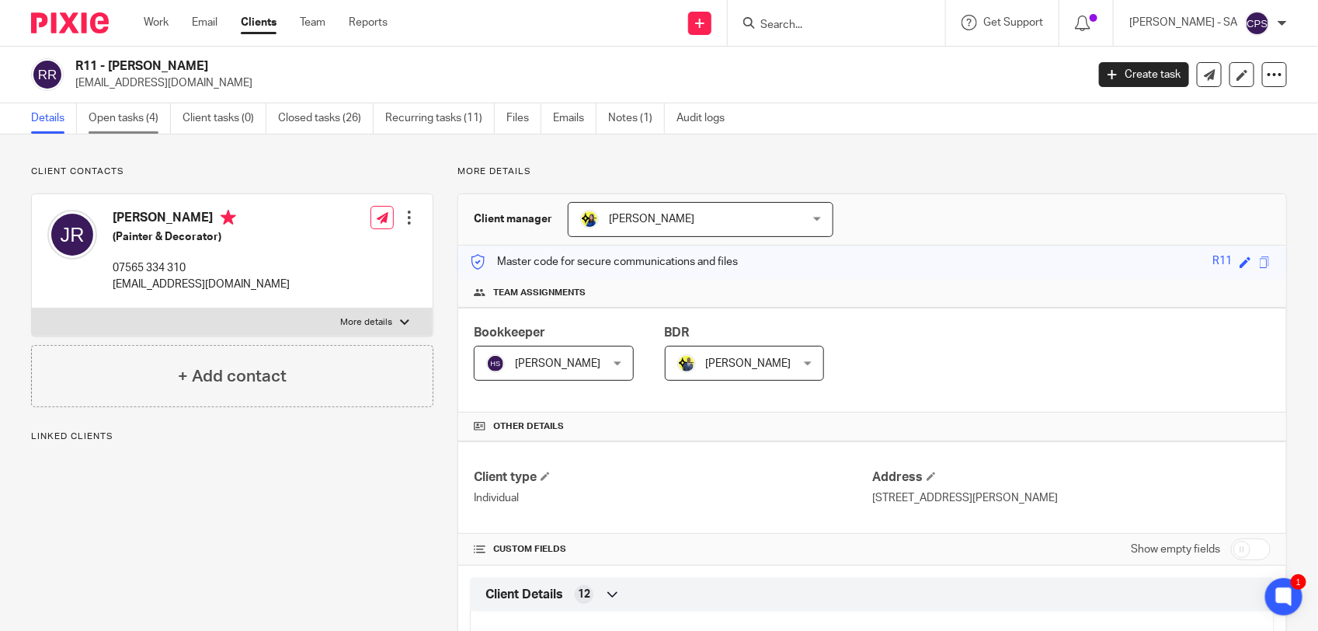
click at [127, 117] on link "Open tasks (4)" at bounding box center [130, 118] width 82 height 30
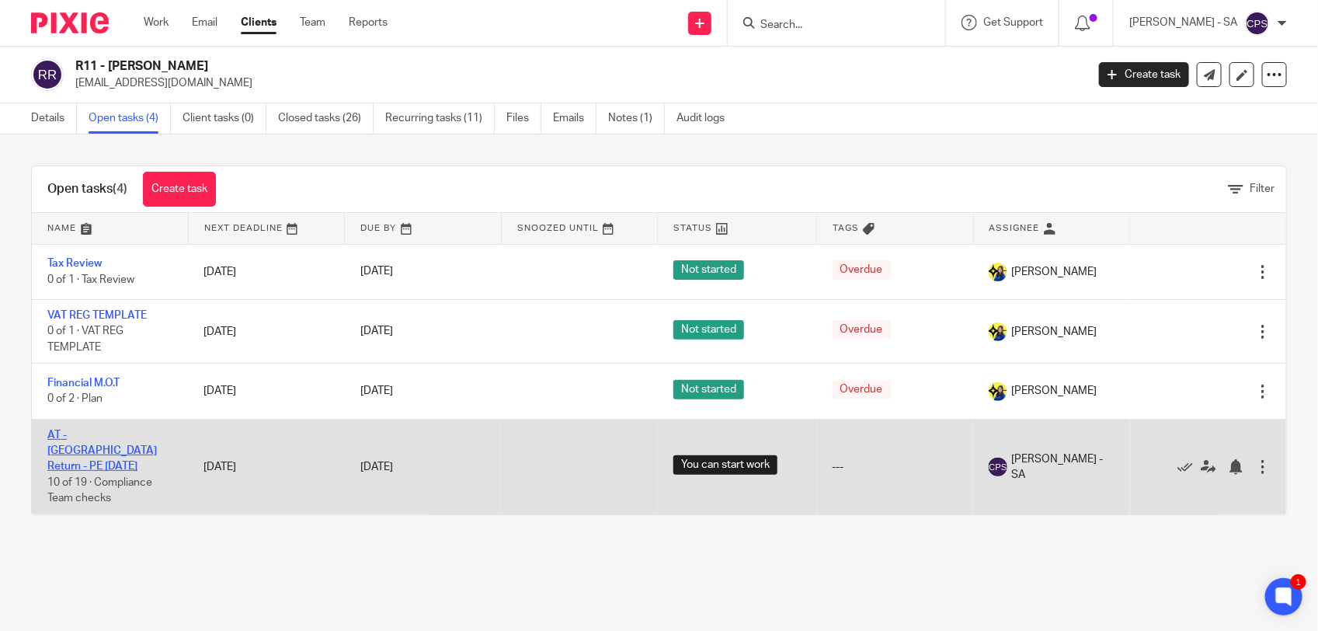
click at [60, 429] on link "AT - [GEOGRAPHIC_DATA] Return - PE [DATE]" at bounding box center [101, 450] width 109 height 43
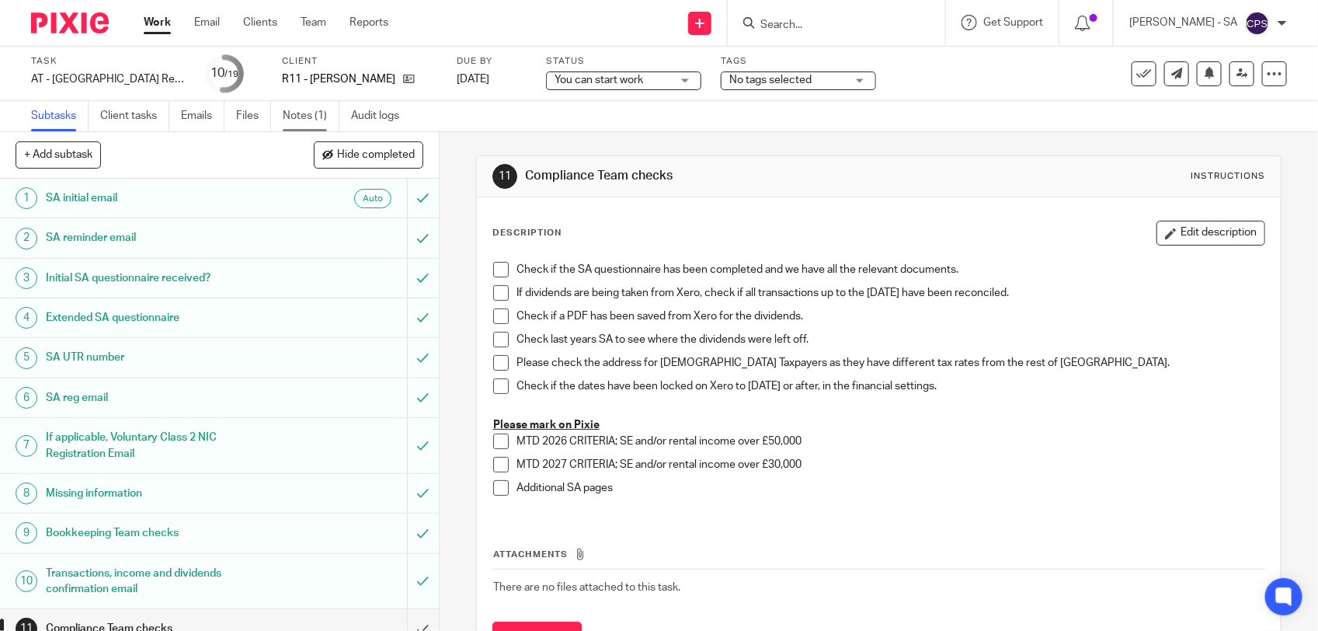
click at [292, 115] on link "Notes (1)" at bounding box center [311, 116] width 57 height 30
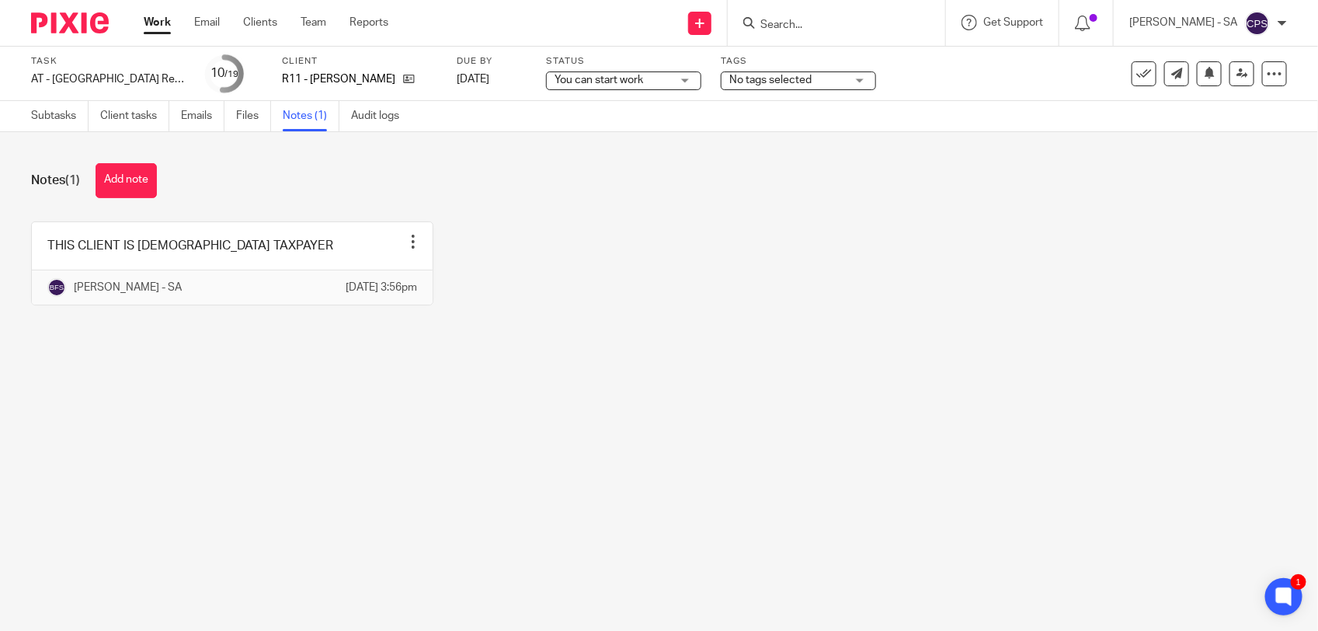
click at [819, 23] on input "Search" at bounding box center [829, 26] width 140 height 14
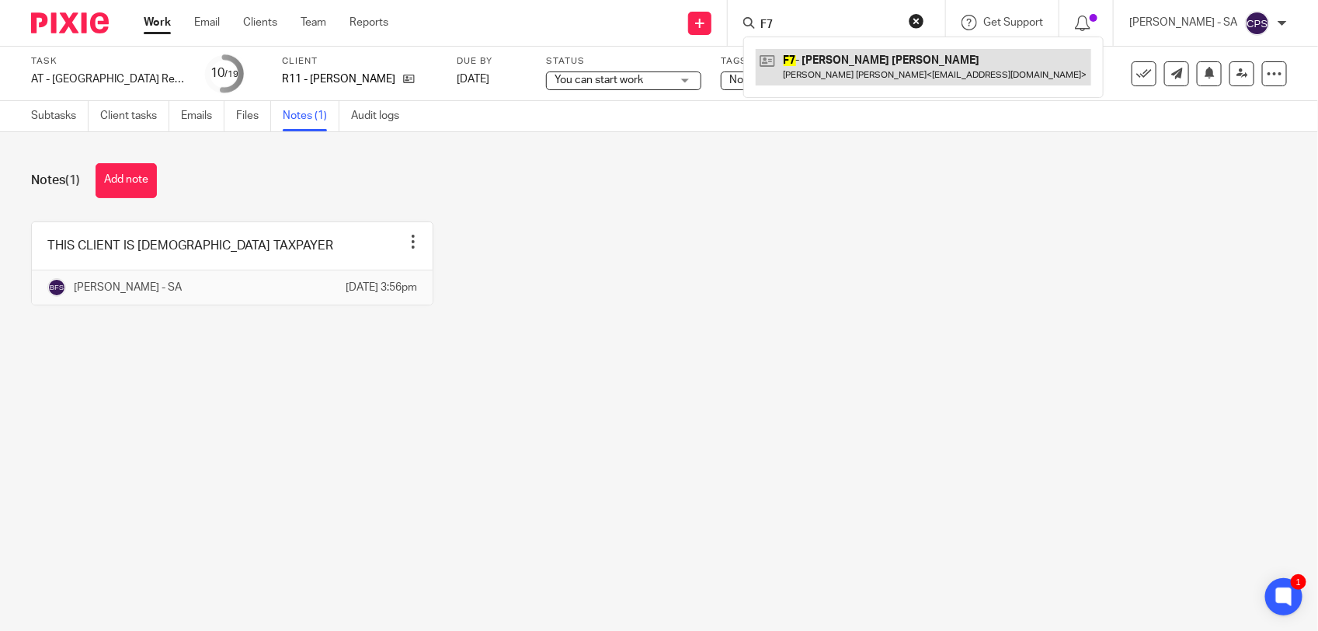
type input "F7"
click at [827, 64] on link at bounding box center [923, 67] width 335 height 36
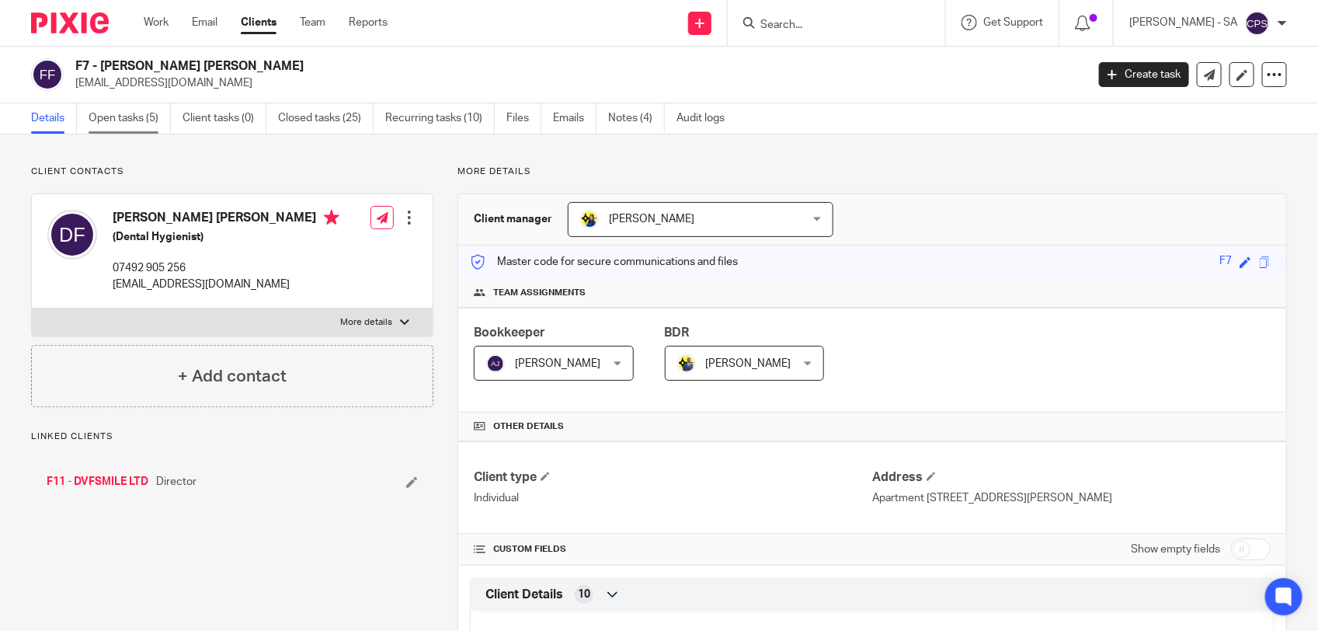
click at [109, 121] on link "Open tasks (5)" at bounding box center [130, 118] width 82 height 30
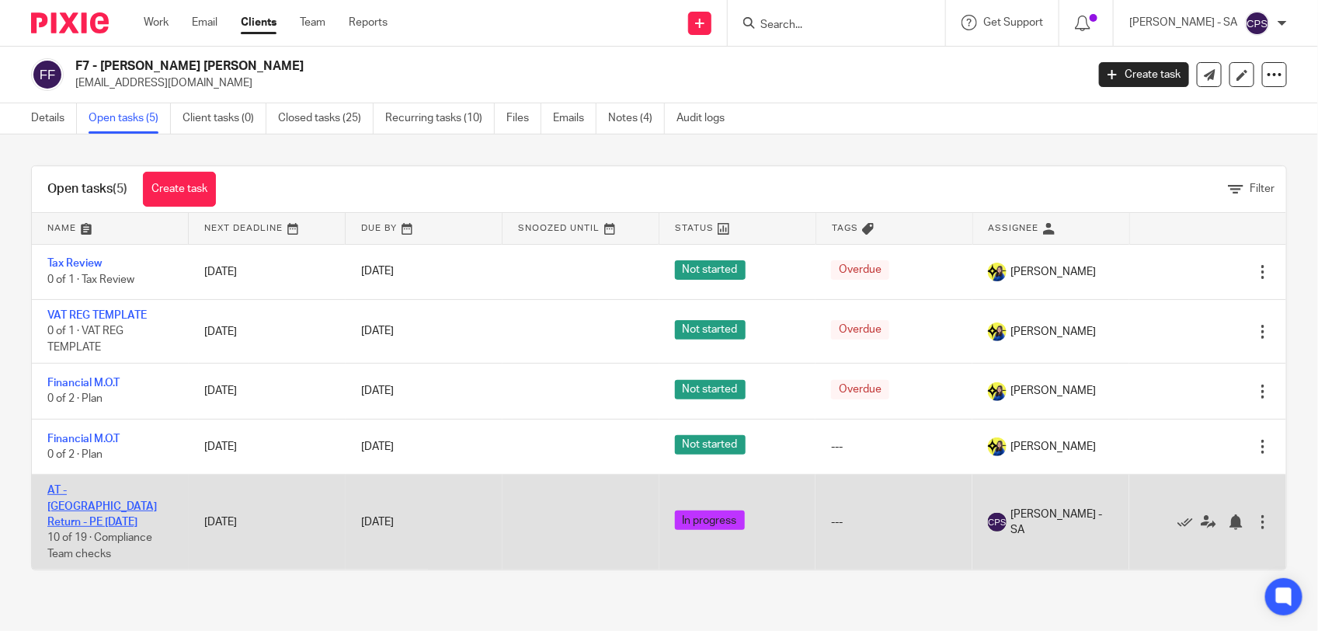
click at [109, 488] on link "AT - [GEOGRAPHIC_DATA] Return - PE [DATE]" at bounding box center [101, 506] width 109 height 43
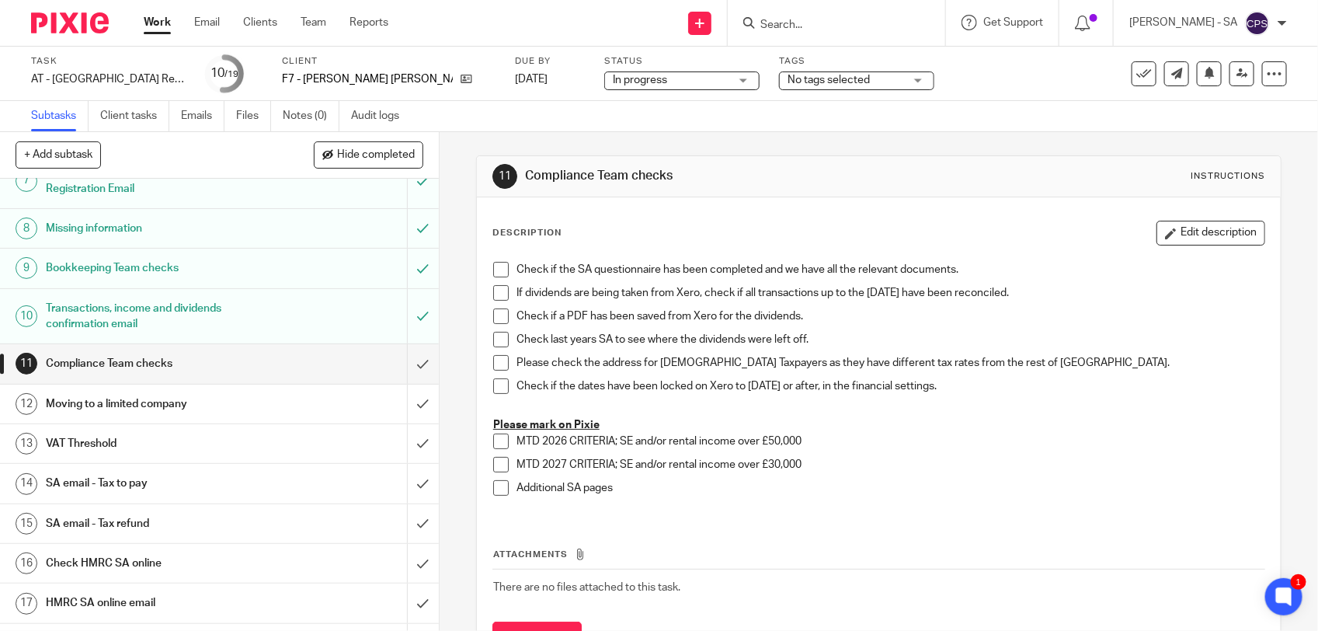
scroll to position [357, 0]
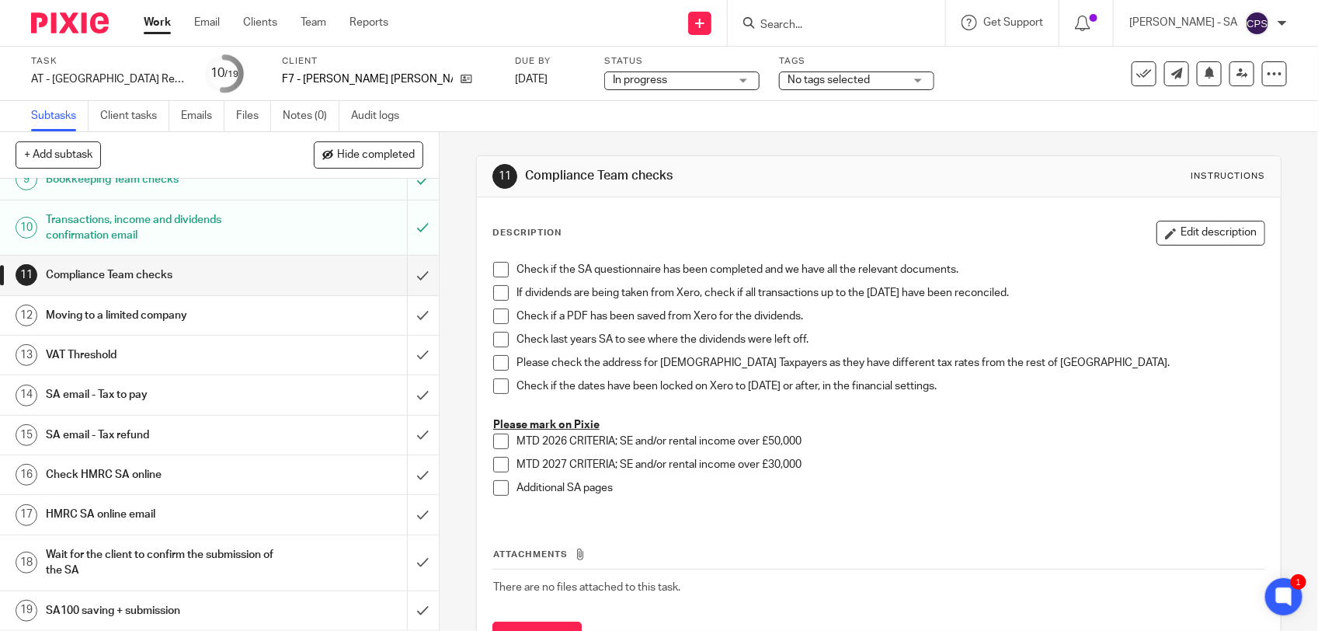
click at [175, 431] on h1 "SA email - Tax refund" at bounding box center [161, 434] width 231 height 23
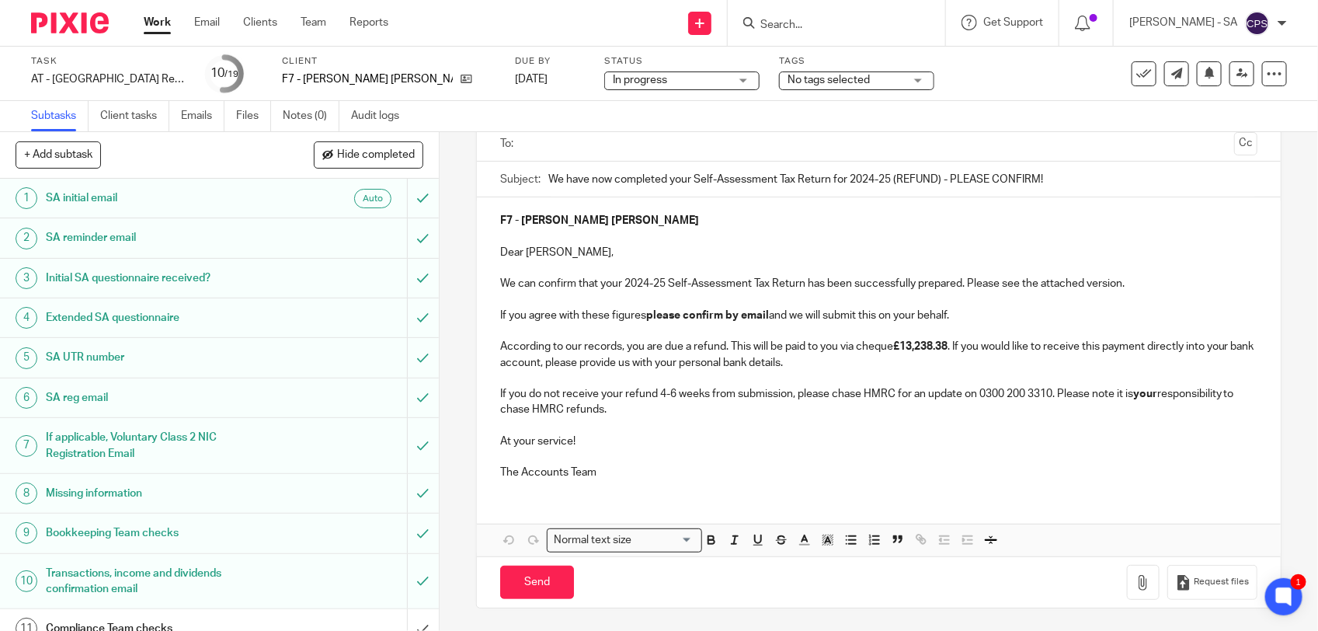
scroll to position [113, 0]
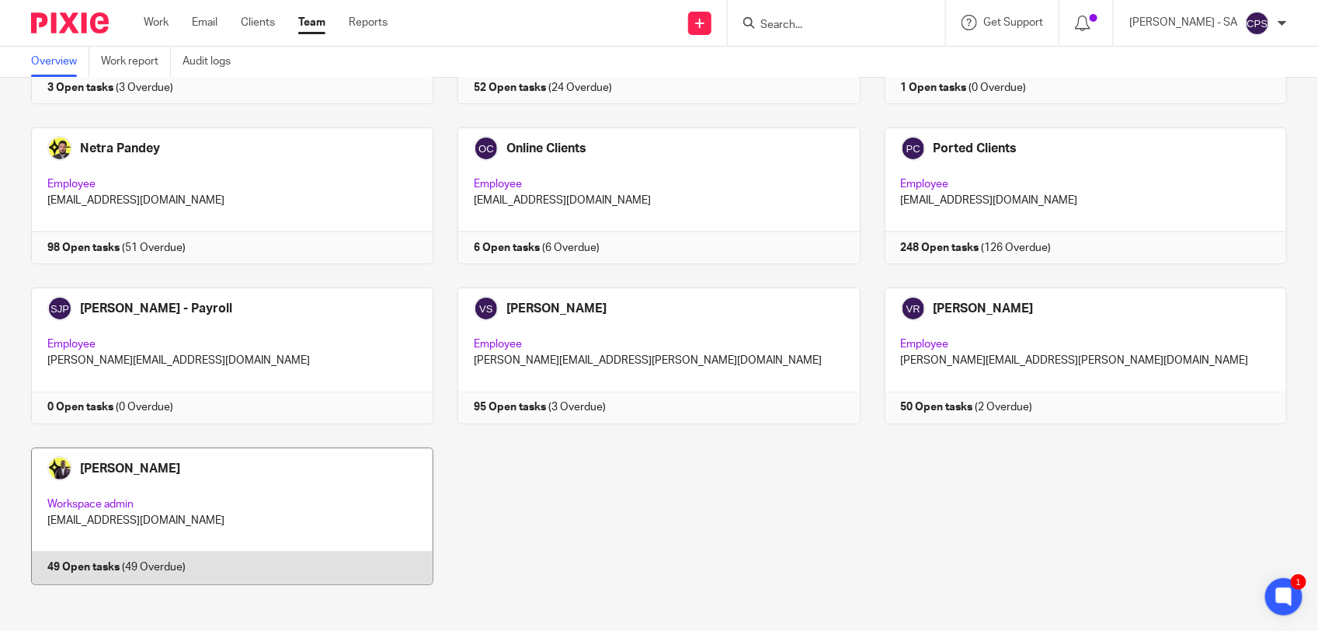
scroll to position [1012, 0]
